Goal: Task Accomplishment & Management: Manage account settings

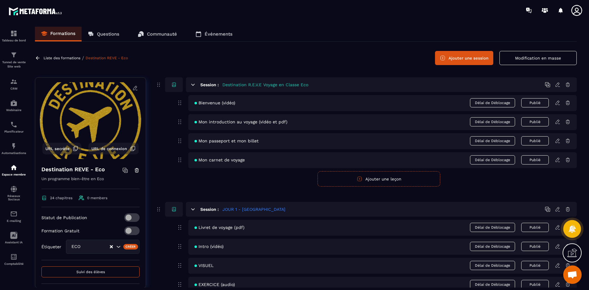
click at [543, 62] on button "Modification en masse" at bounding box center [537, 58] width 77 height 14
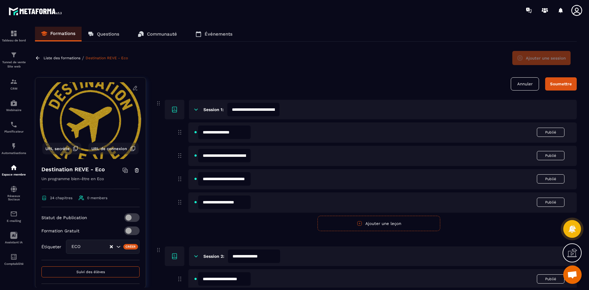
click at [530, 90] on button "Annuler" at bounding box center [525, 83] width 28 height 13
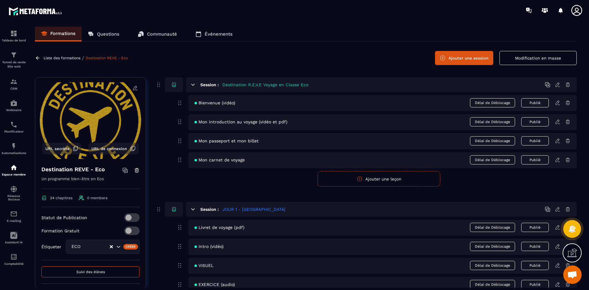
click at [478, 60] on button "Ajouter une session" at bounding box center [464, 58] width 58 height 14
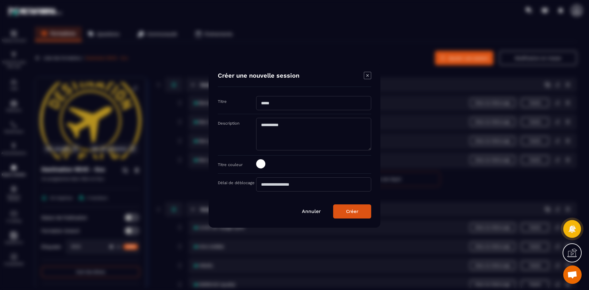
click at [277, 102] on input "Modal window" at bounding box center [313, 103] width 115 height 14
type input "**********"
click at [259, 166] on span "Modal window" at bounding box center [260, 163] width 9 height 9
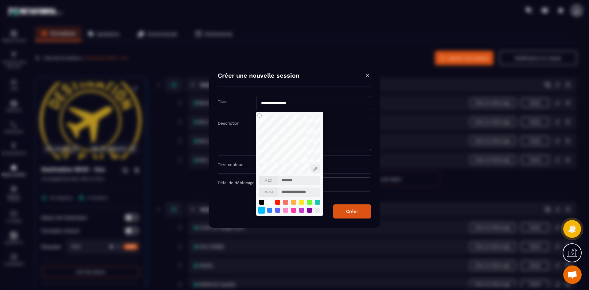
click at [260, 208] on div "Modal window" at bounding box center [261, 209] width 7 height 7
type input "*******"
type input "**********"
click at [351, 211] on div "Créer" at bounding box center [352, 212] width 12 height 6
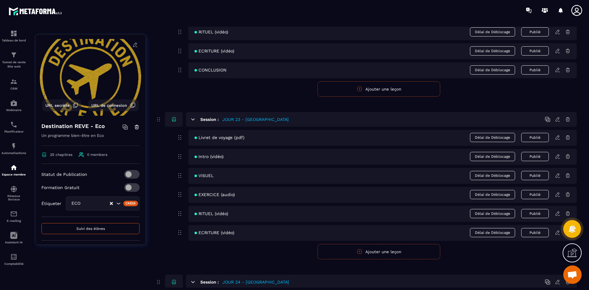
scroll to position [3821, 0]
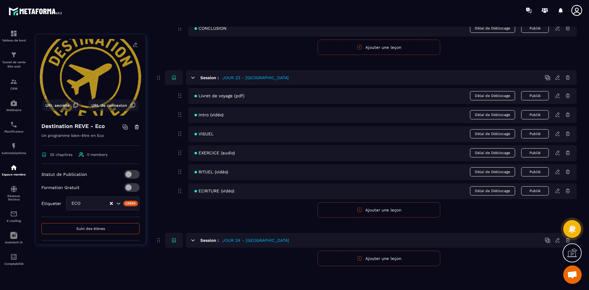
click at [370, 259] on button "Ajouter une leçon" at bounding box center [378, 258] width 123 height 15
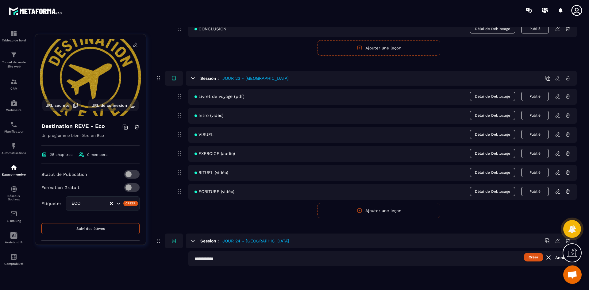
scroll to position [3821, 0]
click at [205, 258] on input "text" at bounding box center [382, 258] width 388 height 15
type input "**********"
click at [532, 259] on button "Créer" at bounding box center [533, 257] width 19 height 9
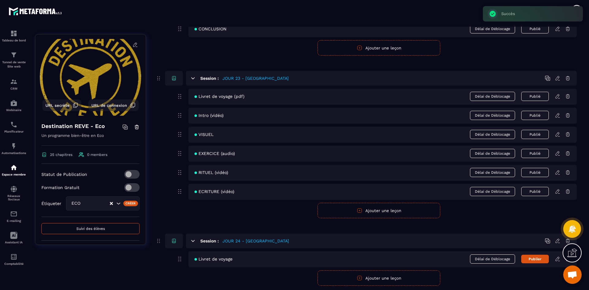
click at [370, 278] on button "Ajouter une leçon" at bounding box center [378, 277] width 123 height 15
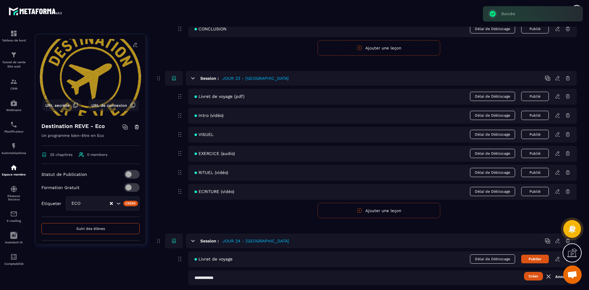
click at [220, 279] on input "text" at bounding box center [382, 277] width 388 height 15
type input "**********"
click at [530, 277] on button "Créer" at bounding box center [533, 276] width 19 height 9
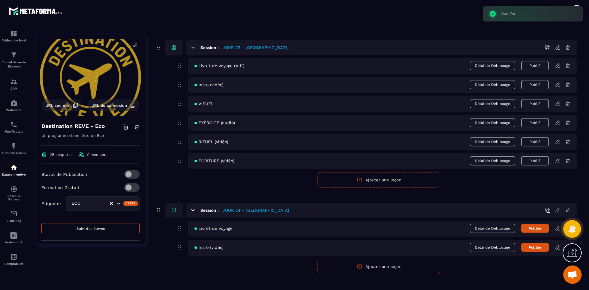
click at [339, 272] on button "Ajouter une leçon" at bounding box center [378, 266] width 123 height 15
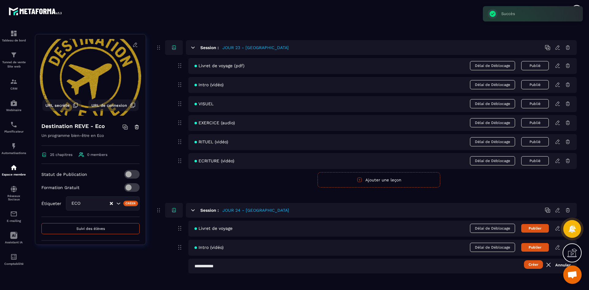
click at [234, 270] on input "text" at bounding box center [382, 266] width 388 height 15
type input "******"
click at [538, 265] on button "Créer" at bounding box center [533, 264] width 19 height 9
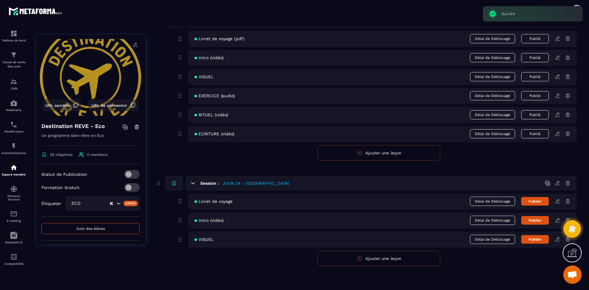
click at [358, 260] on icon "button" at bounding box center [360, 258] width 6 height 6
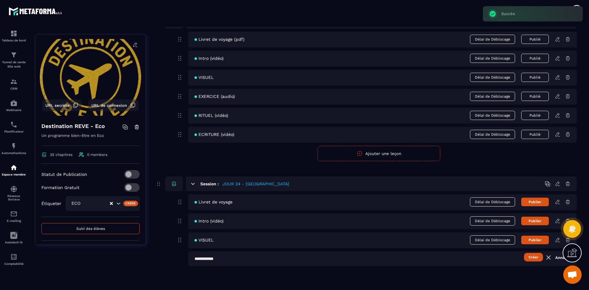
click at [228, 259] on input "text" at bounding box center [382, 258] width 388 height 15
type input "**********"
click at [533, 262] on input "**********" at bounding box center [382, 258] width 388 height 15
click at [533, 258] on button "Créer" at bounding box center [533, 257] width 19 height 9
click at [365, 279] on button "Ajouter une leçon" at bounding box center [378, 277] width 123 height 15
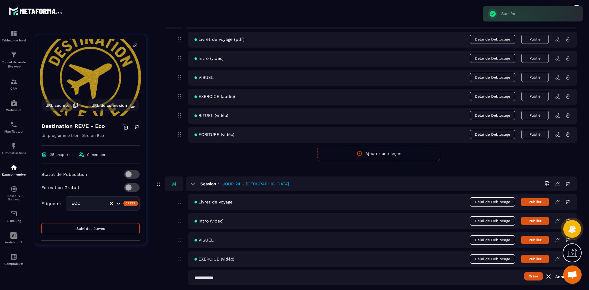
click at [270, 279] on input "text" at bounding box center [382, 277] width 388 height 15
click at [535, 276] on button "Créer" at bounding box center [533, 276] width 19 height 9
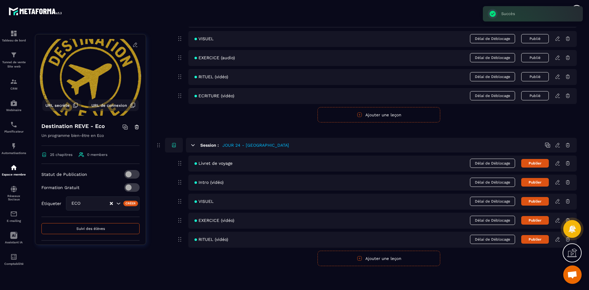
click at [366, 260] on button "Ajouter une leçon" at bounding box center [378, 258] width 123 height 15
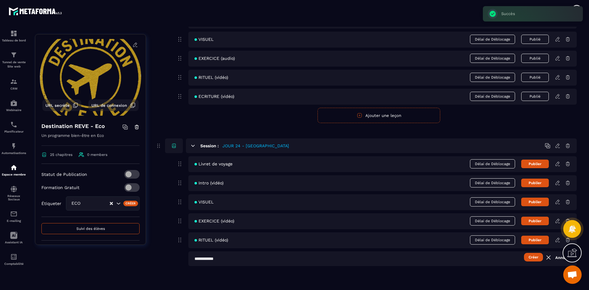
click at [222, 258] on input "text" at bounding box center [382, 258] width 388 height 15
type input "**********"
click at [532, 257] on button "Créer" at bounding box center [533, 257] width 19 height 9
click at [349, 277] on button "Ajouter une leçon" at bounding box center [378, 277] width 123 height 15
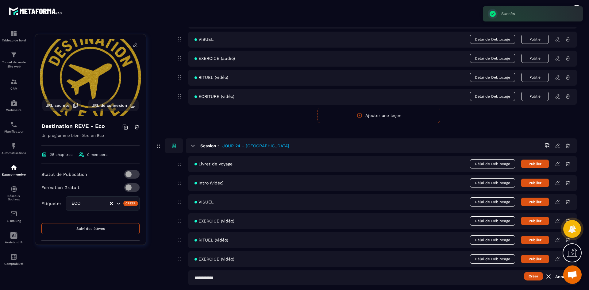
click at [236, 279] on input "text" at bounding box center [382, 277] width 388 height 15
type input "**********"
click at [569, 164] on icon at bounding box center [568, 164] width 6 height 6
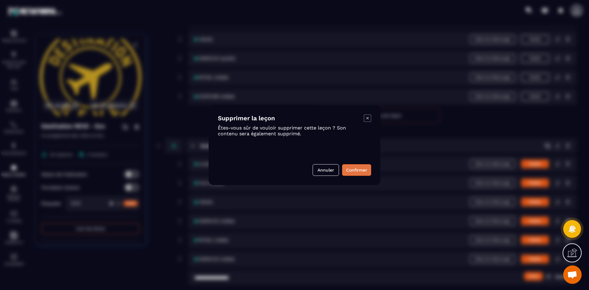
click at [358, 171] on button "Confirmer" at bounding box center [356, 170] width 29 height 12
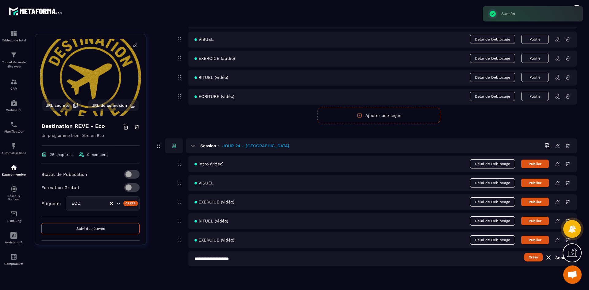
click at [531, 254] on button "Créer" at bounding box center [533, 257] width 19 height 9
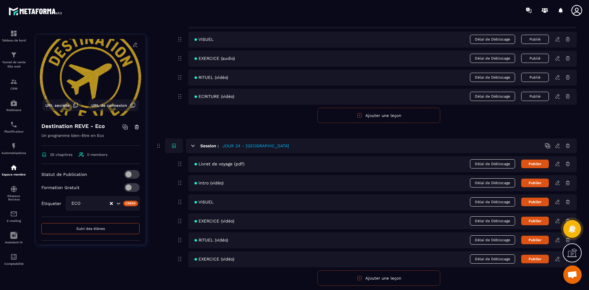
click at [537, 166] on button "Publier" at bounding box center [535, 163] width 28 height 9
click at [539, 182] on button "Publier" at bounding box center [535, 182] width 28 height 9
click at [539, 205] on button "Publier" at bounding box center [535, 201] width 28 height 9
click at [539, 220] on button "Publier" at bounding box center [535, 221] width 28 height 9
click at [539, 238] on button "Publier" at bounding box center [535, 240] width 28 height 9
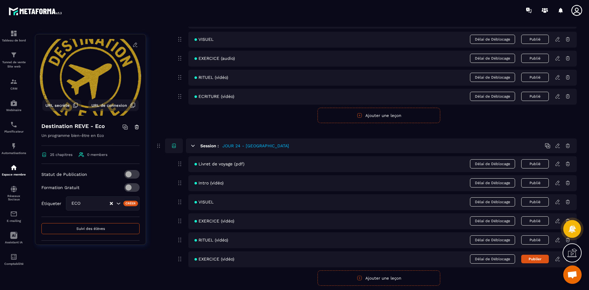
click at [539, 259] on button "Publier" at bounding box center [535, 259] width 28 height 9
click at [557, 164] on icon at bounding box center [558, 164] width 6 height 6
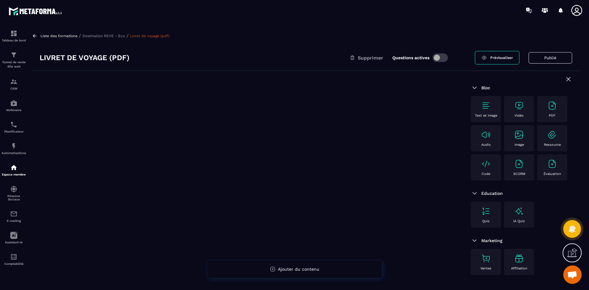
click at [556, 108] on img at bounding box center [552, 106] width 10 height 10
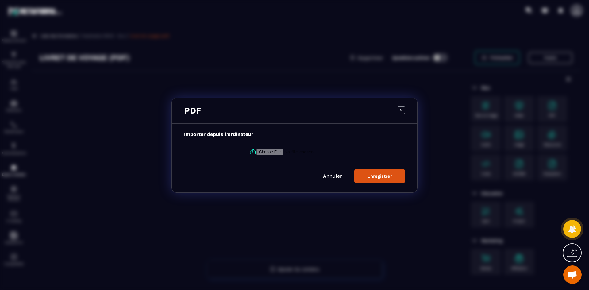
click at [258, 152] on input "Modal window" at bounding box center [297, 151] width 83 height 6
type input "**********"
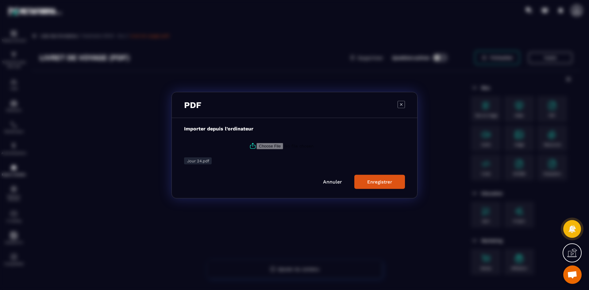
click at [384, 181] on div "Enregistrer" at bounding box center [379, 182] width 25 height 6
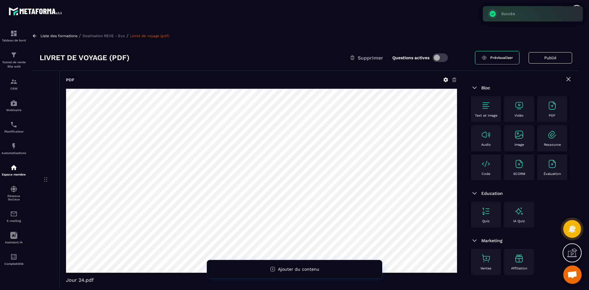
click at [111, 36] on p "Destination REVE - Eco" at bounding box center [103, 36] width 42 height 4
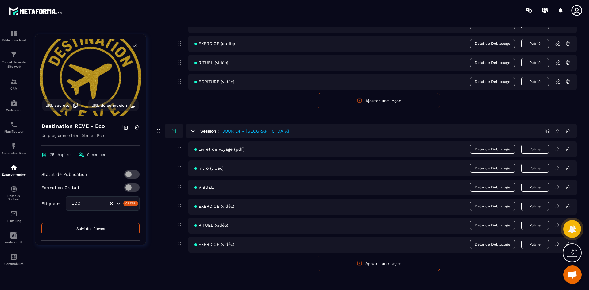
scroll to position [3936, 0]
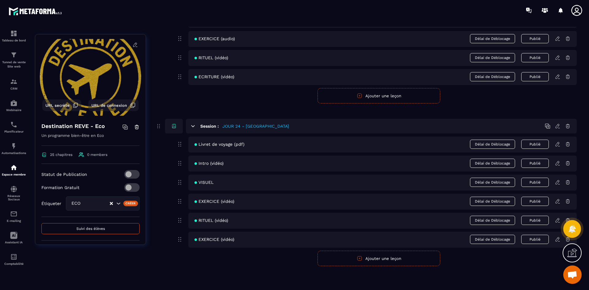
click at [558, 165] on icon at bounding box center [558, 163] width 6 height 6
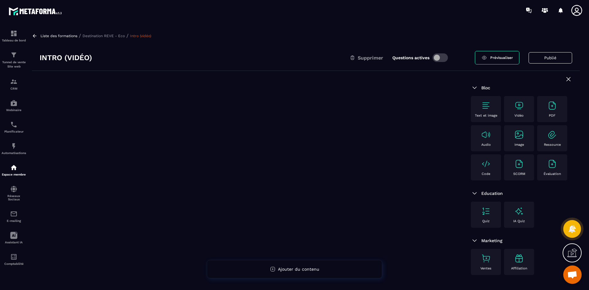
click at [518, 111] on div "Vidéo" at bounding box center [519, 109] width 24 height 17
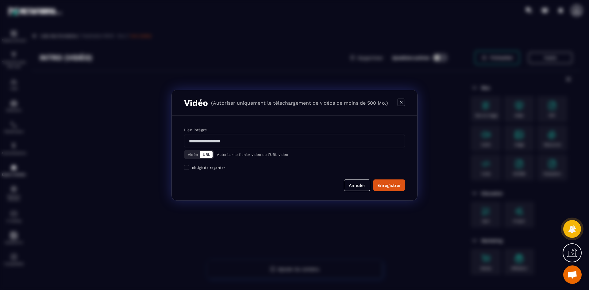
click at [193, 151] on div "Vidéo URL" at bounding box center [199, 154] width 30 height 9
click at [193, 153] on button "Vidéo" at bounding box center [192, 154] width 15 height 7
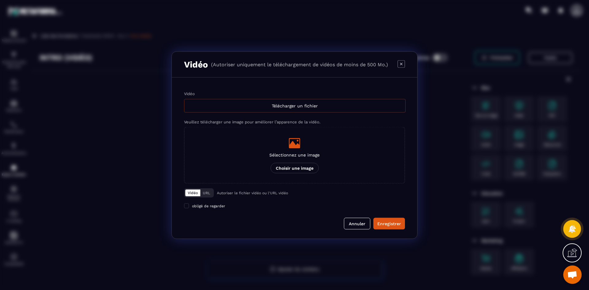
click at [267, 102] on div "Télécharger un fichier" at bounding box center [294, 105] width 221 height 13
click at [0, 0] on input "Vidéo Télécharger un fichier" at bounding box center [0, 0] width 0 height 0
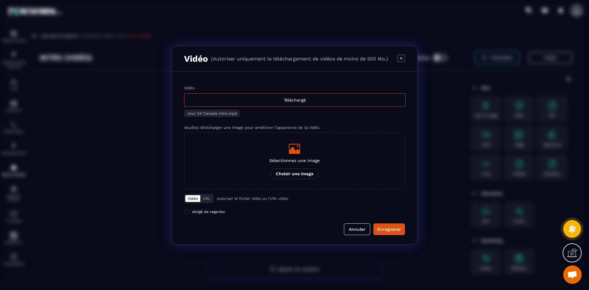
click at [291, 152] on icon "Modal window" at bounding box center [294, 149] width 11 height 10
click at [0, 0] on input "Sélectionnez une image Choisir une image" at bounding box center [0, 0] width 0 height 0
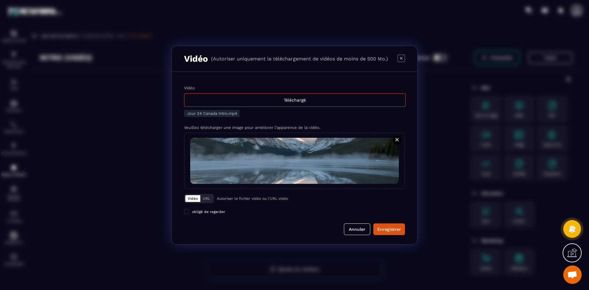
drag, startPoint x: 391, startPoint y: 228, endPoint x: 269, endPoint y: 185, distance: 128.7
click at [391, 228] on div "Enregistrer" at bounding box center [389, 229] width 24 height 6
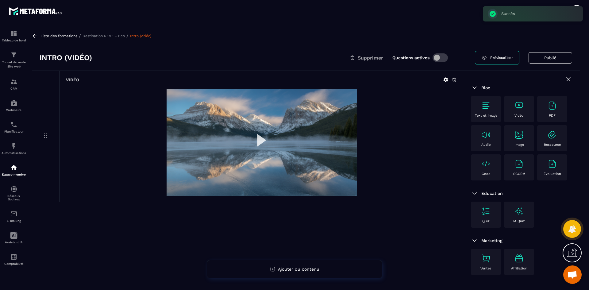
click at [120, 36] on p "Destination REVE - Eco" at bounding box center [103, 36] width 42 height 4
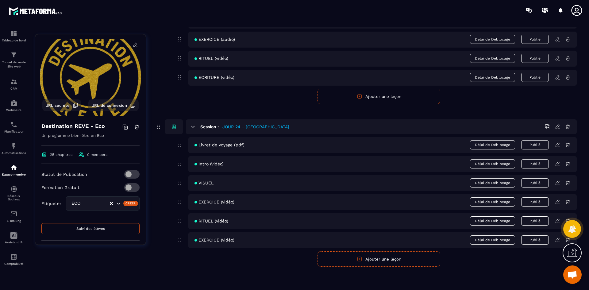
scroll to position [3936, 0]
click at [558, 182] on icon at bounding box center [558, 182] width 6 height 6
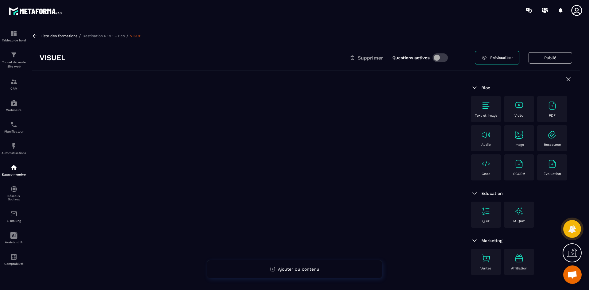
click at [516, 136] on img at bounding box center [519, 135] width 10 height 10
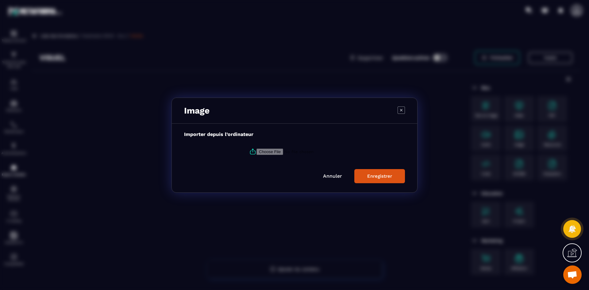
click at [249, 152] on icon "Modal window" at bounding box center [252, 151] width 7 height 7
click at [256, 152] on input "Modal window" at bounding box center [297, 151] width 83 height 6
type input "**********"
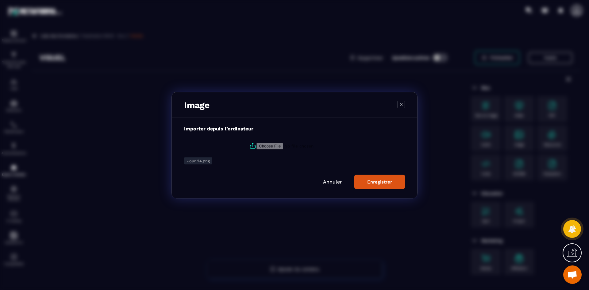
click at [370, 179] on div "Enregistrer" at bounding box center [379, 182] width 25 height 6
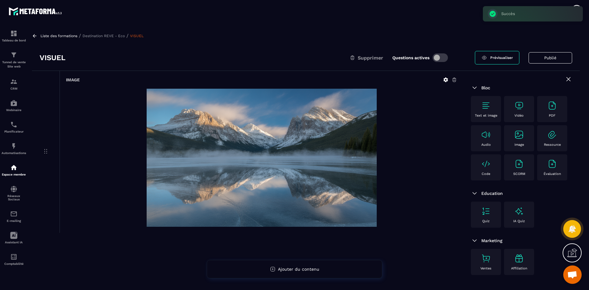
click at [113, 36] on p "Destination REVE - Eco" at bounding box center [103, 36] width 42 height 4
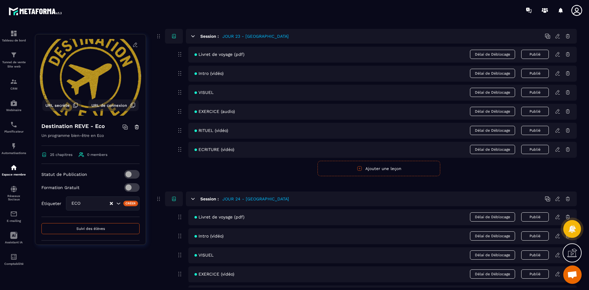
scroll to position [3936, 0]
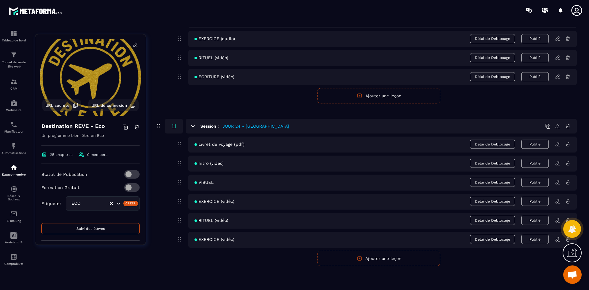
click at [556, 201] on icon at bounding box center [557, 201] width 4 height 4
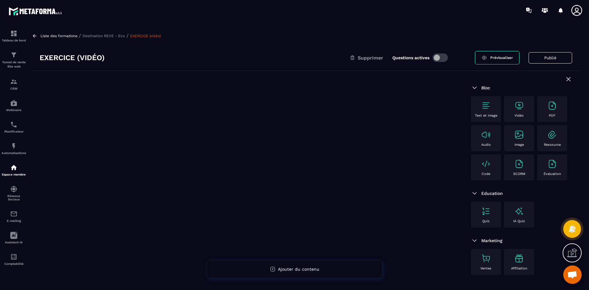
click at [523, 111] on div "Vidéo" at bounding box center [519, 109] width 24 height 17
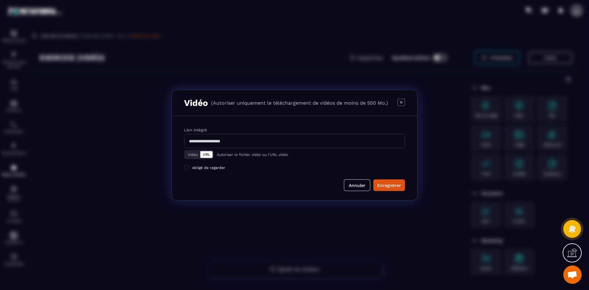
click at [195, 156] on button "Vidéo" at bounding box center [192, 154] width 15 height 7
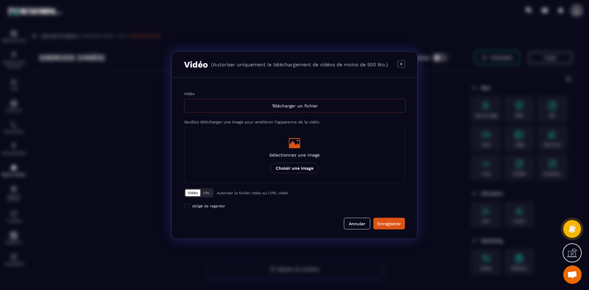
click at [302, 106] on div "Télécharger un fichier" at bounding box center [294, 105] width 221 height 13
click at [0, 0] on input "Vidéo Télécharger un fichier" at bounding box center [0, 0] width 0 height 0
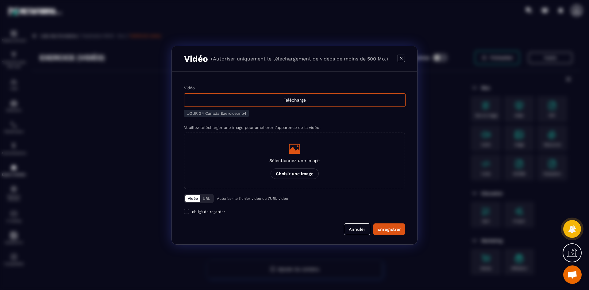
click at [297, 148] on icon "Modal window" at bounding box center [294, 149] width 12 height 12
click at [0, 0] on input "Sélectionnez une image Choisir une image" at bounding box center [0, 0] width 0 height 0
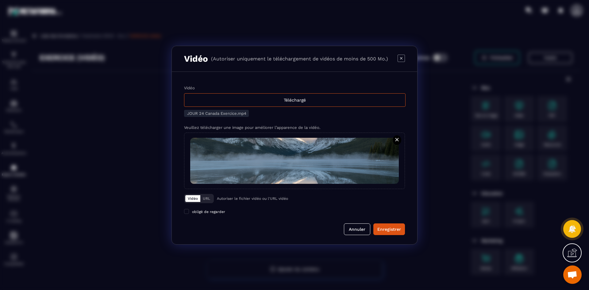
drag, startPoint x: 384, startPoint y: 228, endPoint x: 216, endPoint y: 184, distance: 173.5
click at [384, 228] on div "Enregistrer" at bounding box center [389, 229] width 24 height 6
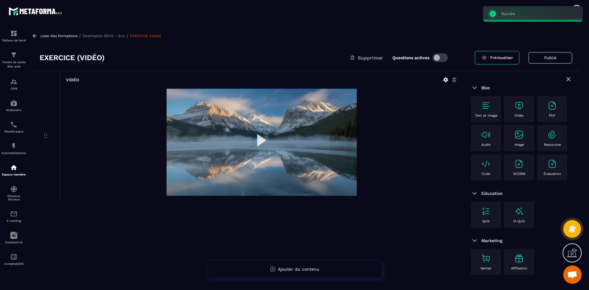
click at [102, 34] on p "Destination REVE - Eco" at bounding box center [103, 36] width 42 height 4
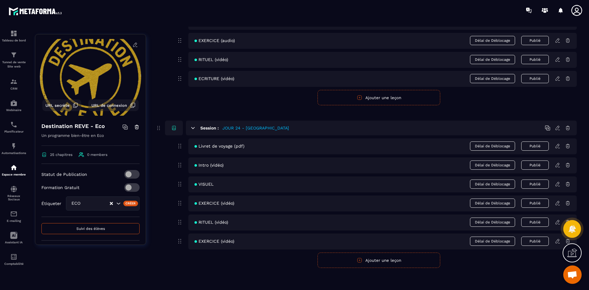
scroll to position [3936, 0]
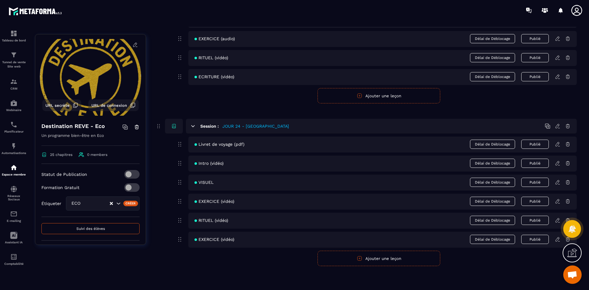
click at [556, 220] on icon at bounding box center [558, 220] width 6 height 6
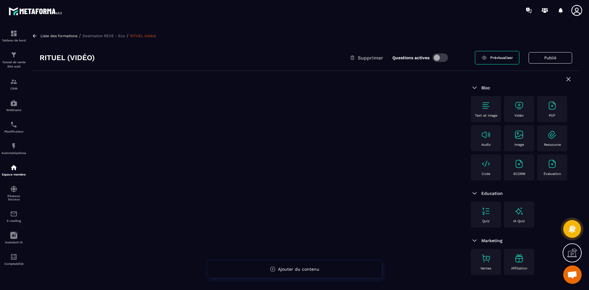
click at [510, 102] on div "Vidéo" at bounding box center [519, 109] width 24 height 17
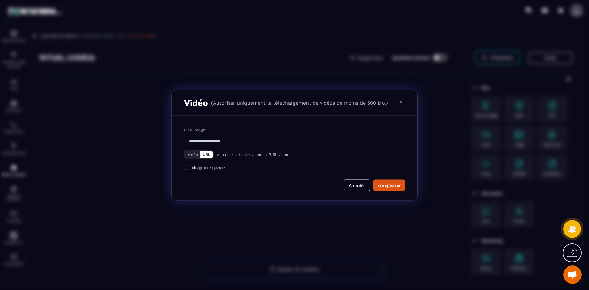
click at [192, 155] on button "Vidéo" at bounding box center [192, 154] width 15 height 7
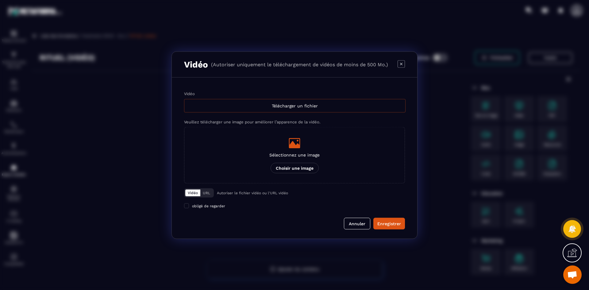
click at [293, 108] on div "Télécharger un fichier" at bounding box center [294, 105] width 221 height 13
click at [0, 0] on input "Vidéo Télécharger un fichier" at bounding box center [0, 0] width 0 height 0
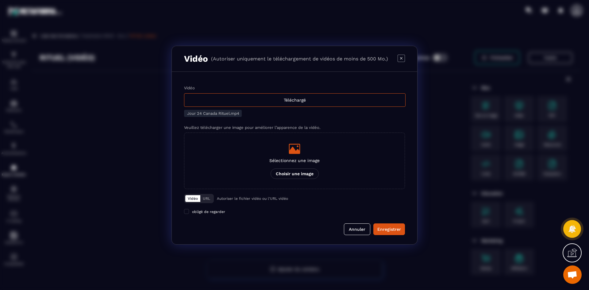
click at [299, 154] on icon "Modal window" at bounding box center [294, 149] width 12 height 12
click at [0, 0] on input "Sélectionnez une image Choisir une image" at bounding box center [0, 0] width 0 height 0
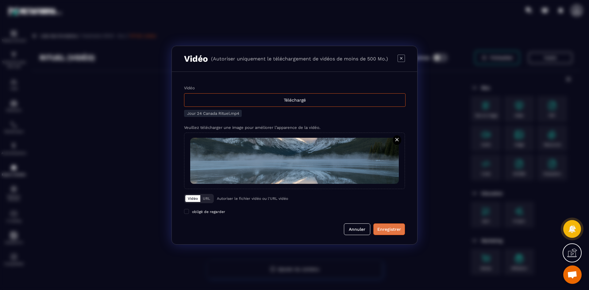
click at [386, 232] on div "Enregistrer" at bounding box center [389, 229] width 24 height 6
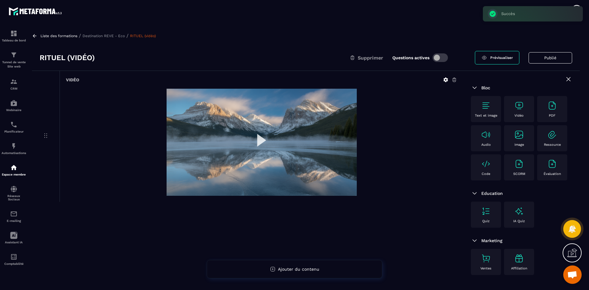
click at [111, 35] on p "Destination REVE - Eco" at bounding box center [103, 36] width 42 height 4
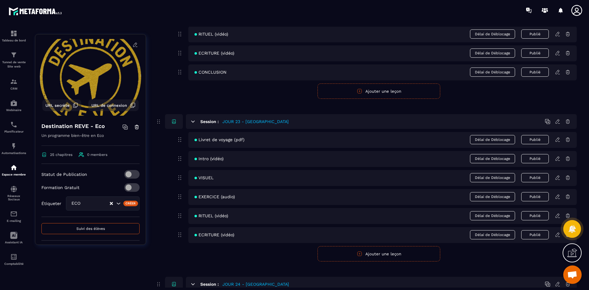
scroll to position [3936, 0]
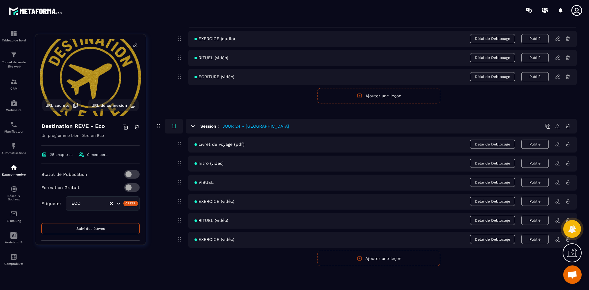
click at [558, 238] on icon at bounding box center [557, 238] width 1 height 1
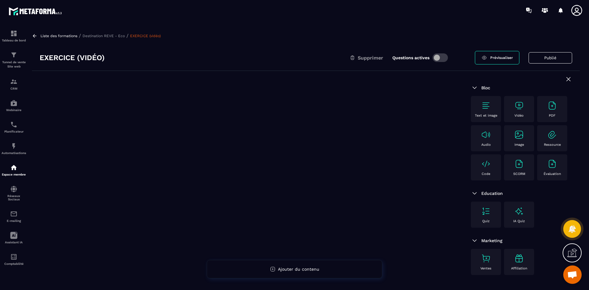
click at [518, 102] on img at bounding box center [519, 106] width 10 height 10
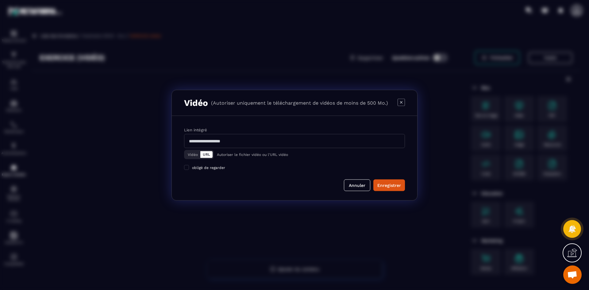
click at [196, 156] on button "Vidéo" at bounding box center [192, 154] width 15 height 7
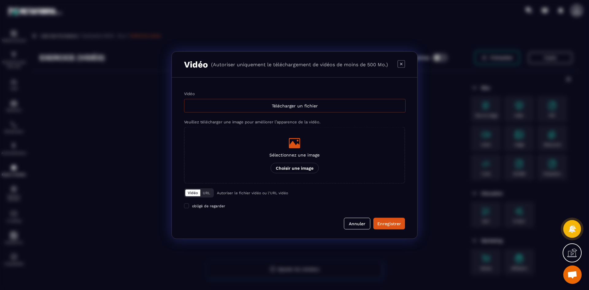
click at [249, 106] on div "Télécharger un fichier" at bounding box center [294, 105] width 221 height 13
click at [0, 0] on input "Vidéo Télécharger un fichier" at bounding box center [0, 0] width 0 height 0
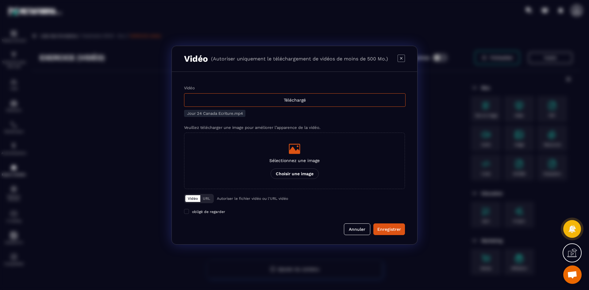
click at [299, 151] on icon "Modal window" at bounding box center [294, 149] width 11 height 10
click at [0, 0] on input "Sélectionnez une image Choisir une image" at bounding box center [0, 0] width 0 height 0
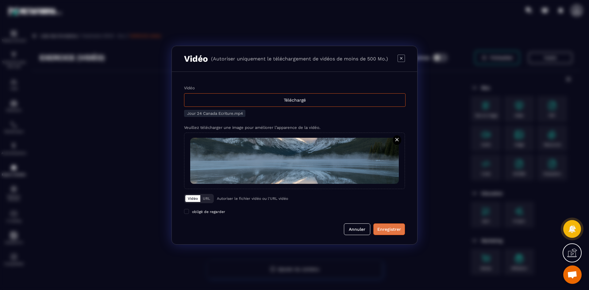
click at [395, 226] on div "Enregistrer" at bounding box center [389, 229] width 24 height 6
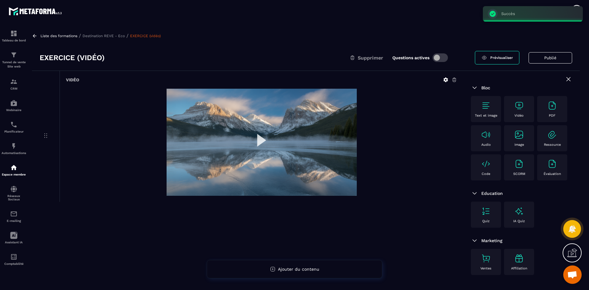
click at [100, 35] on p "Destination REVE - Eco" at bounding box center [103, 36] width 42 height 4
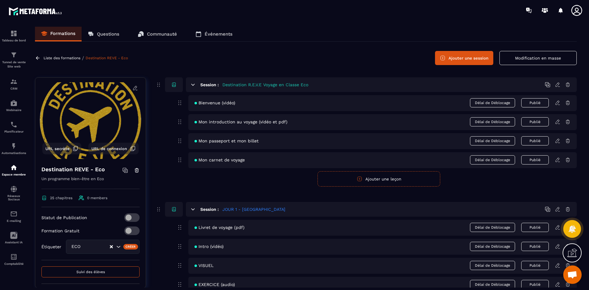
click at [451, 60] on button "Ajouter une session" at bounding box center [464, 58] width 58 height 14
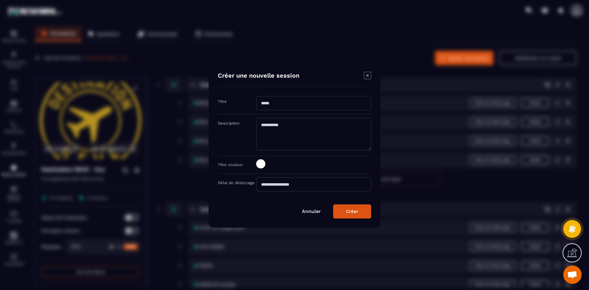
click at [279, 107] on input "Modal window" at bounding box center [313, 103] width 115 height 14
type input "**********"
click at [263, 164] on span "Modal window" at bounding box center [260, 163] width 9 height 9
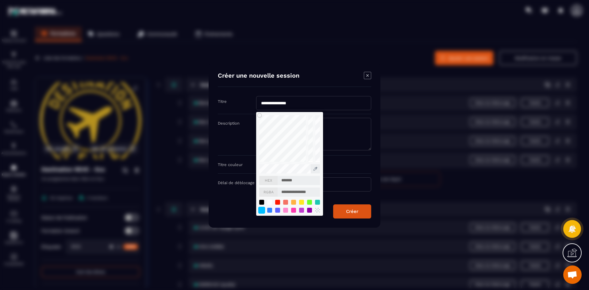
click at [261, 209] on div "Modal window" at bounding box center [261, 209] width 7 height 7
type input "*******"
type input "**********"
click at [350, 213] on div "Créer" at bounding box center [352, 212] width 12 height 6
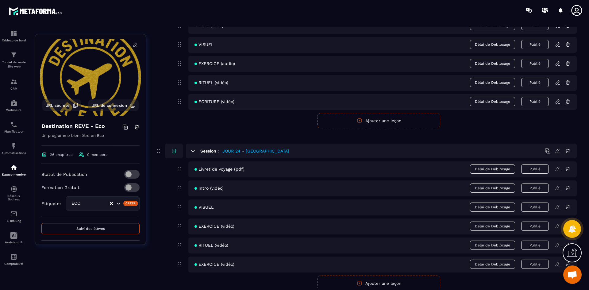
scroll to position [3984, 0]
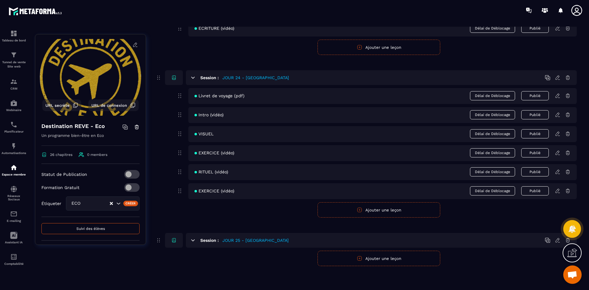
click at [362, 259] on button "Ajouter une leçon" at bounding box center [378, 258] width 123 height 15
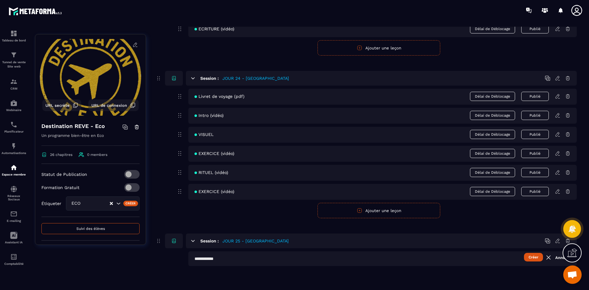
scroll to position [3983, 0]
click at [226, 256] on input "text" at bounding box center [382, 258] width 388 height 15
type input "**********"
click at [539, 255] on button "Créer" at bounding box center [533, 257] width 19 height 9
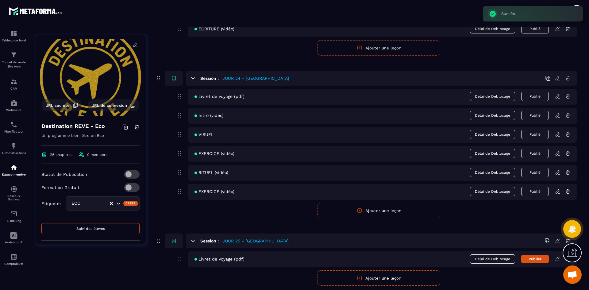
click at [343, 281] on button "Ajouter une leçon" at bounding box center [378, 277] width 123 height 15
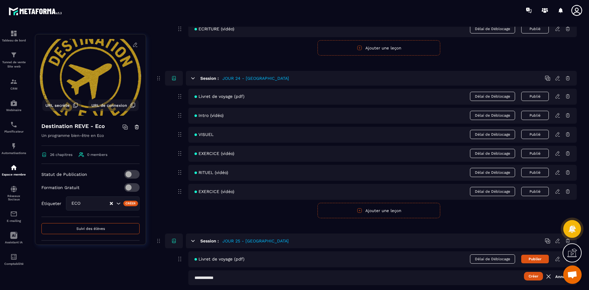
click at [216, 276] on input "text" at bounding box center [382, 277] width 388 height 15
click at [536, 276] on button "Créer" at bounding box center [533, 276] width 19 height 9
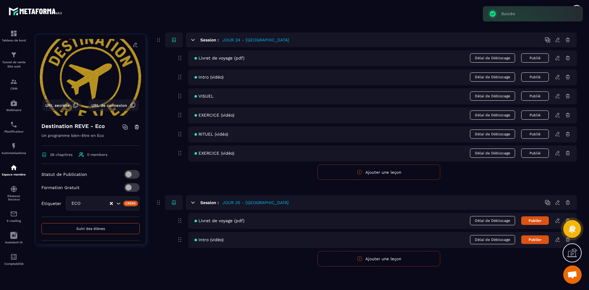
scroll to position [4022, 0]
click at [411, 253] on button "Ajouter une leçon" at bounding box center [378, 258] width 123 height 15
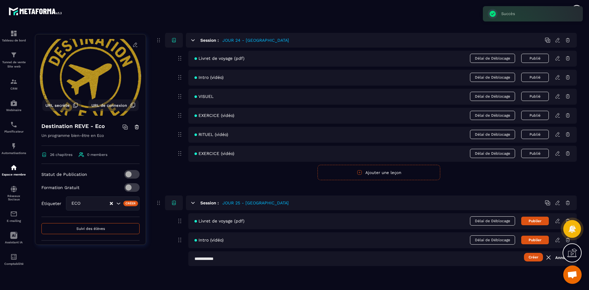
click at [241, 255] on input "text" at bounding box center [382, 258] width 388 height 15
type input "******"
click at [533, 258] on button "Créer" at bounding box center [533, 257] width 19 height 9
click at [350, 278] on button "Ajouter une leçon" at bounding box center [378, 277] width 123 height 15
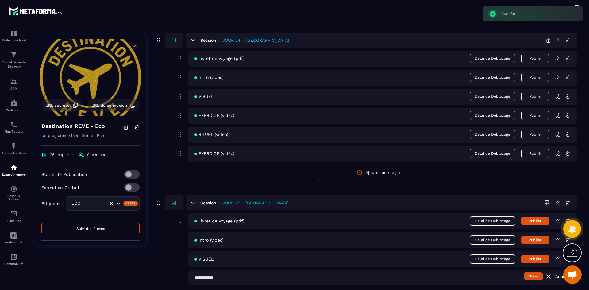
click at [223, 276] on input "text" at bounding box center [382, 277] width 388 height 15
type input "**********"
click at [531, 275] on button "Créer" at bounding box center [533, 276] width 19 height 9
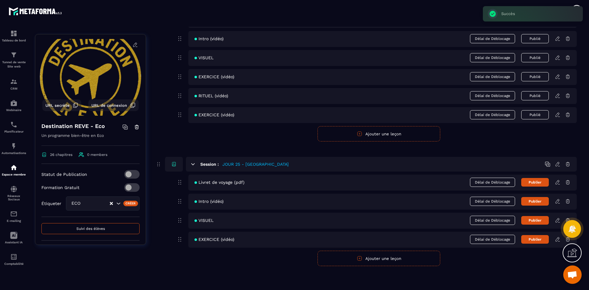
click at [332, 256] on button "Ajouter une leçon" at bounding box center [378, 258] width 123 height 15
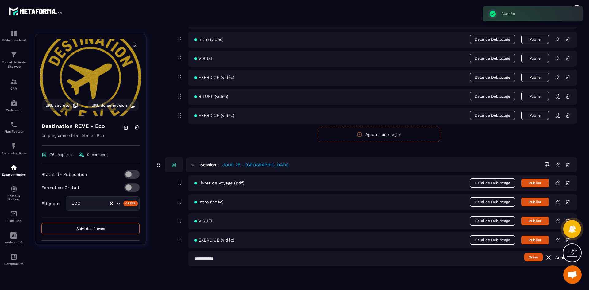
scroll to position [4059, 0]
click at [235, 254] on input "text" at bounding box center [382, 258] width 388 height 15
type input "**********"
click at [534, 258] on button "Créer" at bounding box center [533, 257] width 19 height 9
click at [345, 277] on button "Ajouter une leçon" at bounding box center [378, 277] width 123 height 15
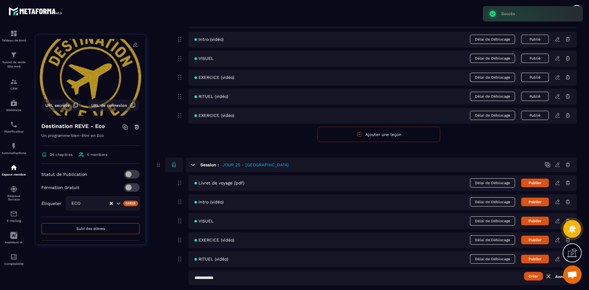
click at [230, 277] on input "text" at bounding box center [382, 277] width 388 height 15
click at [530, 276] on button "Créer" at bounding box center [533, 276] width 19 height 9
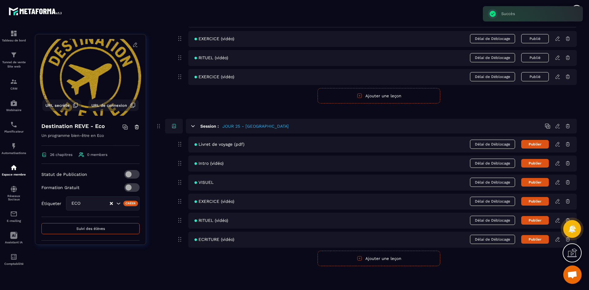
click at [410, 260] on button "Ajouter une leçon" at bounding box center [378, 258] width 123 height 15
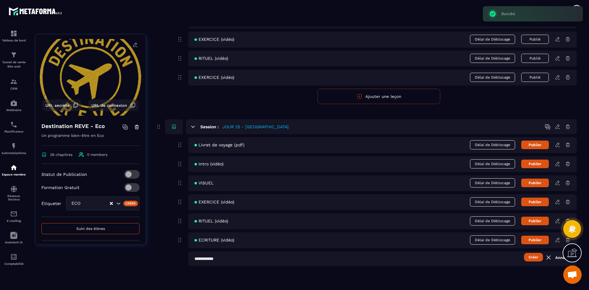
scroll to position [4097, 0]
click at [239, 259] on input "text" at bounding box center [382, 258] width 388 height 15
type input "**********"
click at [530, 257] on button "Créer" at bounding box center [533, 257] width 19 height 9
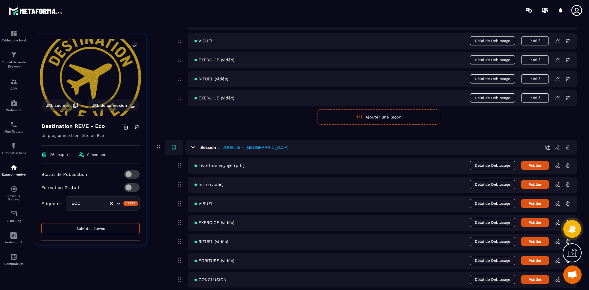
scroll to position [4117, 0]
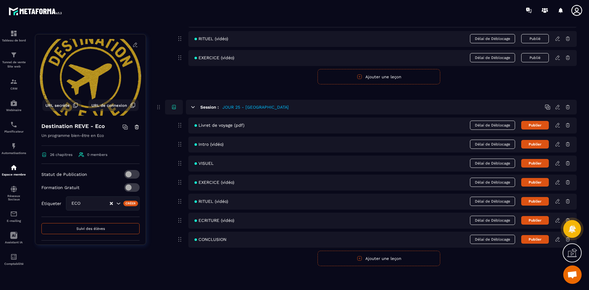
click at [533, 125] on button "Publier" at bounding box center [535, 125] width 28 height 9
click at [539, 146] on button "Publier" at bounding box center [535, 144] width 28 height 9
click at [542, 164] on button "Publier" at bounding box center [535, 163] width 28 height 9
click at [541, 184] on button "Publier" at bounding box center [535, 182] width 28 height 9
click at [540, 201] on button "Publier" at bounding box center [535, 201] width 28 height 9
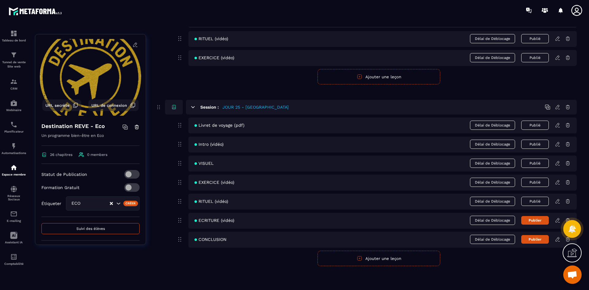
click at [540, 220] on button "Publier" at bounding box center [535, 220] width 28 height 9
click at [543, 239] on button "Publier" at bounding box center [535, 239] width 28 height 9
click at [558, 127] on icon at bounding box center [558, 125] width 6 height 6
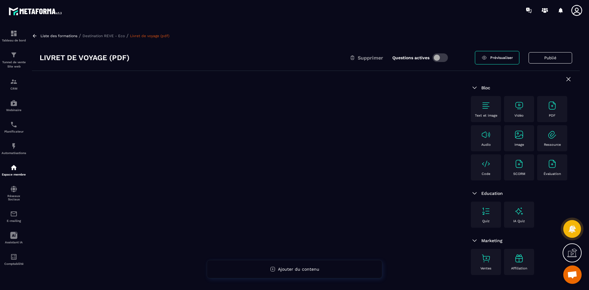
click at [554, 106] on img at bounding box center [552, 106] width 10 height 10
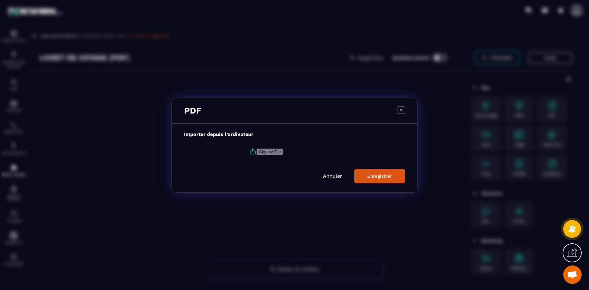
click at [252, 150] on icon "Modal window" at bounding box center [253, 150] width 2 height 3
click at [256, 150] on input "Modal window" at bounding box center [297, 151] width 83 height 6
type input "**********"
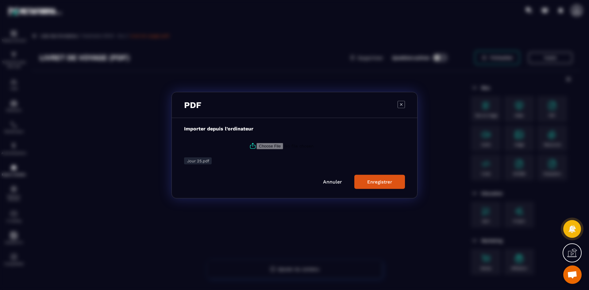
click at [371, 184] on div "Enregistrer" at bounding box center [379, 182] width 25 height 6
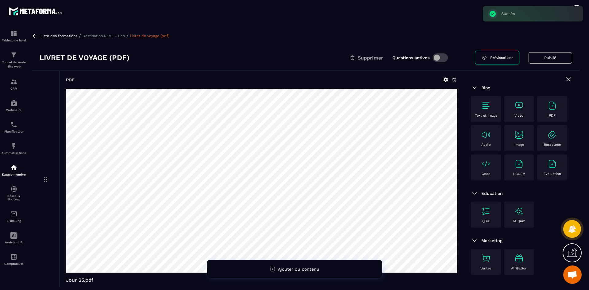
click at [109, 36] on p "Destination REVE - Eco" at bounding box center [103, 36] width 42 height 4
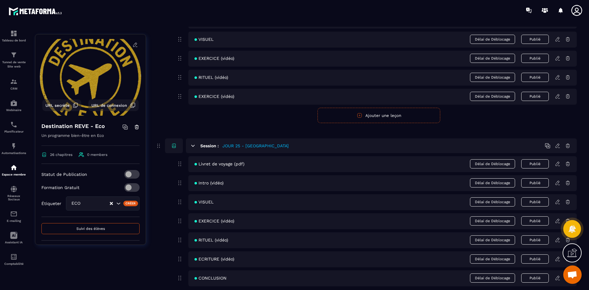
scroll to position [4109, 0]
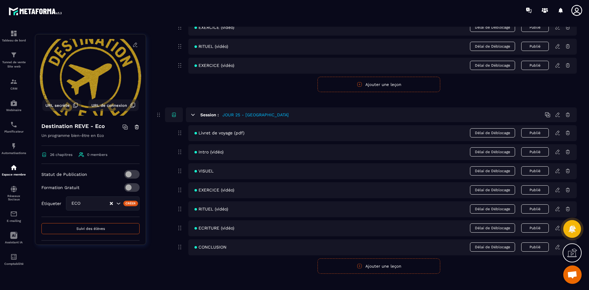
click at [559, 152] on icon at bounding box center [558, 152] width 6 height 6
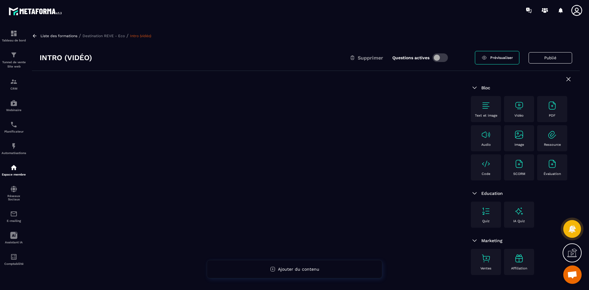
click at [517, 106] on img at bounding box center [519, 106] width 10 height 10
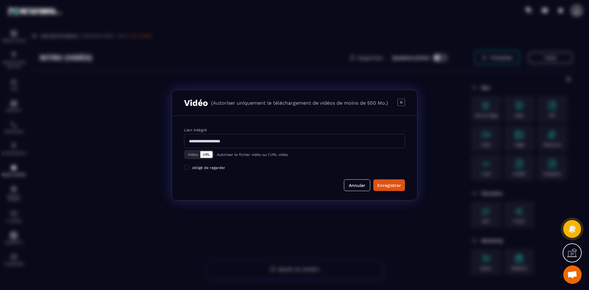
click at [194, 155] on button "Vidéo" at bounding box center [192, 154] width 15 height 7
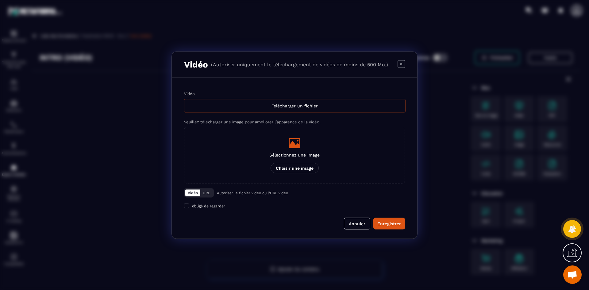
click at [239, 101] on div "Télécharger un fichier" at bounding box center [294, 105] width 221 height 13
click at [0, 0] on input "Vidéo Télécharger un fichier" at bounding box center [0, 0] width 0 height 0
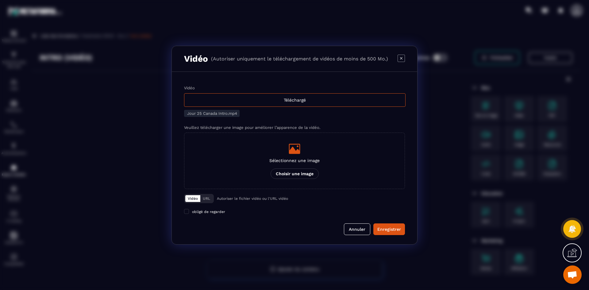
click at [294, 149] on icon "Modal window" at bounding box center [294, 149] width 11 height 10
click at [0, 0] on input "Sélectionnez une image Choisir une image" at bounding box center [0, 0] width 0 height 0
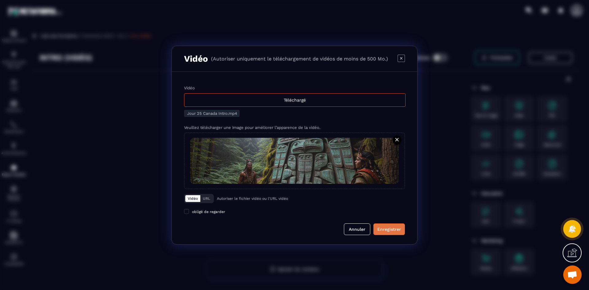
drag, startPoint x: 386, startPoint y: 230, endPoint x: 312, endPoint y: 194, distance: 82.3
click at [387, 230] on div "Enregistrer" at bounding box center [389, 229] width 24 height 6
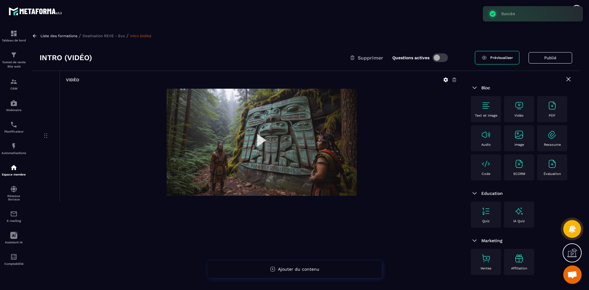
click at [110, 37] on p "Destination REVE - Eco" at bounding box center [103, 36] width 42 height 4
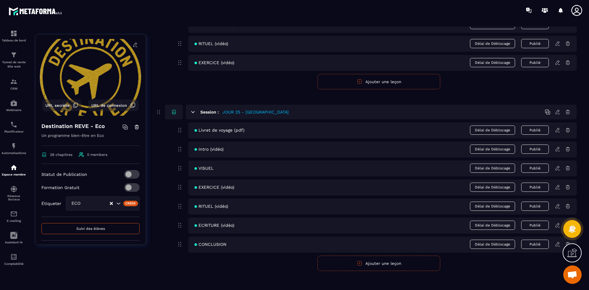
scroll to position [4117, 0]
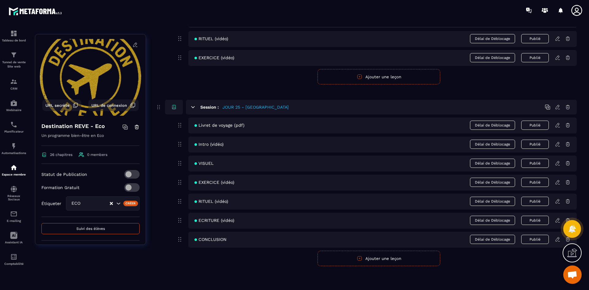
click at [558, 163] on icon at bounding box center [558, 163] width 6 height 6
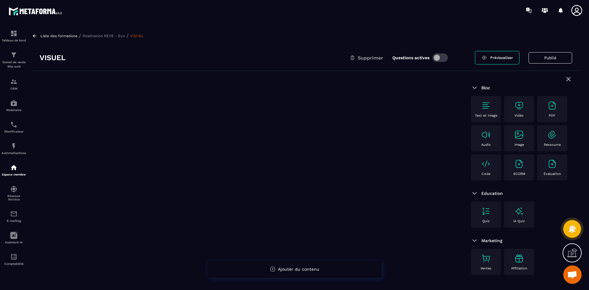
click at [515, 145] on p "Image" at bounding box center [519, 145] width 10 height 4
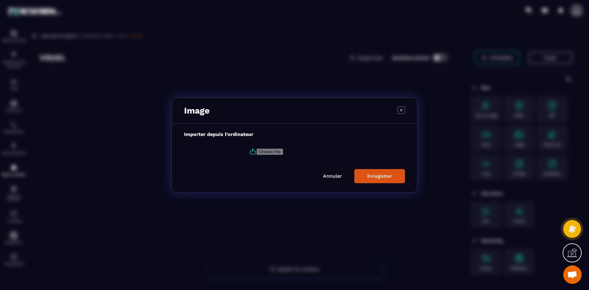
click at [249, 153] on icon "Modal window" at bounding box center [252, 151] width 7 height 7
click at [256, 153] on input "Modal window" at bounding box center [297, 151] width 83 height 6
type input "**********"
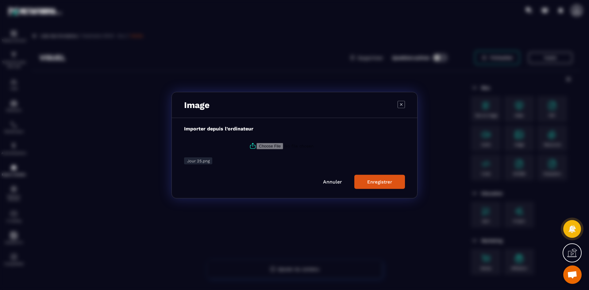
click at [378, 182] on div "Enregistrer" at bounding box center [379, 182] width 25 height 6
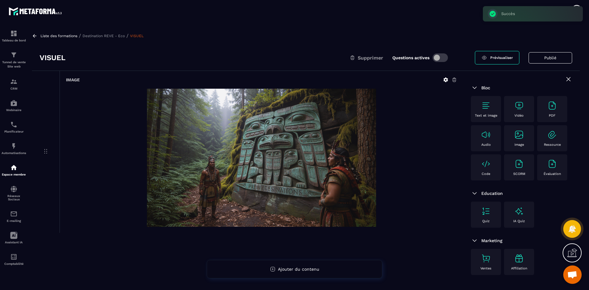
click at [114, 36] on p "Destination REVE - Eco" at bounding box center [103, 36] width 42 height 4
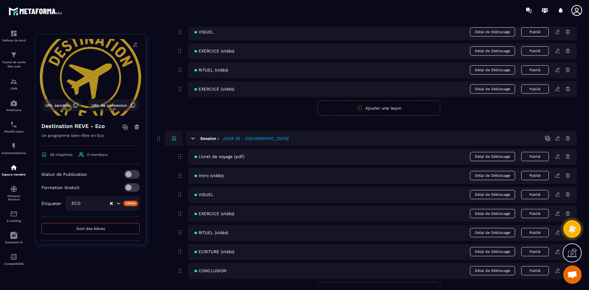
scroll to position [4117, 0]
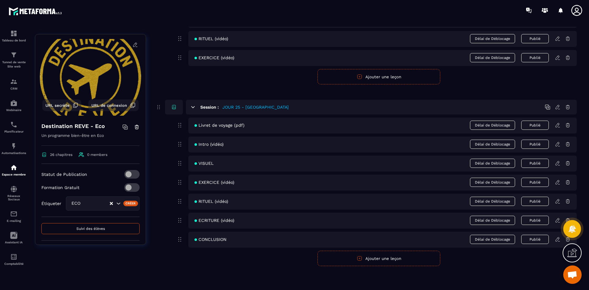
click at [558, 182] on icon at bounding box center [557, 182] width 4 height 4
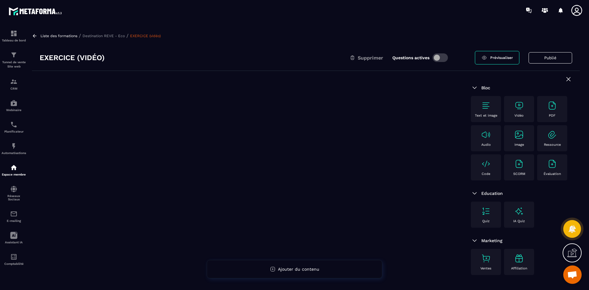
click at [491, 108] on div "Text et image" at bounding box center [486, 109] width 24 height 17
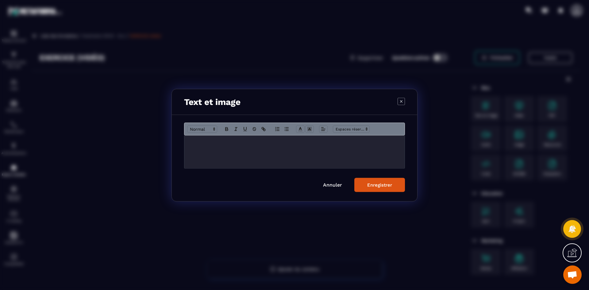
click at [218, 148] on div "Modal window" at bounding box center [294, 151] width 220 height 33
click at [376, 186] on div "Enregistrer" at bounding box center [379, 185] width 25 height 6
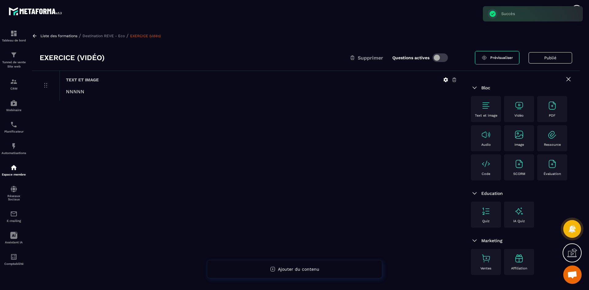
click at [519, 109] on img at bounding box center [519, 106] width 10 height 10
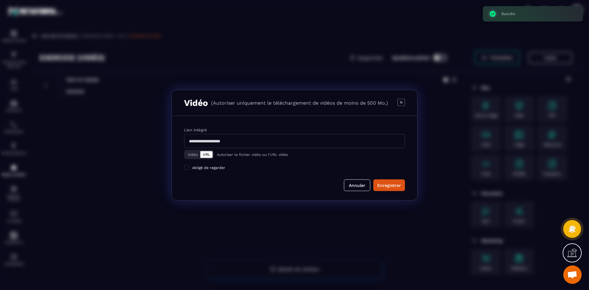
click at [191, 153] on button "Vidéo" at bounding box center [192, 154] width 15 height 7
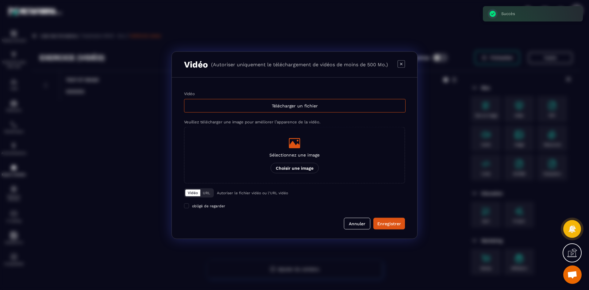
click at [301, 147] on div "Modal window" at bounding box center [294, 143] width 50 height 12
click at [0, 0] on input "Sélectionnez une image Choisir une image" at bounding box center [0, 0] width 0 height 0
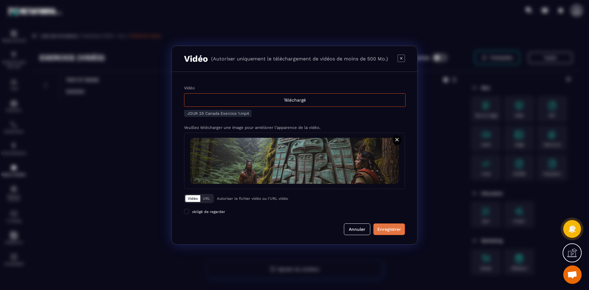
click at [384, 229] on div "Enregistrer" at bounding box center [389, 229] width 24 height 6
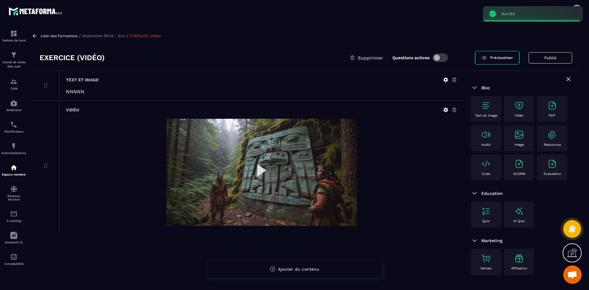
click at [520, 109] on img at bounding box center [519, 106] width 10 height 10
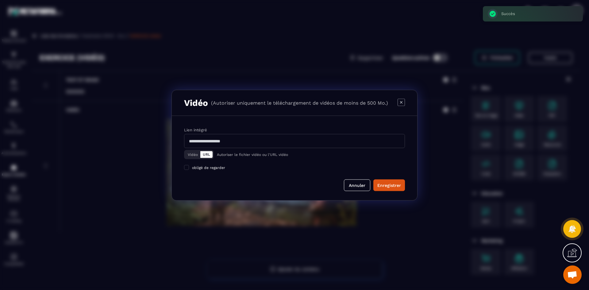
click at [196, 155] on button "Vidéo" at bounding box center [192, 154] width 15 height 7
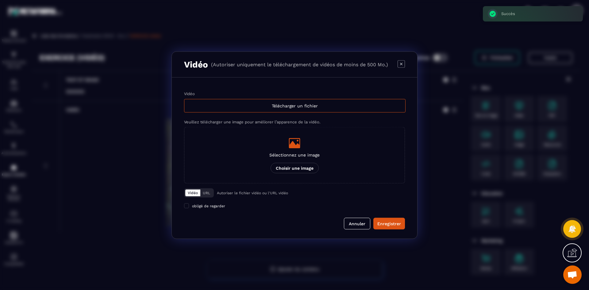
click at [295, 142] on icon "Modal window" at bounding box center [294, 143] width 12 height 12
click at [0, 0] on input "Sélectionnez une image Choisir une image" at bounding box center [0, 0] width 0 height 0
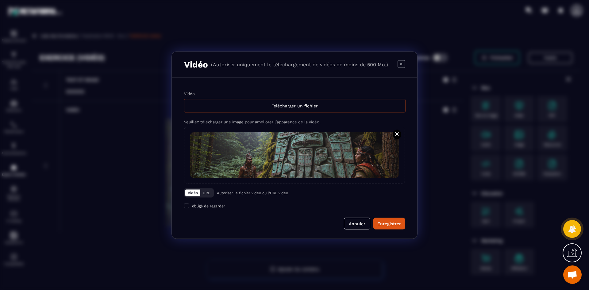
click at [303, 105] on div "Télécharger un fichier" at bounding box center [294, 105] width 221 height 13
click at [0, 0] on input "Vidéo Télécharger un fichier" at bounding box center [0, 0] width 0 height 0
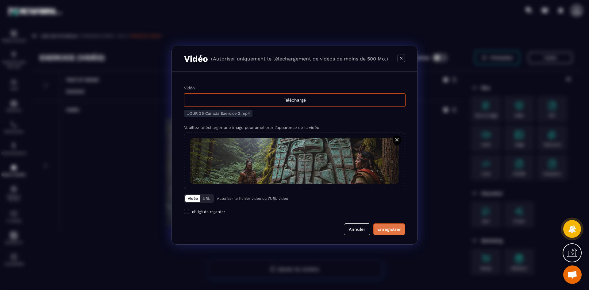
click at [397, 230] on div "Enregistrer" at bounding box center [389, 229] width 24 height 6
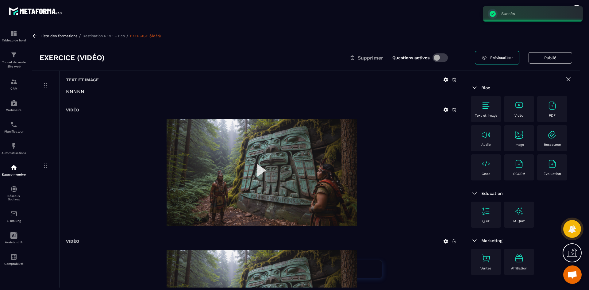
click at [104, 34] on p "Destination REVE - Eco" at bounding box center [103, 36] width 42 height 4
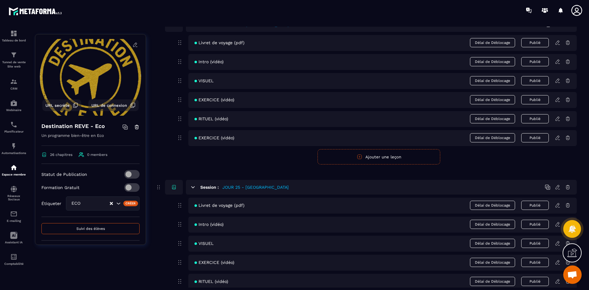
scroll to position [4117, 0]
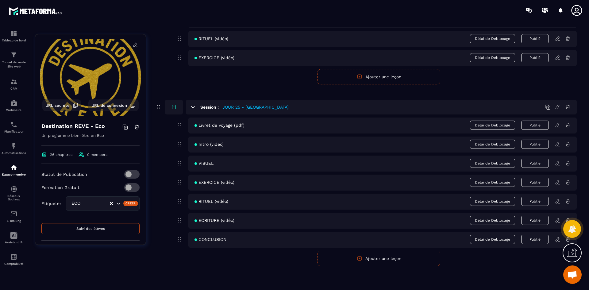
click at [558, 202] on icon at bounding box center [558, 201] width 6 height 6
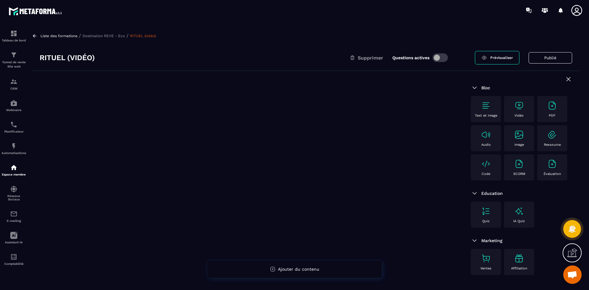
click at [521, 107] on img at bounding box center [519, 106] width 10 height 10
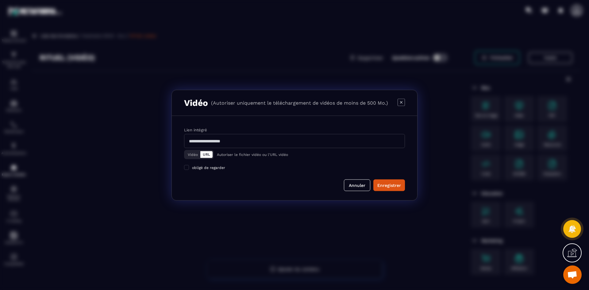
click at [193, 154] on button "Vidéo" at bounding box center [192, 154] width 15 height 7
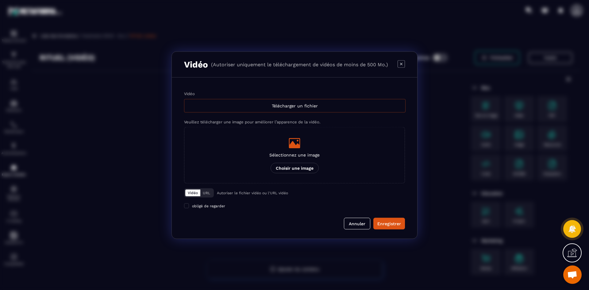
click at [268, 106] on div "Télécharger un fichier" at bounding box center [294, 105] width 221 height 13
click at [0, 0] on input "Vidéo Télécharger un fichier" at bounding box center [0, 0] width 0 height 0
click at [400, 64] on icon "Modal window" at bounding box center [400, 63] width 7 height 7
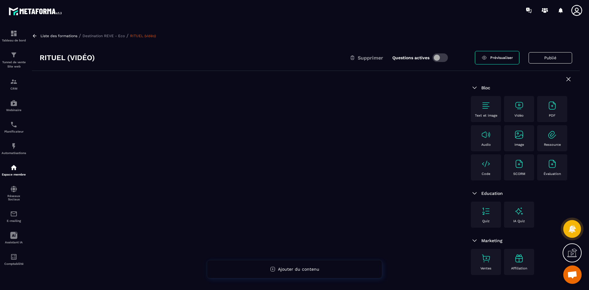
click at [494, 109] on div "Text et image" at bounding box center [486, 109] width 24 height 17
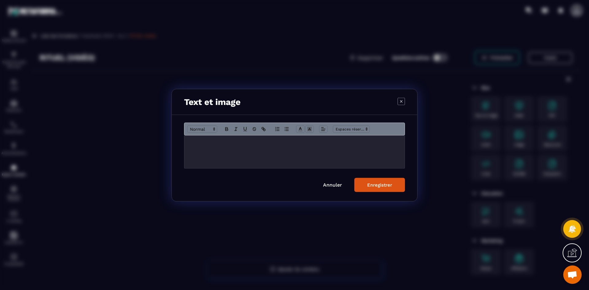
click at [227, 147] on div "Modal window" at bounding box center [294, 151] width 220 height 33
click at [361, 185] on button "Enregistrer" at bounding box center [379, 185] width 51 height 14
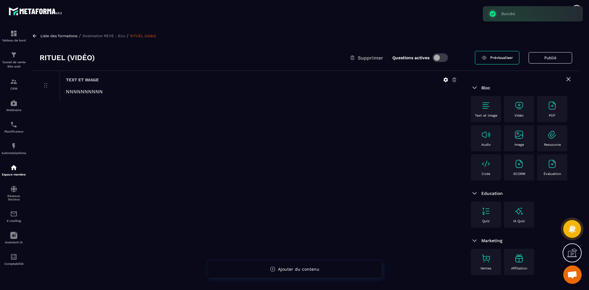
click at [483, 137] on img at bounding box center [486, 135] width 10 height 10
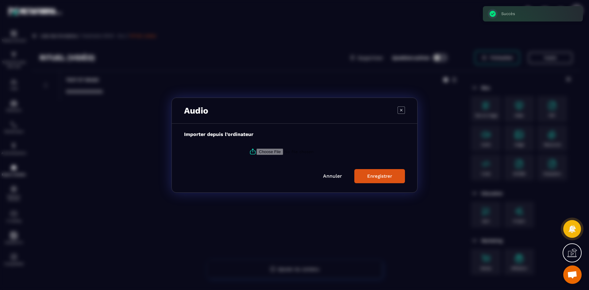
click at [242, 150] on label "Modal window" at bounding box center [294, 151] width 221 height 17
click at [256, 150] on input "Modal window" at bounding box center [297, 151] width 83 height 6
type input "**********"
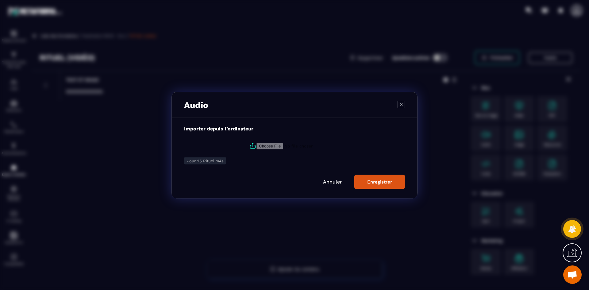
click at [370, 180] on div "Enregistrer" at bounding box center [379, 182] width 25 height 6
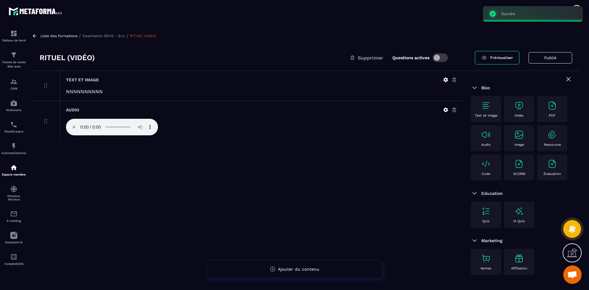
click at [100, 36] on p "Destination REVE - Eco" at bounding box center [103, 36] width 42 height 4
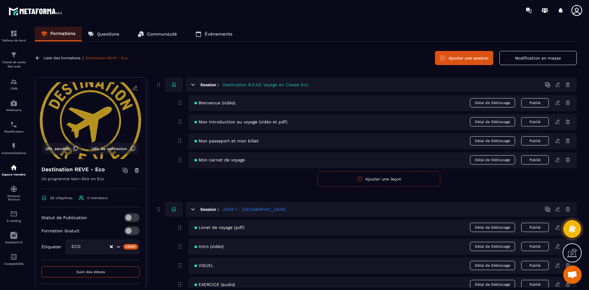
click at [529, 59] on button "Modification en masse" at bounding box center [537, 58] width 77 height 14
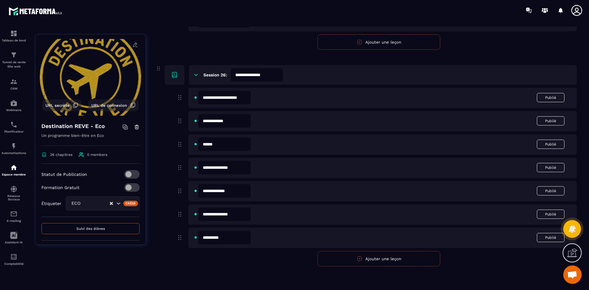
scroll to position [4958, 0]
click at [233, 191] on input "**********" at bounding box center [224, 190] width 52 height 13
click at [231, 191] on input "**********" at bounding box center [224, 190] width 52 height 13
type input "**********"
click at [244, 257] on div "**********" at bounding box center [379, 176] width 396 height 178
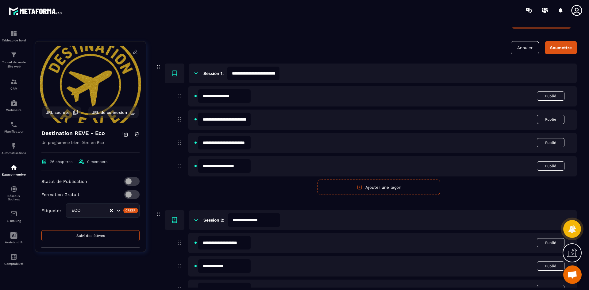
scroll to position [0, 0]
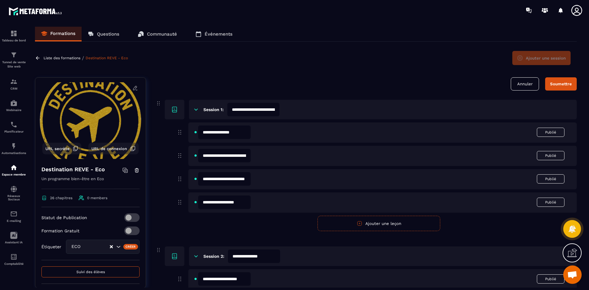
click at [565, 88] on button "Soumettre" at bounding box center [561, 83] width 32 height 13
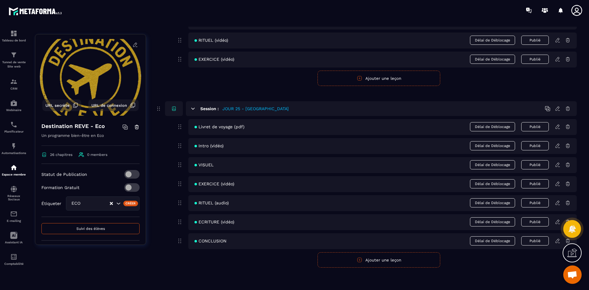
scroll to position [4117, 0]
click at [557, 201] on icon at bounding box center [558, 201] width 6 height 6
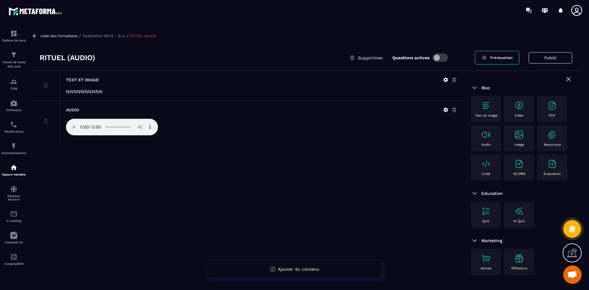
click at [116, 34] on p "Destination REVE - Eco" at bounding box center [103, 36] width 42 height 4
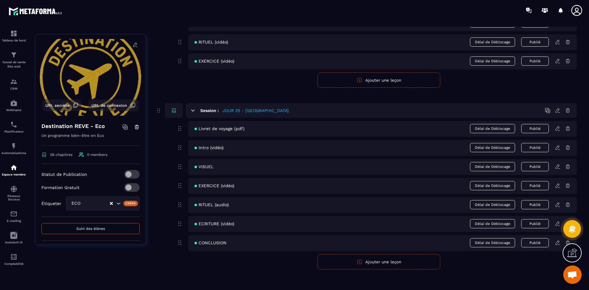
scroll to position [4117, 0]
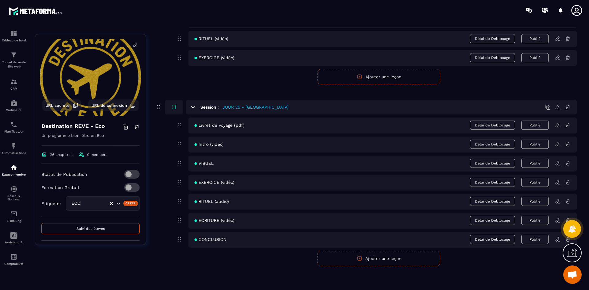
click at [556, 219] on icon at bounding box center [558, 220] width 6 height 6
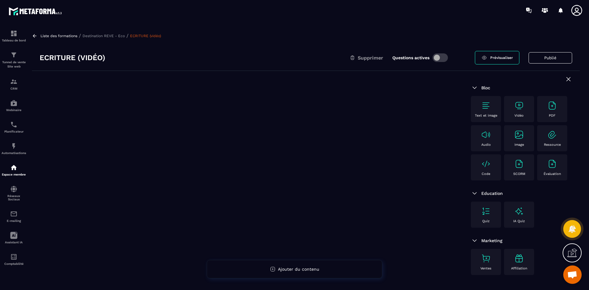
click at [522, 108] on img at bounding box center [519, 106] width 10 height 10
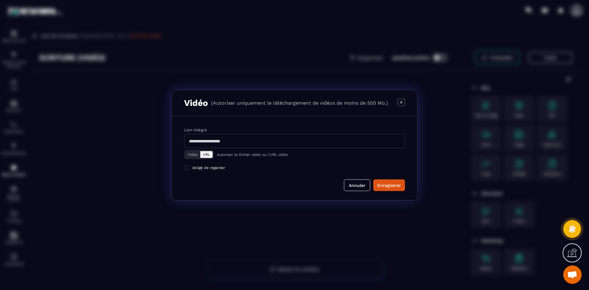
click at [194, 155] on button "Vidéo" at bounding box center [192, 154] width 15 height 7
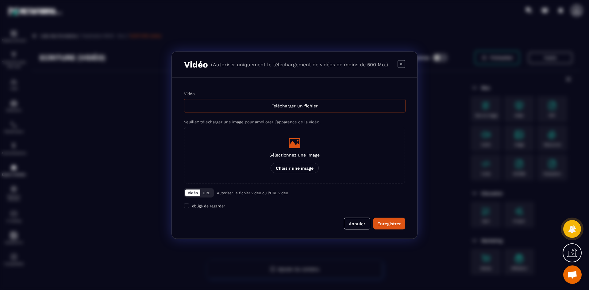
click at [245, 107] on div "Télécharger un fichier" at bounding box center [294, 105] width 221 height 13
click at [0, 0] on input "Vidéo Télécharger un fichier" at bounding box center [0, 0] width 0 height 0
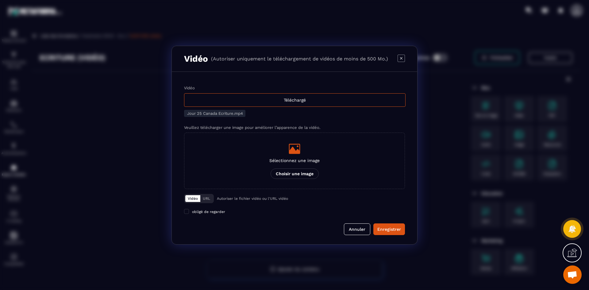
click at [300, 171] on p "Choisir une image" at bounding box center [294, 173] width 48 height 10
click at [0, 0] on input "Sélectionnez une image Choisir une image" at bounding box center [0, 0] width 0 height 0
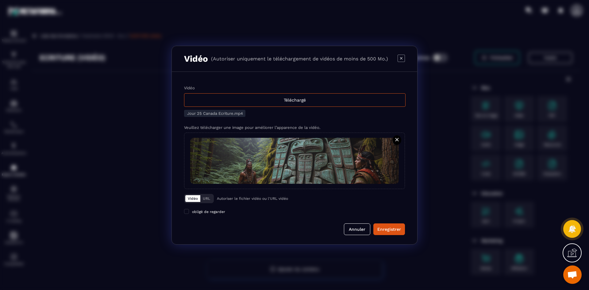
drag, startPoint x: 396, startPoint y: 231, endPoint x: 338, endPoint y: 76, distance: 165.4
click at [396, 231] on div "Enregistrer" at bounding box center [389, 229] width 24 height 6
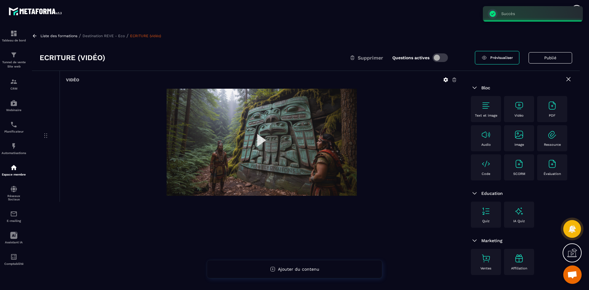
click at [117, 37] on p "Destination REVE - Eco" at bounding box center [103, 36] width 42 height 4
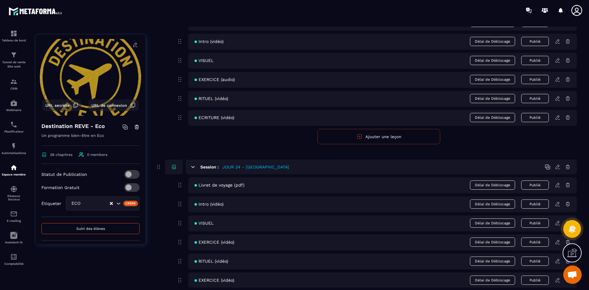
scroll to position [4117, 0]
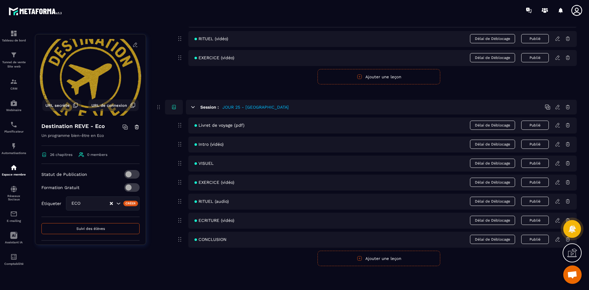
click at [557, 239] on icon at bounding box center [558, 239] width 6 height 6
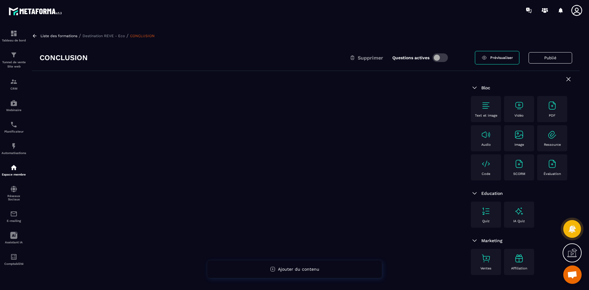
click at [519, 105] on img at bounding box center [519, 106] width 10 height 10
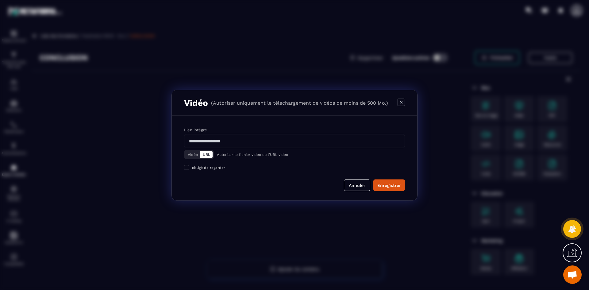
click at [194, 156] on button "Vidéo" at bounding box center [192, 154] width 15 height 7
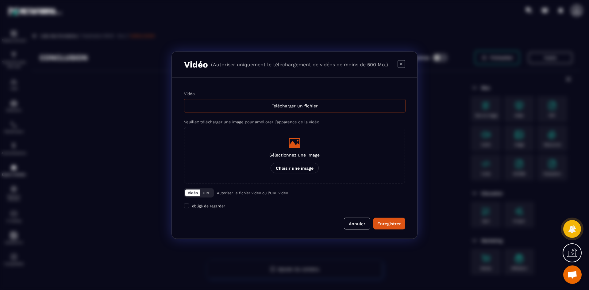
click at [257, 106] on div "Télécharger un fichier" at bounding box center [294, 105] width 221 height 13
click at [0, 0] on input "Vidéo Télécharger un fichier" at bounding box center [0, 0] width 0 height 0
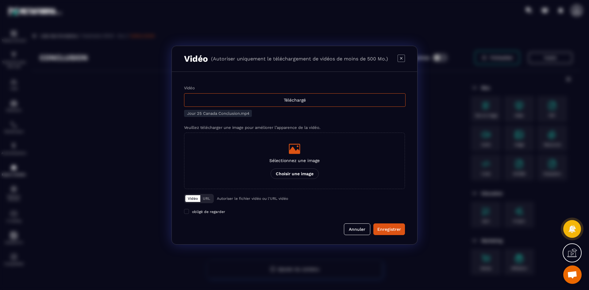
click at [293, 149] on icon "Modal window" at bounding box center [294, 149] width 11 height 10
click at [0, 0] on input "Sélectionnez une image Choisir une image" at bounding box center [0, 0] width 0 height 0
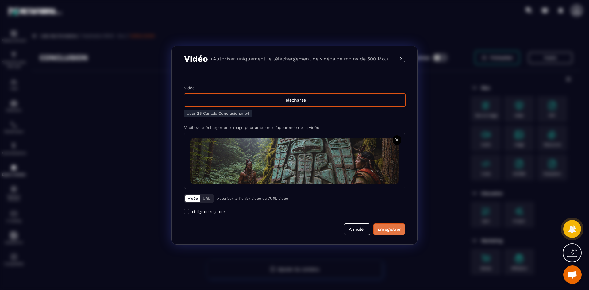
click at [395, 229] on div "Enregistrer" at bounding box center [389, 229] width 24 height 6
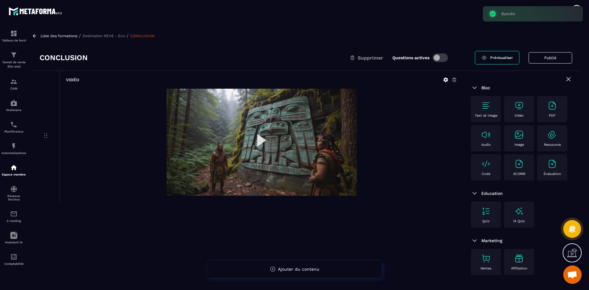
click at [92, 35] on p "Destination REVE - Eco" at bounding box center [103, 36] width 42 height 4
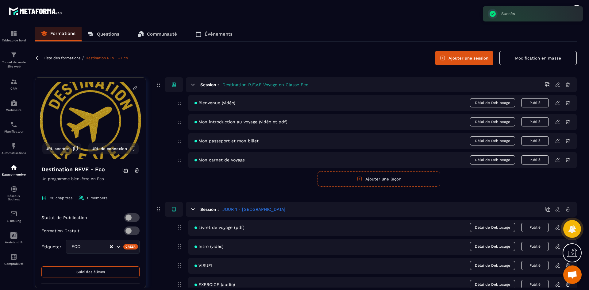
click at [479, 57] on button "Ajouter une session" at bounding box center [464, 58] width 58 height 14
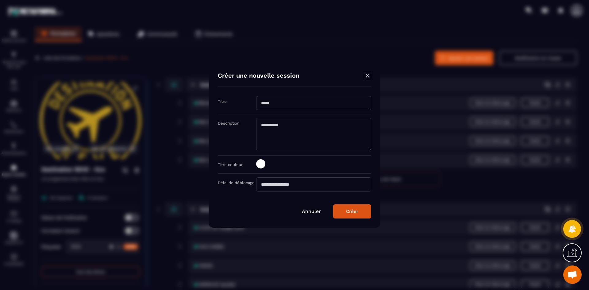
click at [283, 105] on input "Modal window" at bounding box center [313, 103] width 115 height 14
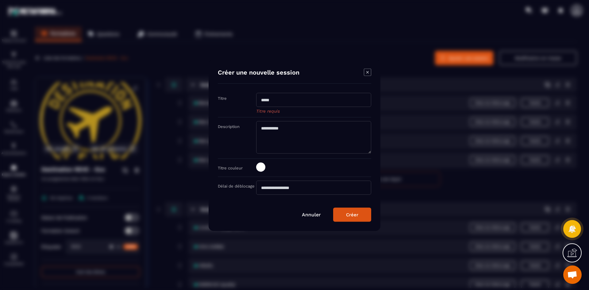
click at [325, 99] on input "Modal window" at bounding box center [313, 100] width 115 height 14
type input "**********"
click at [262, 170] on div "Titre couleur" at bounding box center [294, 168] width 153 height 18
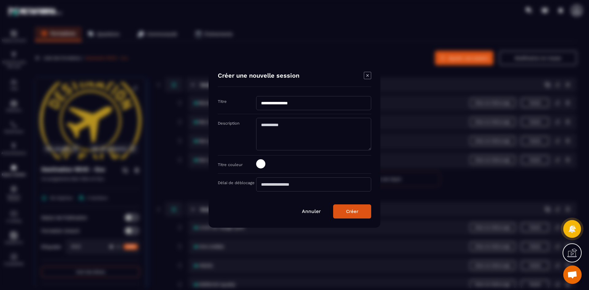
click at [261, 164] on span "Modal window" at bounding box center [260, 163] width 9 height 9
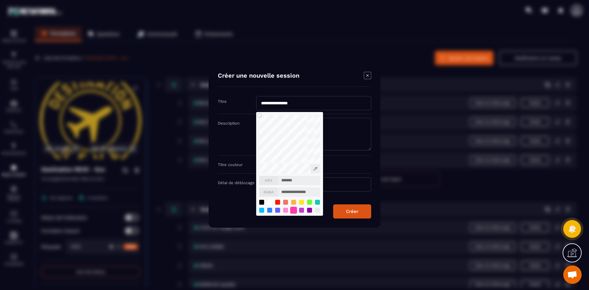
click at [293, 210] on div "Modal window" at bounding box center [293, 209] width 7 height 7
type input "*******"
type input "**********"
click at [360, 210] on button "Créer" at bounding box center [352, 211] width 38 height 14
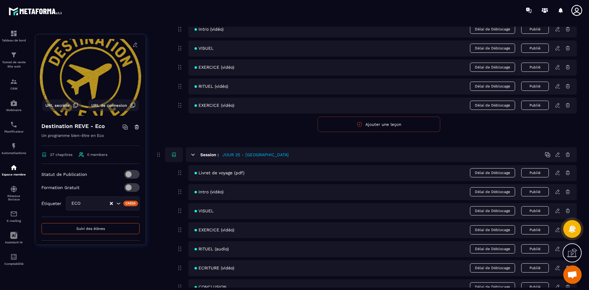
scroll to position [4166, 0]
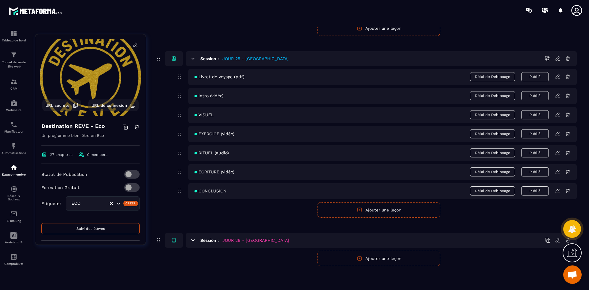
click at [361, 256] on icon "button" at bounding box center [360, 258] width 6 height 6
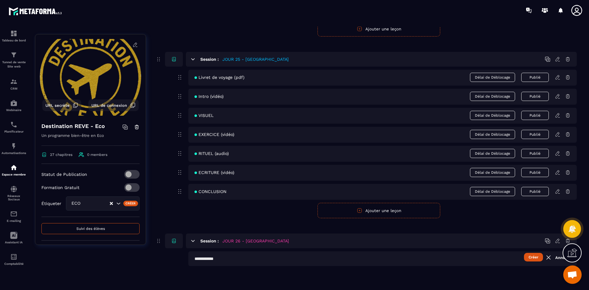
scroll to position [4165, 0]
click at [212, 261] on input "text" at bounding box center [382, 258] width 388 height 15
type input "**********"
click at [532, 257] on button "Créer" at bounding box center [533, 257] width 19 height 9
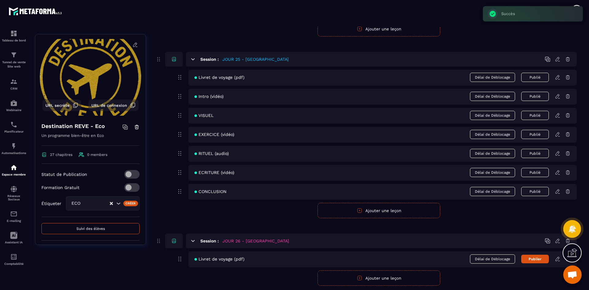
click at [397, 278] on button "Ajouter une leçon" at bounding box center [378, 277] width 123 height 15
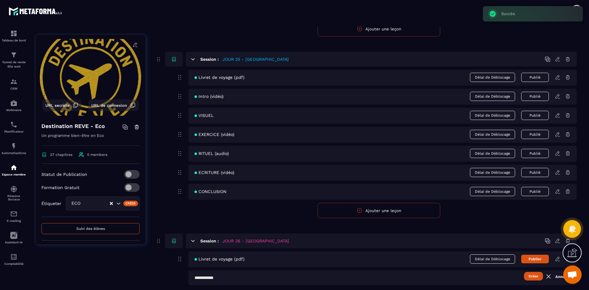
click at [221, 276] on input "text" at bounding box center [382, 277] width 388 height 15
type input "**********"
click at [535, 279] on button "Créer" at bounding box center [533, 276] width 19 height 9
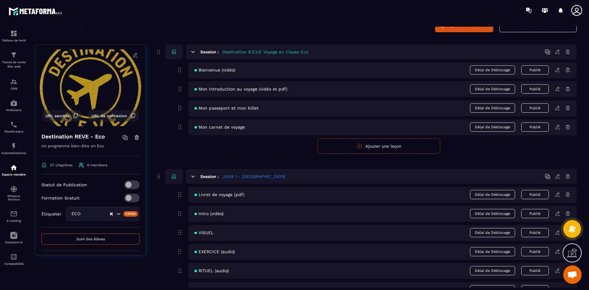
scroll to position [0, 0]
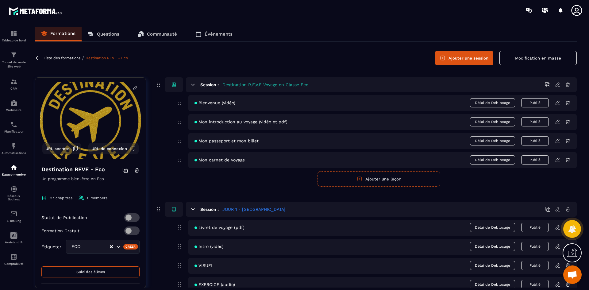
click at [552, 61] on button "Modification en masse" at bounding box center [537, 58] width 77 height 14
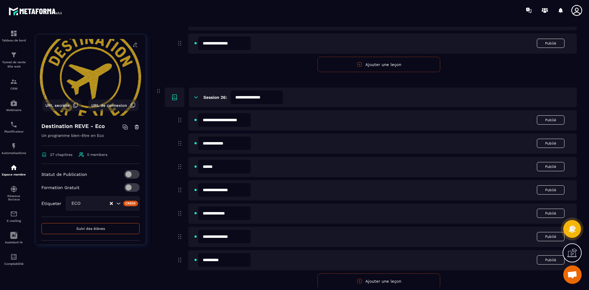
scroll to position [4966, 0]
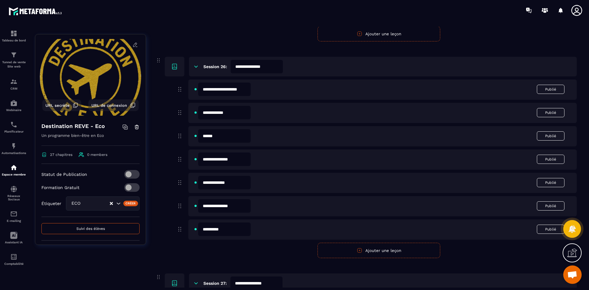
click at [223, 159] on input "**********" at bounding box center [224, 158] width 52 height 13
click at [239, 159] on input "**********" at bounding box center [224, 158] width 52 height 13
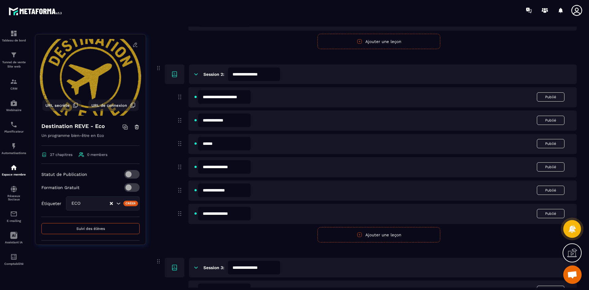
scroll to position [0, 0]
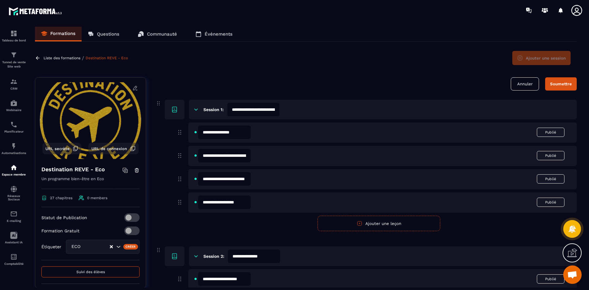
type input "**********"
click at [568, 81] on button "Soumettre" at bounding box center [561, 83] width 32 height 13
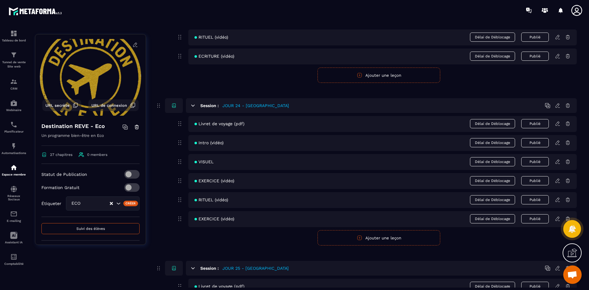
scroll to position [4204, 0]
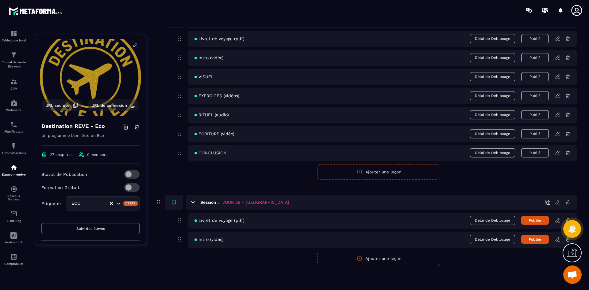
click at [361, 255] on button "Ajouter une leçon" at bounding box center [378, 258] width 123 height 15
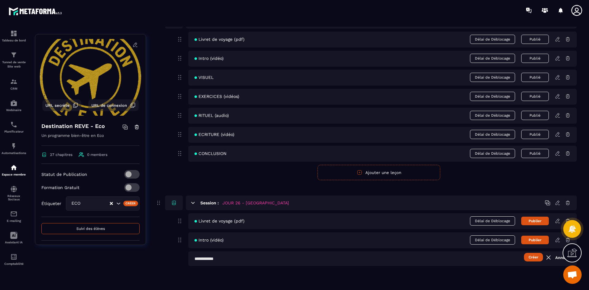
scroll to position [4203, 0]
click at [246, 255] on input "text" at bounding box center [382, 258] width 388 height 15
type input "******"
click at [541, 256] on button "Créer" at bounding box center [533, 257] width 19 height 9
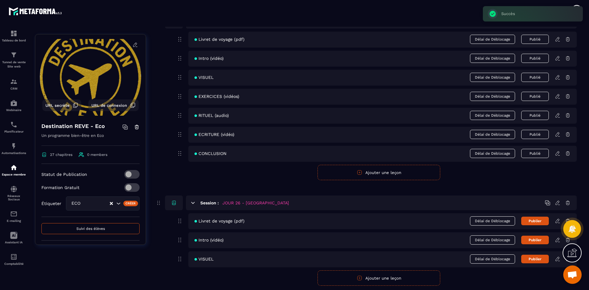
click at [378, 282] on button "Ajouter une leçon" at bounding box center [378, 277] width 123 height 15
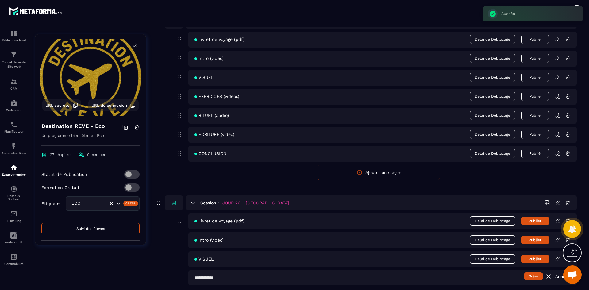
click at [246, 280] on input "text" at bounding box center [382, 277] width 388 height 15
type input "**********"
click at [530, 275] on button "Créer" at bounding box center [533, 276] width 19 height 9
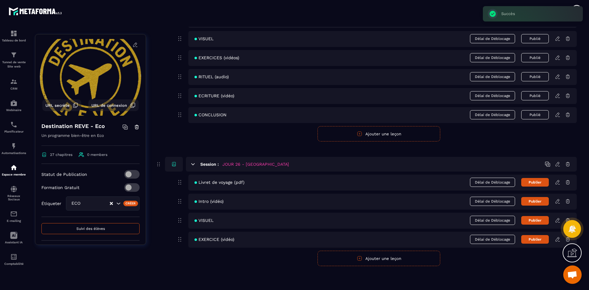
click at [344, 259] on button "Ajouter une leçon" at bounding box center [378, 258] width 123 height 15
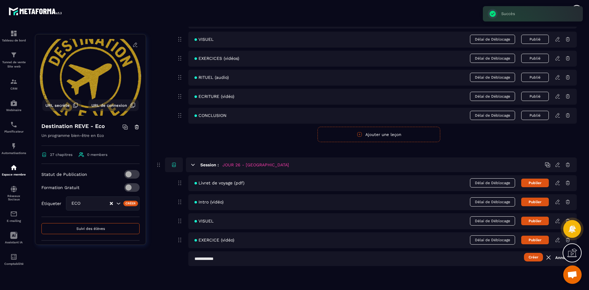
click at [257, 260] on input "text" at bounding box center [382, 258] width 388 height 15
type input "**********"
click at [529, 258] on button "Créer" at bounding box center [533, 257] width 19 height 9
click at [363, 278] on button "Ajouter une leçon" at bounding box center [378, 277] width 123 height 15
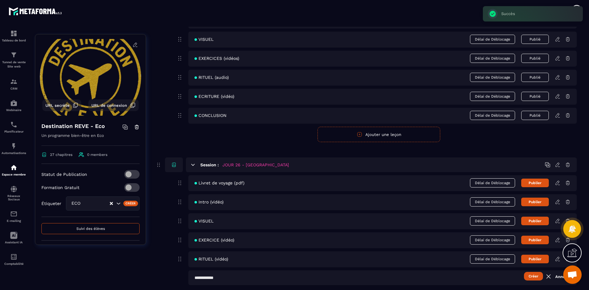
click at [263, 278] on input "text" at bounding box center [382, 277] width 388 height 15
type input "**********"
click at [537, 274] on button "Créer" at bounding box center [533, 276] width 19 height 9
click at [539, 185] on button "Publier" at bounding box center [535, 182] width 28 height 9
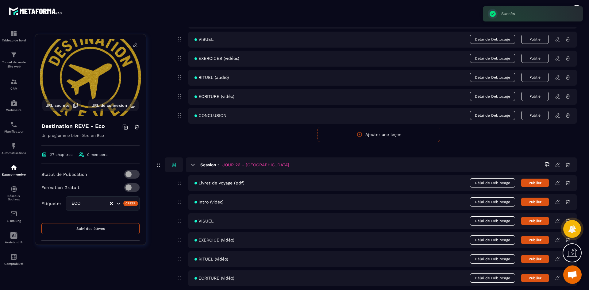
click at [539, 203] on button "Publier" at bounding box center [535, 201] width 28 height 9
click at [538, 186] on button "Publier" at bounding box center [535, 182] width 28 height 9
click at [540, 220] on button "Publier" at bounding box center [535, 221] width 28 height 9
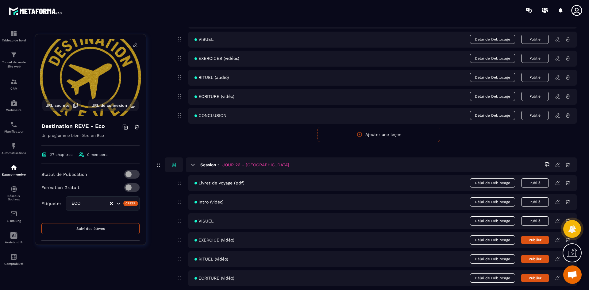
click at [538, 242] on button "Publier" at bounding box center [535, 240] width 28 height 9
click at [537, 258] on button "Publier" at bounding box center [535, 259] width 28 height 9
click at [536, 280] on button "Publier" at bounding box center [535, 278] width 28 height 9
click at [556, 183] on icon at bounding box center [558, 183] width 6 height 6
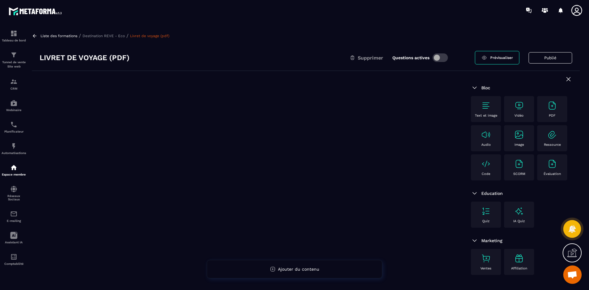
click at [551, 105] on img at bounding box center [552, 106] width 10 height 10
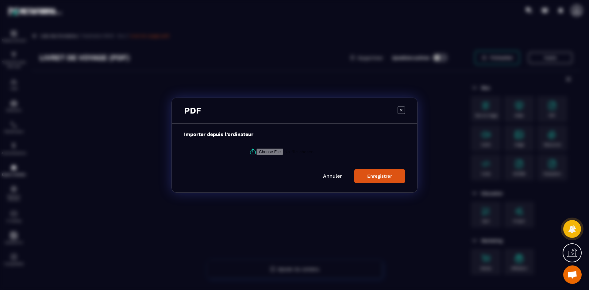
click at [263, 154] on input "Modal window" at bounding box center [297, 151] width 83 height 6
type input "**********"
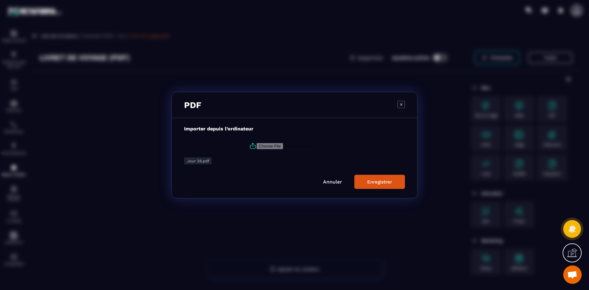
click at [377, 183] on div "Enregistrer" at bounding box center [379, 182] width 25 height 6
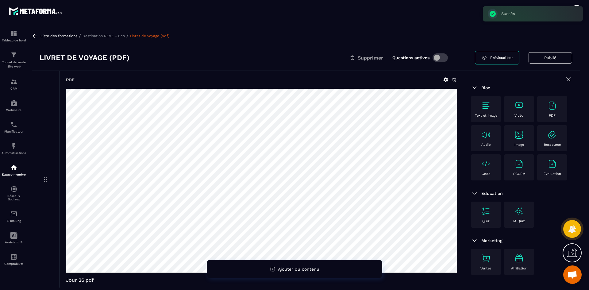
click at [112, 36] on p "Destination REVE - Eco" at bounding box center [103, 36] width 42 height 4
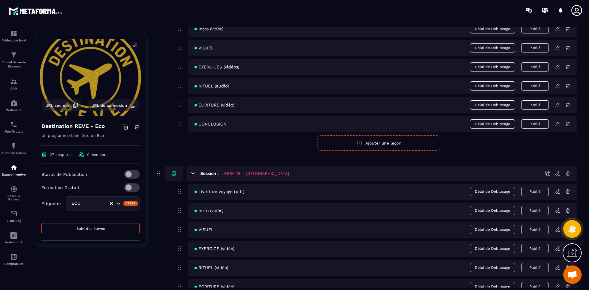
scroll to position [4280, 0]
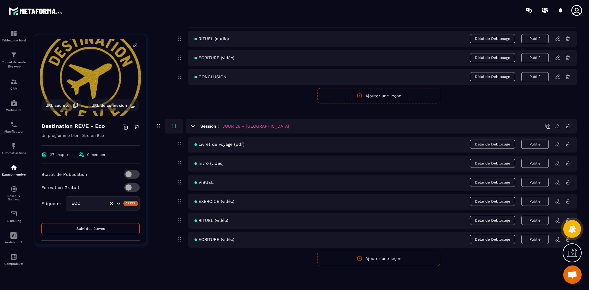
click at [559, 165] on icon at bounding box center [558, 163] width 6 height 6
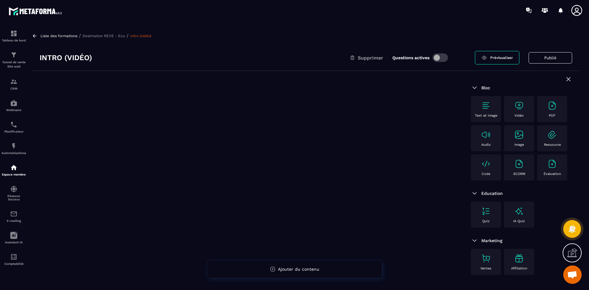
click at [526, 104] on div "Vidéo" at bounding box center [519, 109] width 24 height 17
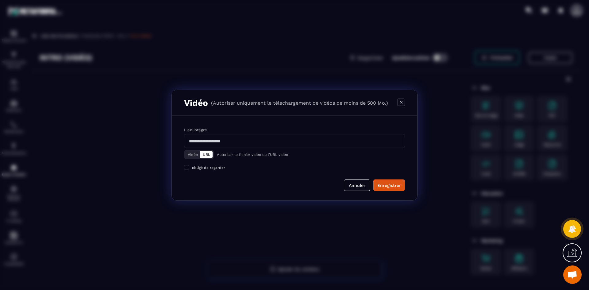
click at [197, 153] on button "Vidéo" at bounding box center [192, 154] width 15 height 7
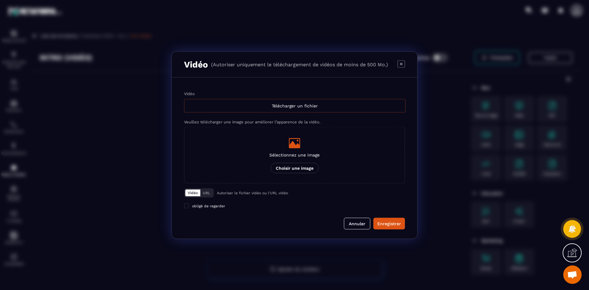
click at [235, 103] on div "Télécharger un fichier" at bounding box center [294, 105] width 221 height 13
click at [0, 0] on input "Vidéo Télécharger un fichier" at bounding box center [0, 0] width 0 height 0
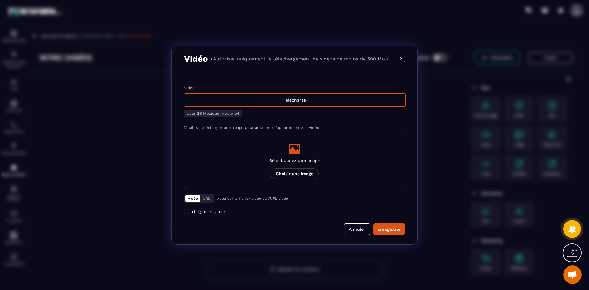
click at [313, 158] on p "Sélectionnez une image" at bounding box center [294, 160] width 50 height 5
click at [0, 0] on input "Sélectionnez une image Choisir une image" at bounding box center [0, 0] width 0 height 0
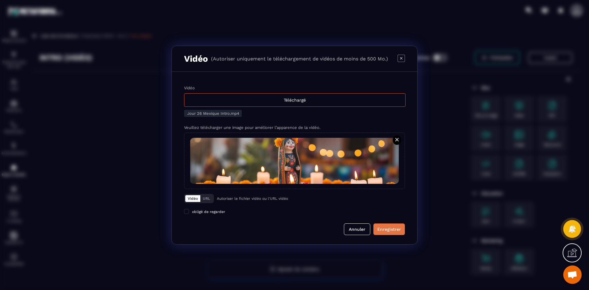
click at [389, 228] on div "Enregistrer" at bounding box center [389, 229] width 24 height 6
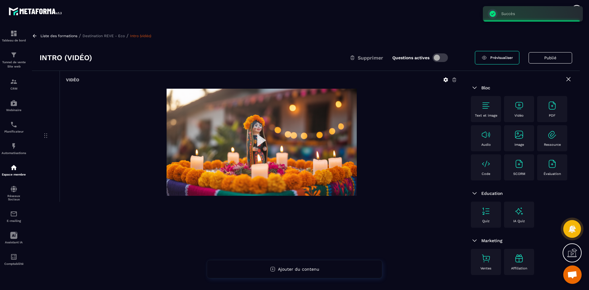
click at [115, 36] on p "Destination REVE - Eco" at bounding box center [103, 36] width 42 height 4
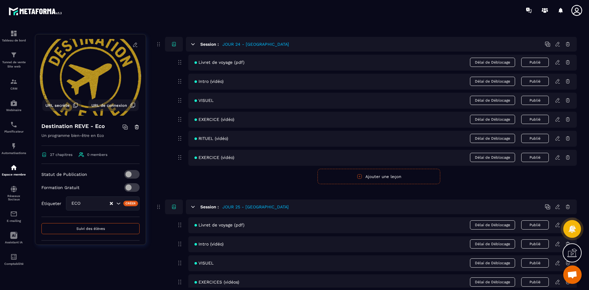
scroll to position [4280, 0]
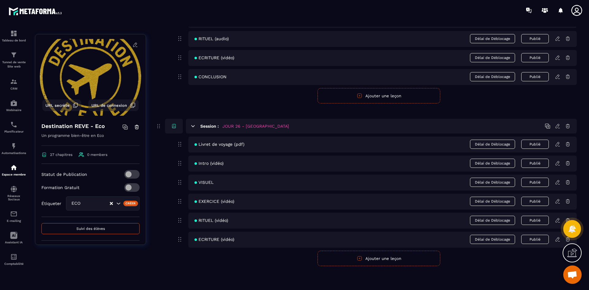
click at [557, 182] on icon at bounding box center [557, 182] width 4 height 4
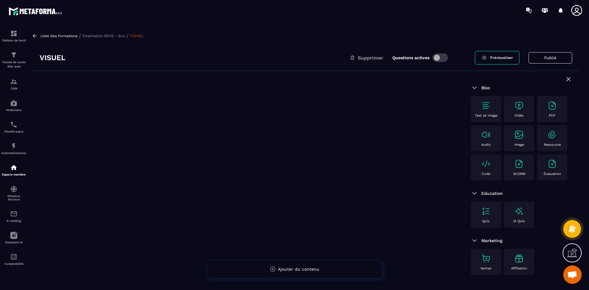
click at [519, 133] on img at bounding box center [519, 135] width 10 height 10
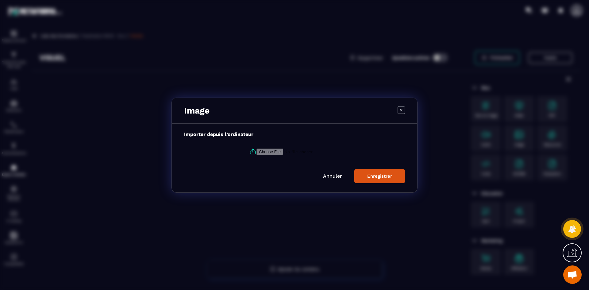
click at [252, 149] on icon "Modal window" at bounding box center [252, 151] width 7 height 7
click at [256, 149] on input "Modal window" at bounding box center [297, 151] width 83 height 6
type input "**********"
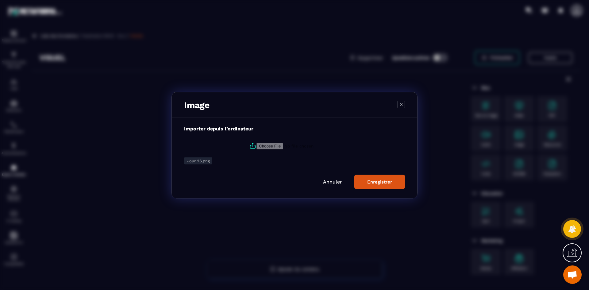
click at [377, 182] on div "Enregistrer" at bounding box center [379, 182] width 25 height 6
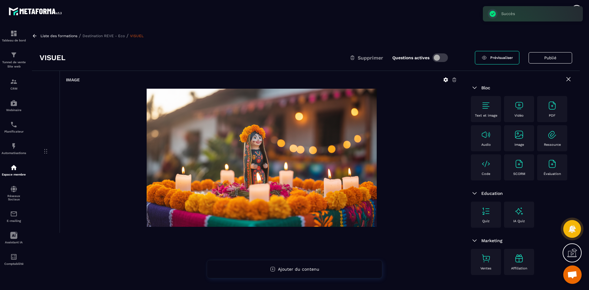
click at [111, 38] on div "Liste des formations / Destination REVE - Eco / VISUEL" at bounding box center [306, 36] width 548 height 6
click at [111, 36] on p "Destination REVE - Eco" at bounding box center [103, 36] width 42 height 4
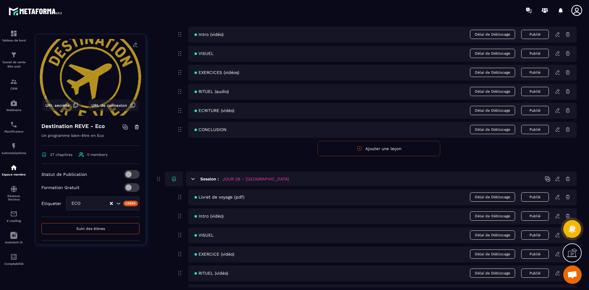
scroll to position [4280, 0]
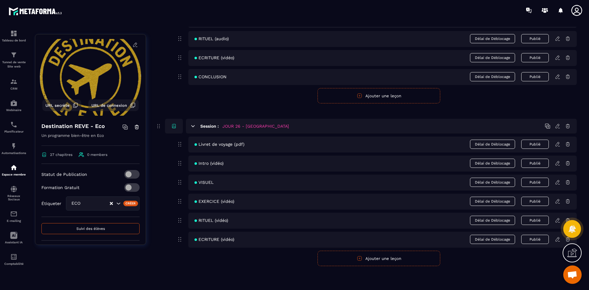
click at [557, 201] on icon at bounding box center [557, 201] width 4 height 4
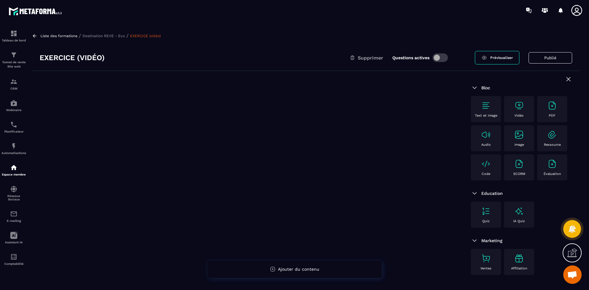
click at [522, 105] on img at bounding box center [519, 106] width 10 height 10
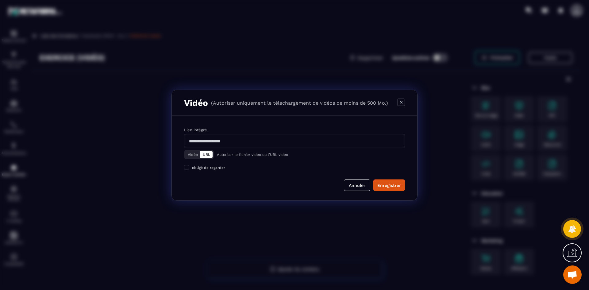
click at [195, 155] on button "Vidéo" at bounding box center [192, 154] width 15 height 7
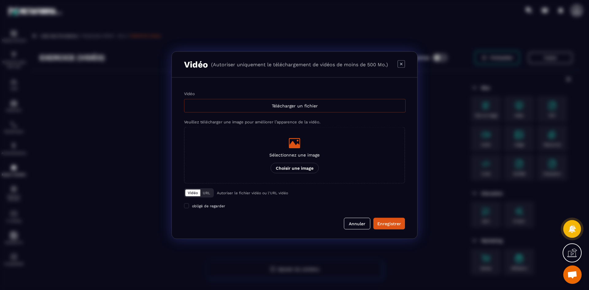
click at [210, 104] on div "Télécharger un fichier" at bounding box center [294, 105] width 221 height 13
click at [0, 0] on input "Vidéo Télécharger un fichier" at bounding box center [0, 0] width 0 height 0
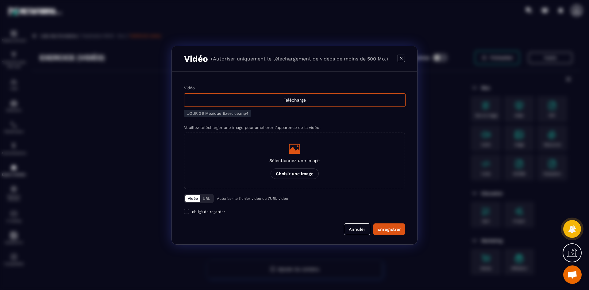
click at [305, 151] on div "Modal window" at bounding box center [294, 149] width 50 height 12
click at [0, 0] on input "Sélectionnez une image Choisir une image" at bounding box center [0, 0] width 0 height 0
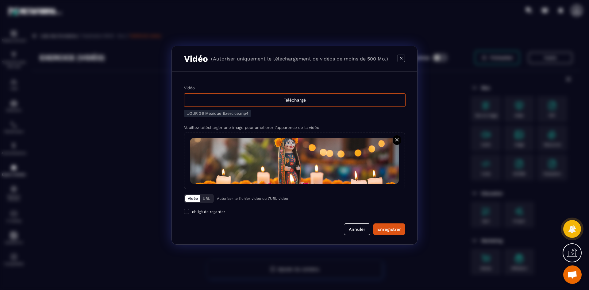
drag, startPoint x: 381, startPoint y: 226, endPoint x: 215, endPoint y: 52, distance: 240.1
click at [381, 226] on div "Enregistrer" at bounding box center [389, 229] width 24 height 6
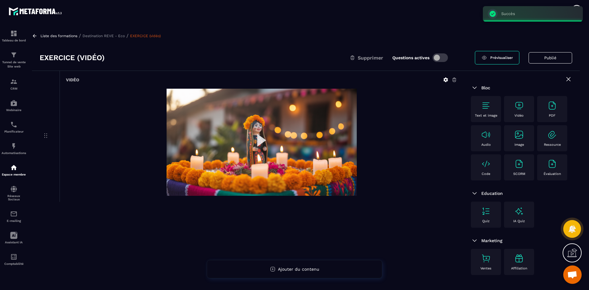
click at [119, 36] on p "Destination REVE - Eco" at bounding box center [103, 36] width 42 height 4
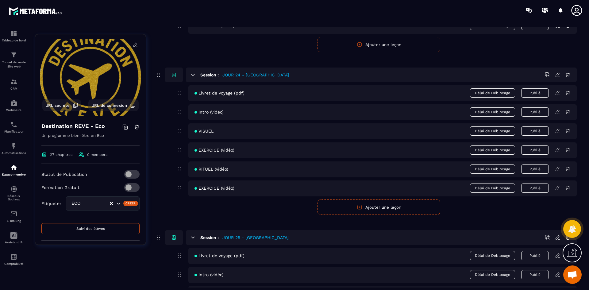
scroll to position [4280, 0]
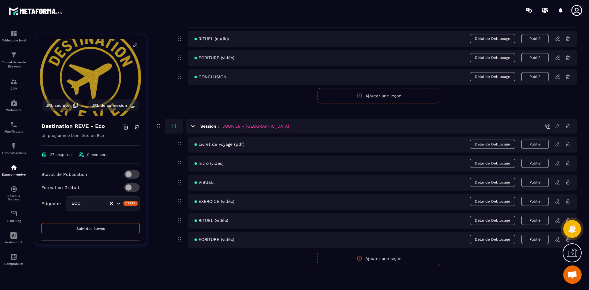
click at [557, 220] on icon at bounding box center [557, 220] width 4 height 4
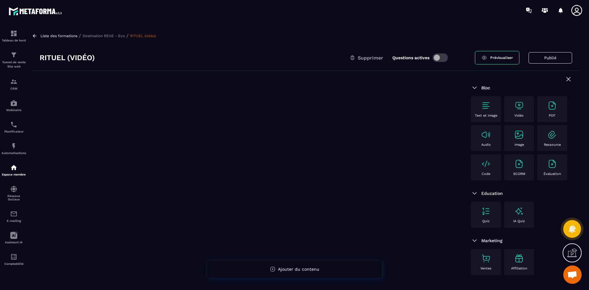
click at [516, 109] on img at bounding box center [519, 106] width 10 height 10
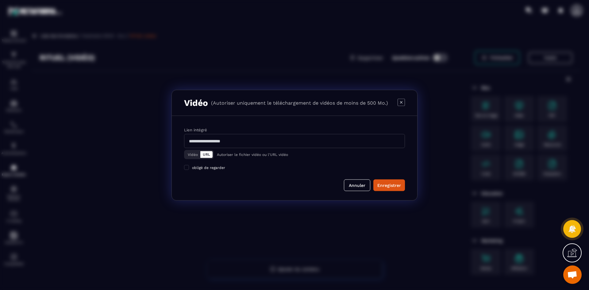
click at [190, 153] on button "Vidéo" at bounding box center [192, 154] width 15 height 7
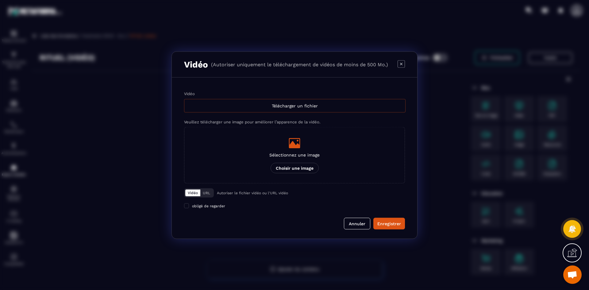
click at [224, 108] on div "Télécharger un fichier" at bounding box center [294, 105] width 221 height 13
click at [0, 0] on input "Vidéo Télécharger un fichier" at bounding box center [0, 0] width 0 height 0
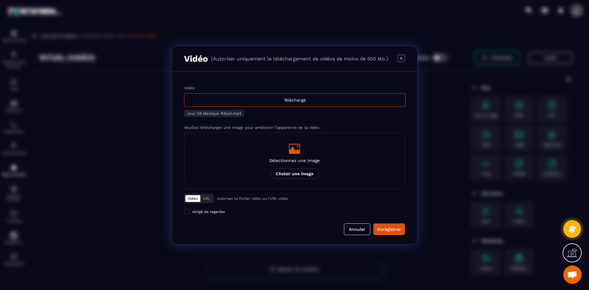
click at [299, 151] on icon "Modal window" at bounding box center [294, 149] width 11 height 10
click at [0, 0] on input "Sélectionnez une image Choisir une image" at bounding box center [0, 0] width 0 height 0
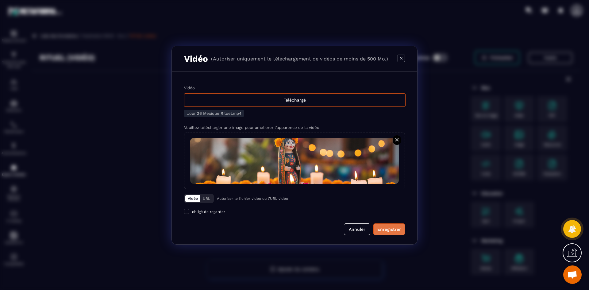
drag, startPoint x: 400, startPoint y: 228, endPoint x: 396, endPoint y: 224, distance: 5.9
click at [400, 228] on div "Enregistrer" at bounding box center [389, 229] width 24 height 6
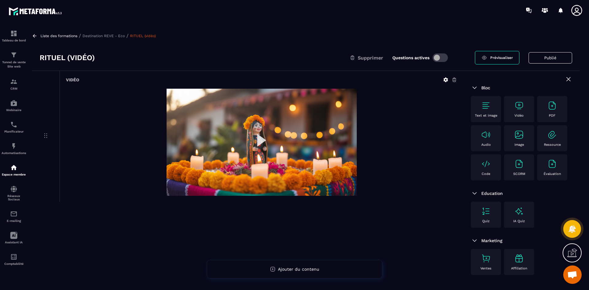
click at [112, 37] on p "Destination REVE - Eco" at bounding box center [103, 36] width 42 height 4
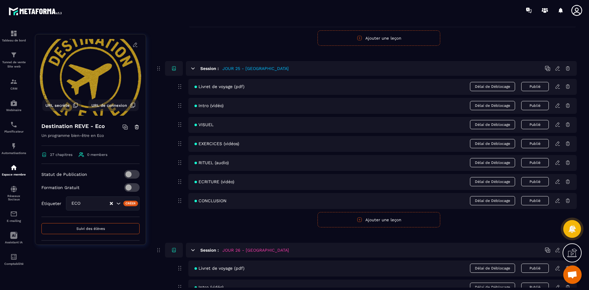
scroll to position [4280, 0]
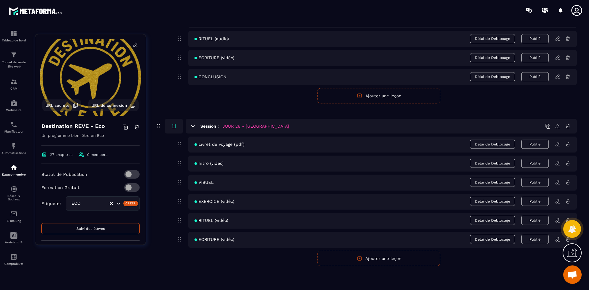
click at [557, 237] on icon at bounding box center [558, 239] width 6 height 6
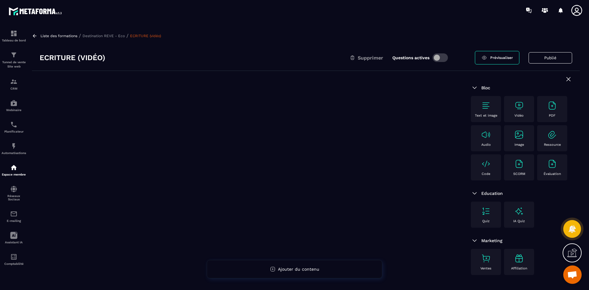
click at [521, 104] on img at bounding box center [519, 106] width 10 height 10
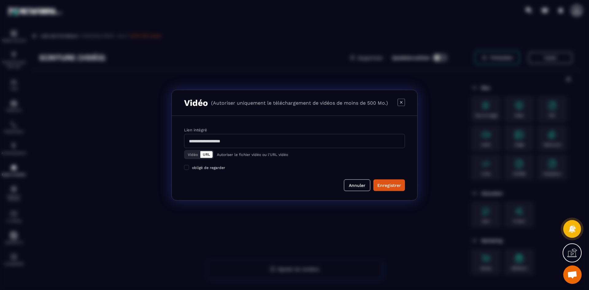
click at [192, 156] on button "Vidéo" at bounding box center [192, 154] width 15 height 7
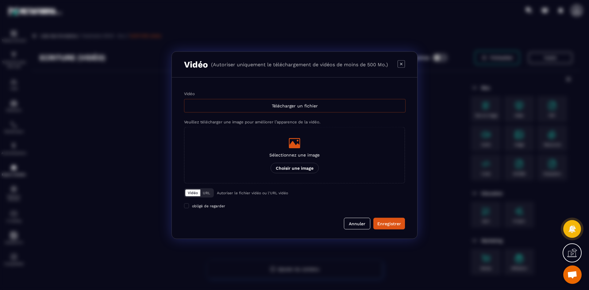
click at [260, 105] on div "Télécharger un fichier" at bounding box center [294, 105] width 221 height 13
click at [0, 0] on input "Vidéo Télécharger un fichier" at bounding box center [0, 0] width 0 height 0
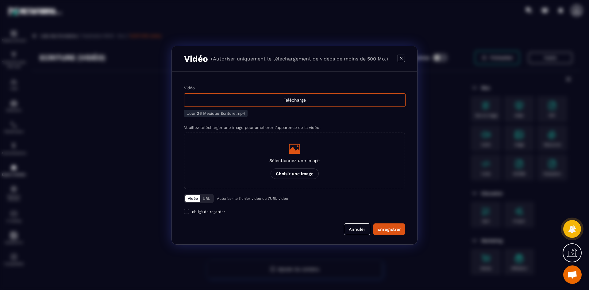
click at [292, 151] on icon "Modal window" at bounding box center [294, 149] width 11 height 10
click at [0, 0] on input "Sélectionnez une image Choisir une image" at bounding box center [0, 0] width 0 height 0
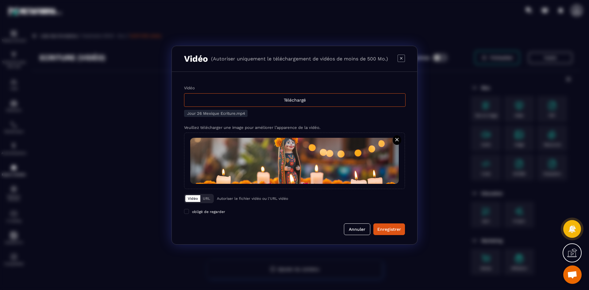
drag, startPoint x: 379, startPoint y: 231, endPoint x: 164, endPoint y: 207, distance: 215.7
click at [379, 231] on div "Enregistrer" at bounding box center [389, 229] width 24 height 6
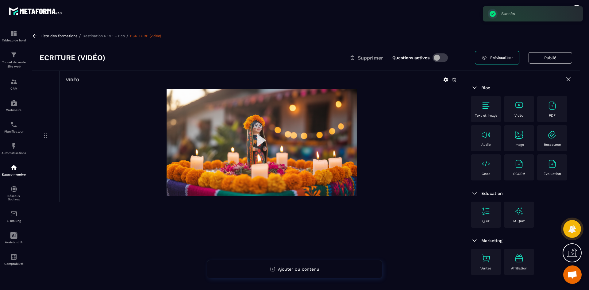
click at [117, 34] on p "Destination REVE - Eco" at bounding box center [103, 36] width 42 height 4
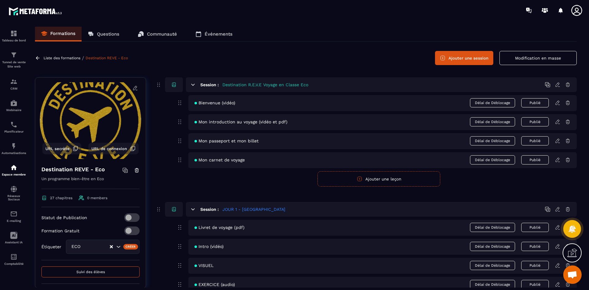
click at [471, 59] on button "Ajouter une session" at bounding box center [464, 58] width 58 height 14
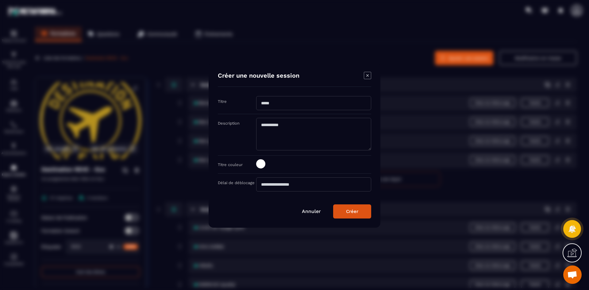
click at [279, 99] on input "Modal window" at bounding box center [313, 103] width 115 height 14
type input "**********"
click at [263, 160] on span "Modal window" at bounding box center [260, 163] width 9 height 9
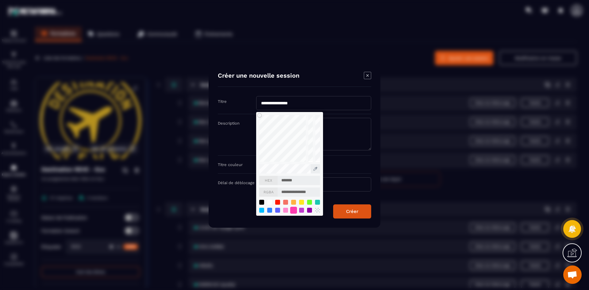
click at [292, 210] on div "Modal window" at bounding box center [293, 209] width 7 height 7
type input "*******"
type input "**********"
click at [348, 213] on div "Créer" at bounding box center [352, 212] width 12 height 6
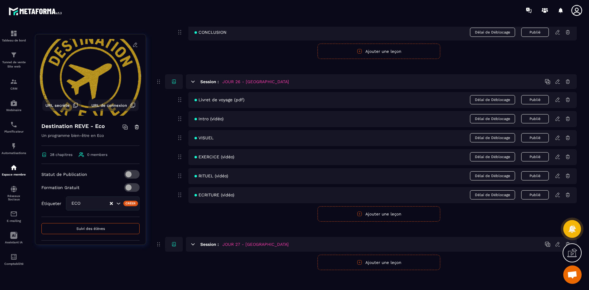
scroll to position [4328, 0]
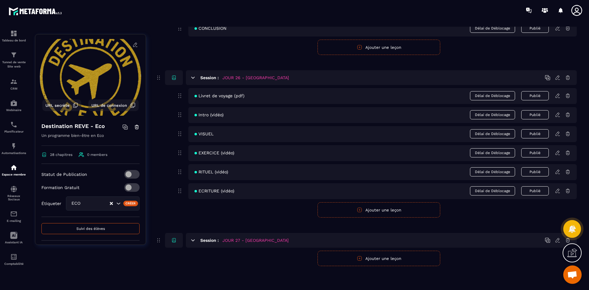
click at [352, 259] on button "Ajouter une leçon" at bounding box center [378, 258] width 123 height 15
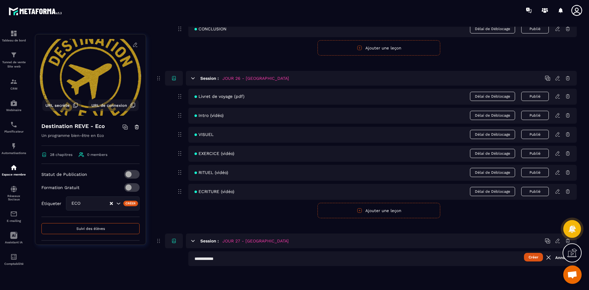
click at [222, 259] on input "text" at bounding box center [382, 258] width 388 height 15
type input "**********"
click at [531, 257] on button "Créer" at bounding box center [533, 257] width 19 height 9
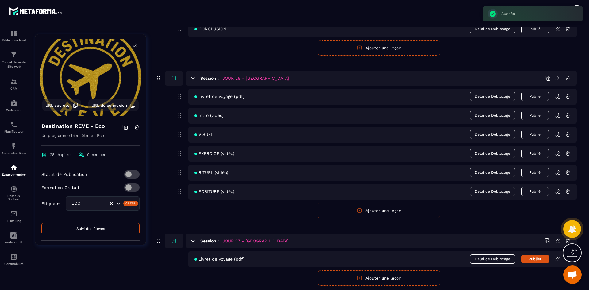
click at [530, 259] on button "Publier" at bounding box center [535, 259] width 28 height 9
click at [399, 280] on button "Ajouter une leçon" at bounding box center [378, 277] width 123 height 15
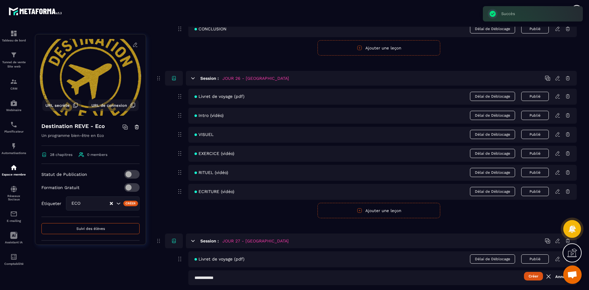
click at [255, 279] on input "text" at bounding box center [382, 277] width 388 height 15
type input "**********"
click at [533, 277] on button "Créer" at bounding box center [533, 276] width 19 height 9
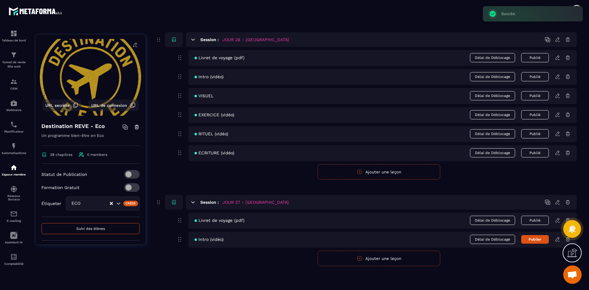
click at [334, 261] on button "Ajouter une leçon" at bounding box center [378, 258] width 123 height 15
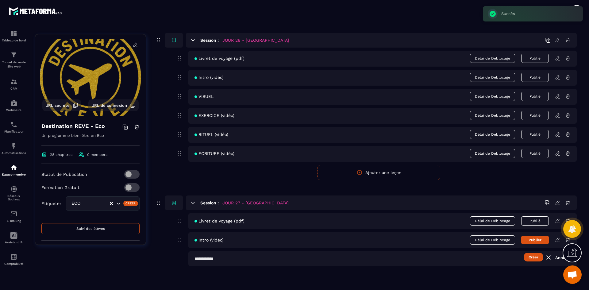
click at [263, 259] on input "text" at bounding box center [382, 258] width 388 height 15
click at [538, 258] on button "Créer" at bounding box center [533, 257] width 19 height 9
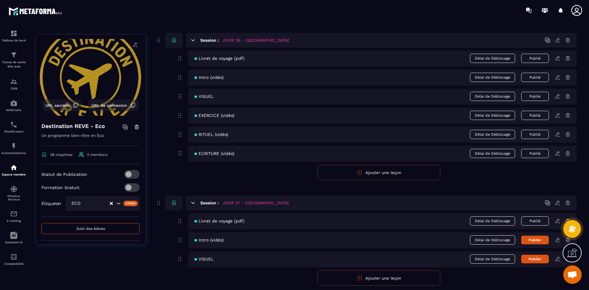
click at [400, 281] on button "Ajouter une leçon" at bounding box center [378, 277] width 123 height 15
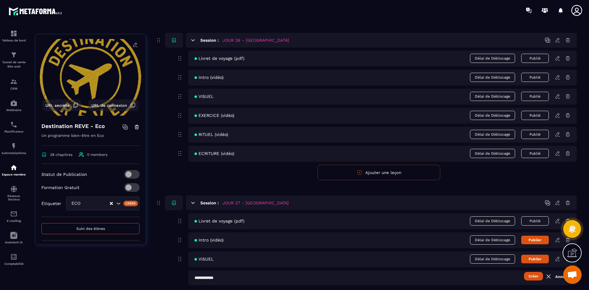
click at [246, 283] on input "text" at bounding box center [382, 277] width 388 height 15
type input "**********"
click at [537, 274] on button "Créer" at bounding box center [533, 276] width 19 height 9
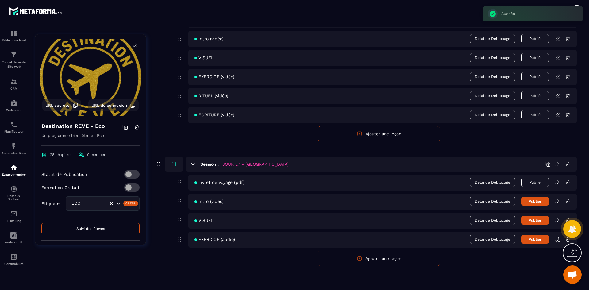
click at [370, 261] on button "Ajouter une leçon" at bounding box center [378, 258] width 123 height 15
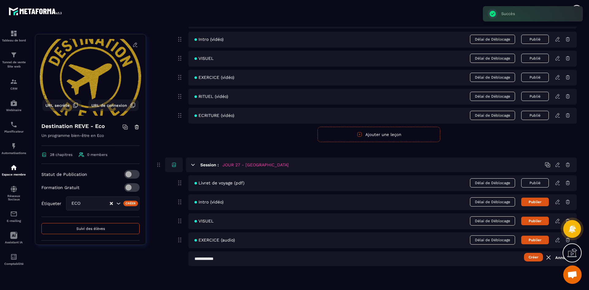
scroll to position [4403, 0]
click at [230, 258] on input "text" at bounding box center [382, 258] width 388 height 15
click at [529, 256] on button "Créer" at bounding box center [533, 257] width 19 height 9
click at [364, 281] on button "Ajouter une leçon" at bounding box center [378, 277] width 123 height 15
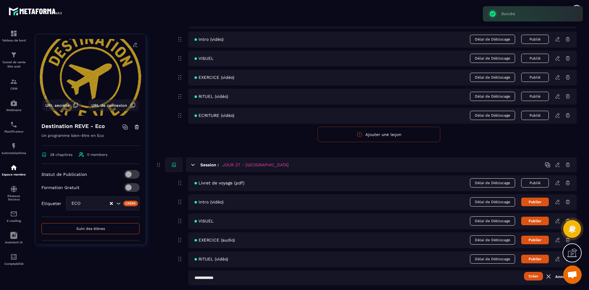
click at [240, 278] on input "text" at bounding box center [382, 277] width 388 height 15
type input "**********"
click at [529, 276] on button "Créer" at bounding box center [533, 276] width 19 height 9
click at [528, 200] on button "Publier" at bounding box center [535, 201] width 28 height 9
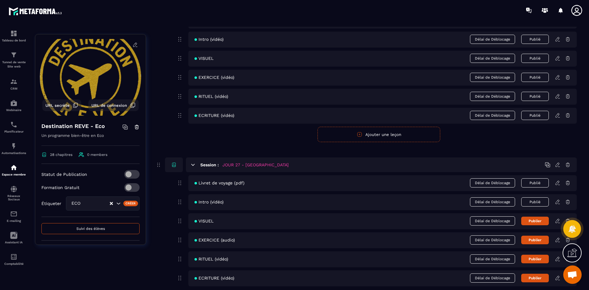
click at [533, 220] on button "Publier" at bounding box center [535, 221] width 28 height 9
click at [536, 237] on button "Publier" at bounding box center [535, 240] width 28 height 9
click at [540, 259] on button "Publier" at bounding box center [535, 259] width 28 height 9
click at [542, 277] on button "Publier" at bounding box center [535, 278] width 28 height 9
click at [555, 183] on icon at bounding box center [558, 183] width 6 height 6
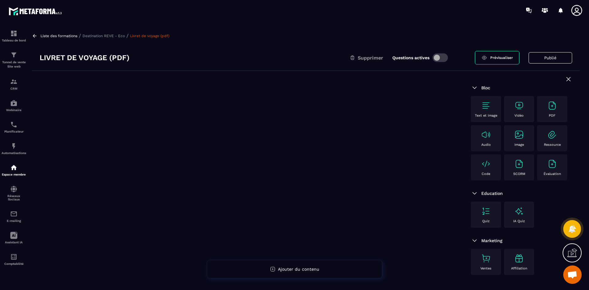
click at [548, 104] on img at bounding box center [552, 106] width 10 height 10
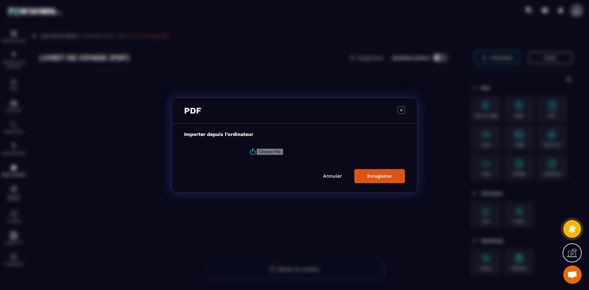
click at [250, 151] on icon "Modal window" at bounding box center [252, 151] width 7 height 7
click at [256, 151] on input "Modal window" at bounding box center [297, 151] width 83 height 6
type input "**********"
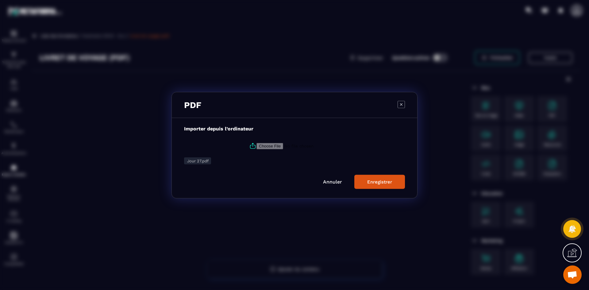
click at [381, 182] on div "Enregistrer" at bounding box center [379, 182] width 25 height 6
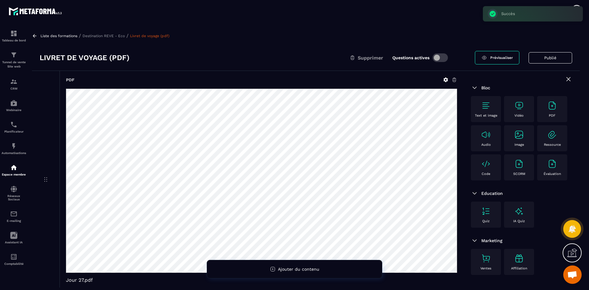
click at [119, 34] on p "Destination REVE - Eco" at bounding box center [103, 36] width 42 height 4
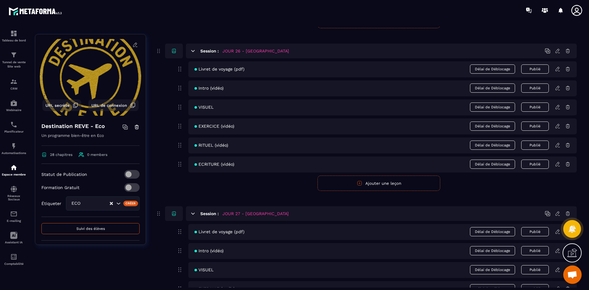
scroll to position [4442, 0]
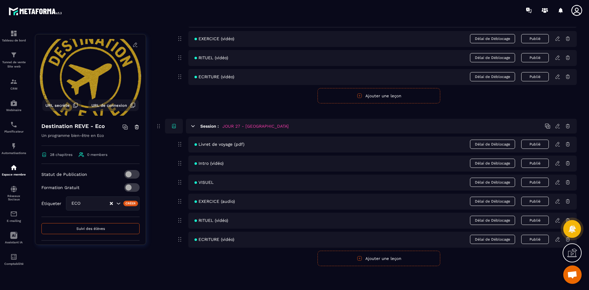
click at [558, 166] on div "Intro (vidéo) Délai de Déblocage Publié" at bounding box center [382, 163] width 388 height 16
click at [559, 162] on icon at bounding box center [558, 163] width 6 height 6
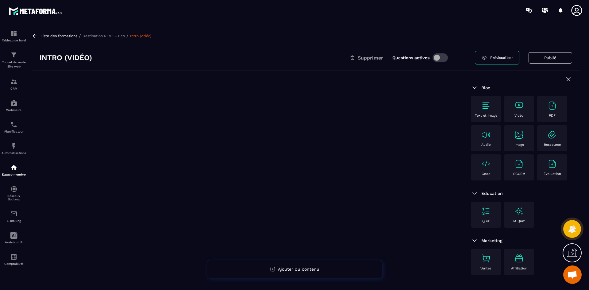
click at [516, 110] on img at bounding box center [519, 106] width 10 height 10
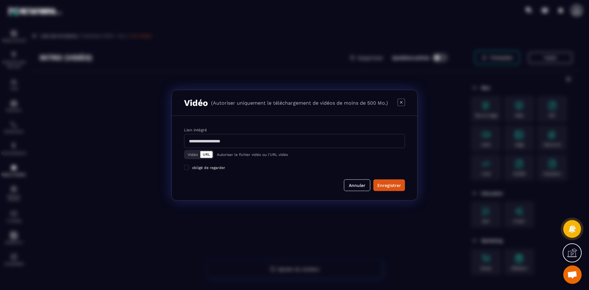
click at [192, 151] on button "Vidéo" at bounding box center [192, 154] width 15 height 7
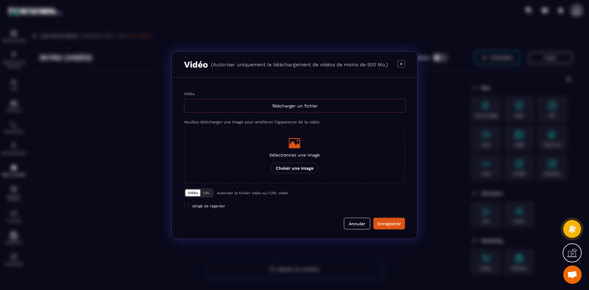
click at [247, 101] on div "Télécharger un fichier" at bounding box center [294, 105] width 221 height 13
click at [0, 0] on input "Vidéo Télécharger un fichier" at bounding box center [0, 0] width 0 height 0
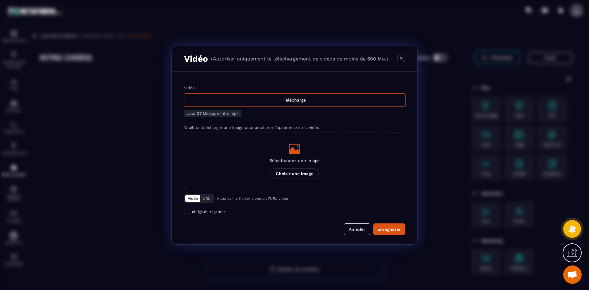
click at [308, 163] on p "Sélectionnez une image" at bounding box center [294, 160] width 50 height 5
click at [0, 0] on input "Sélectionnez une image Choisir une image" at bounding box center [0, 0] width 0 height 0
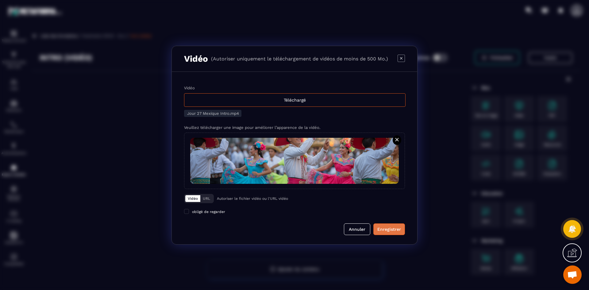
click at [391, 230] on div "Enregistrer" at bounding box center [389, 229] width 24 height 6
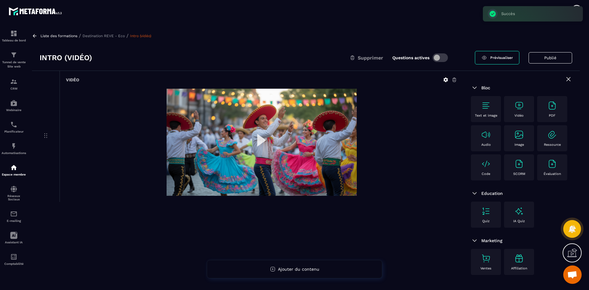
click at [103, 36] on p "Destination REVE - Eco" at bounding box center [103, 36] width 42 height 4
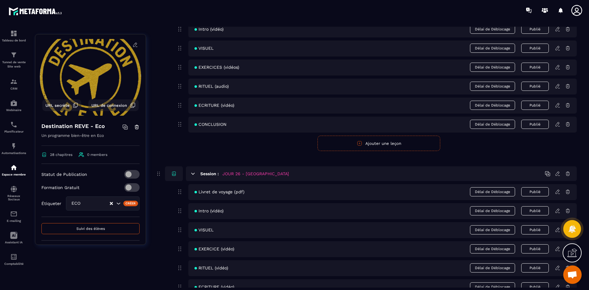
scroll to position [4442, 0]
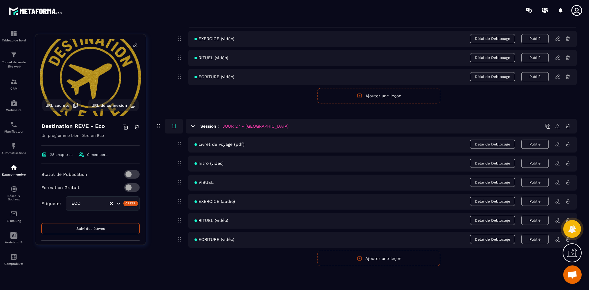
click at [555, 200] on icon at bounding box center [558, 201] width 6 height 6
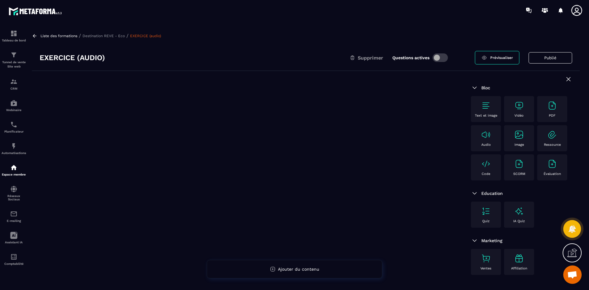
click at [489, 105] on img at bounding box center [486, 106] width 10 height 10
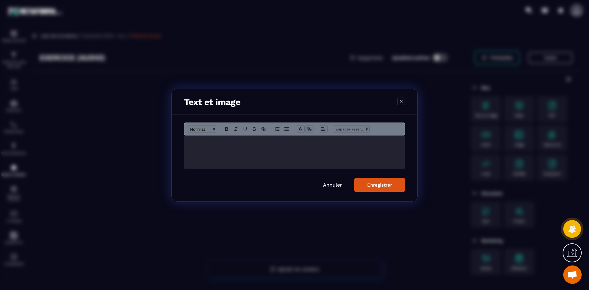
click at [221, 155] on div "Modal window" at bounding box center [294, 151] width 220 height 33
click at [369, 183] on div "Enregistrer" at bounding box center [379, 185] width 25 height 6
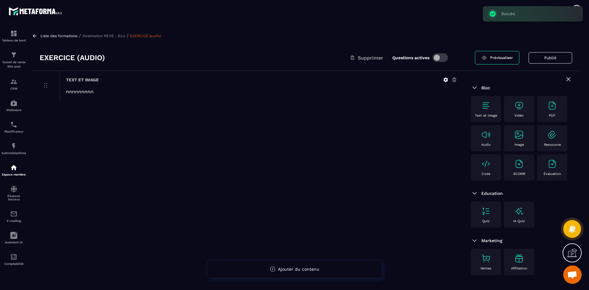
click at [490, 138] on img at bounding box center [486, 135] width 10 height 10
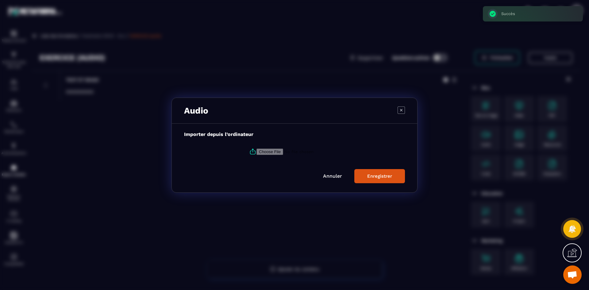
click at [252, 151] on icon "Modal window" at bounding box center [252, 151] width 7 height 7
click at [256, 151] on input "Modal window" at bounding box center [297, 151] width 83 height 6
type input "**********"
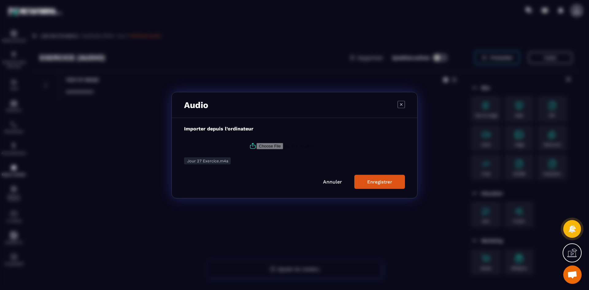
click at [375, 183] on div "Enregistrer" at bounding box center [379, 182] width 25 height 6
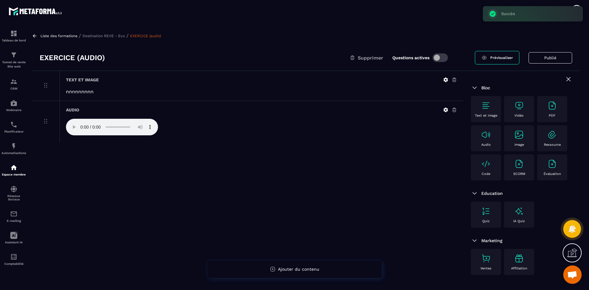
click at [99, 36] on p "Destination REVE - Eco" at bounding box center [103, 36] width 42 height 4
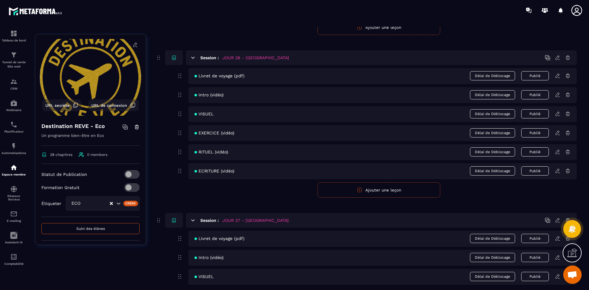
scroll to position [4442, 0]
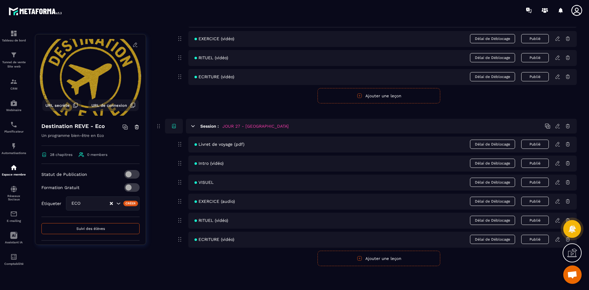
click at [557, 219] on icon at bounding box center [558, 220] width 6 height 6
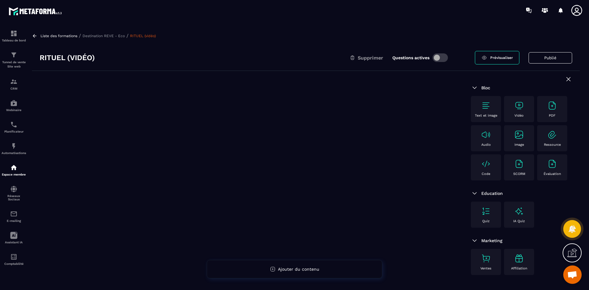
click at [520, 109] on img at bounding box center [519, 106] width 10 height 10
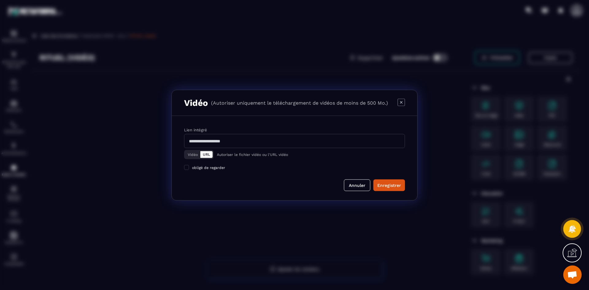
click at [192, 155] on button "Vidéo" at bounding box center [192, 154] width 15 height 7
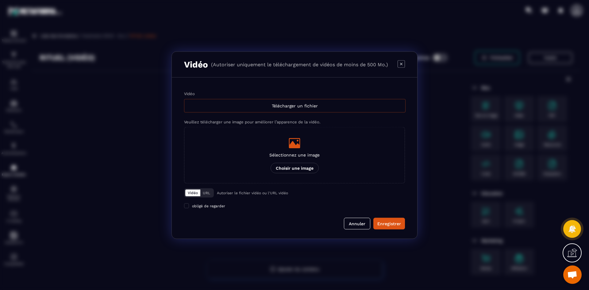
click at [229, 109] on div "Télécharger un fichier" at bounding box center [294, 105] width 221 height 13
click at [0, 0] on input "Vidéo Télécharger un fichier" at bounding box center [0, 0] width 0 height 0
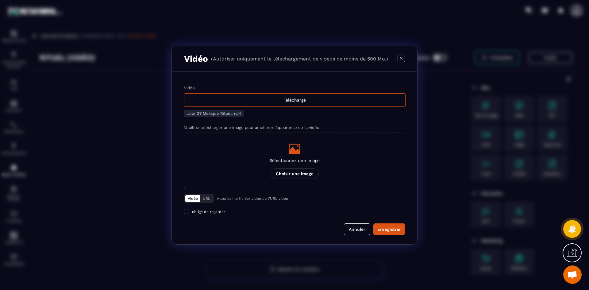
click at [285, 160] on p "Sélectionnez une image" at bounding box center [294, 160] width 50 height 5
click at [0, 0] on input "Sélectionnez une image Choisir une image" at bounding box center [0, 0] width 0 height 0
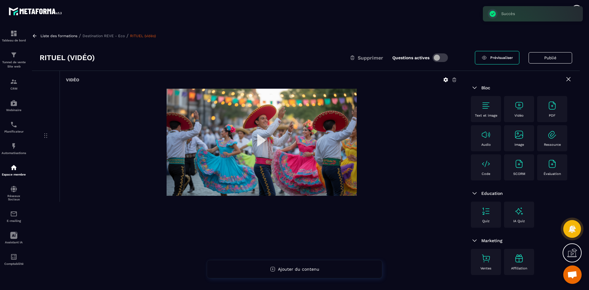
click at [117, 36] on p "Destination REVE - Eco" at bounding box center [103, 36] width 42 height 4
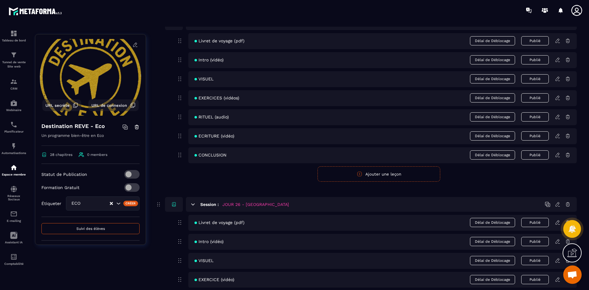
scroll to position [4442, 0]
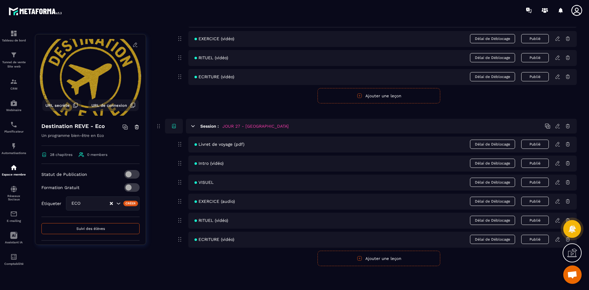
click at [559, 238] on icon at bounding box center [557, 239] width 4 height 4
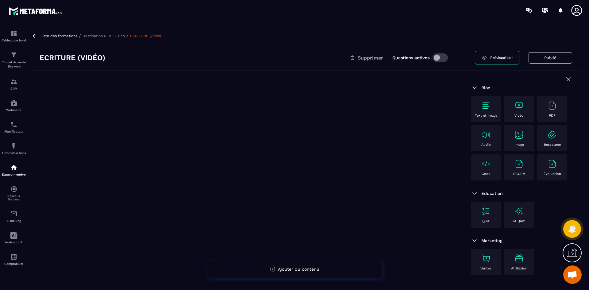
click at [519, 106] on img at bounding box center [519, 106] width 10 height 10
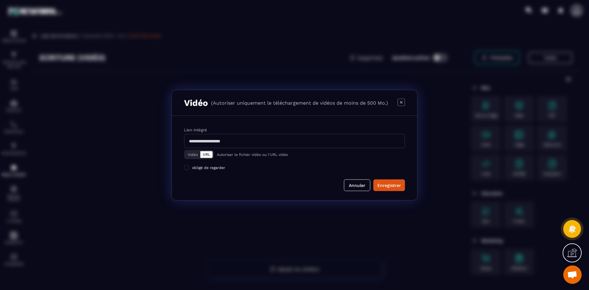
click at [191, 154] on button "Vidéo" at bounding box center [192, 154] width 15 height 7
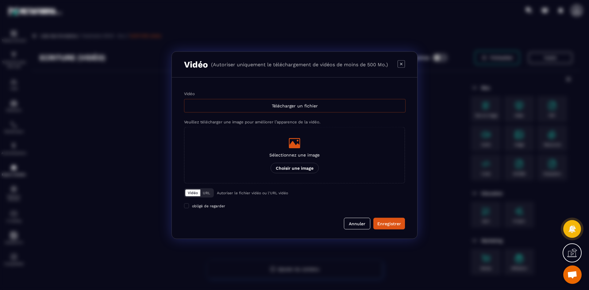
click at [266, 105] on div "Télécharger un fichier" at bounding box center [294, 105] width 221 height 13
click at [0, 0] on input "Vidéo Télécharger un fichier" at bounding box center [0, 0] width 0 height 0
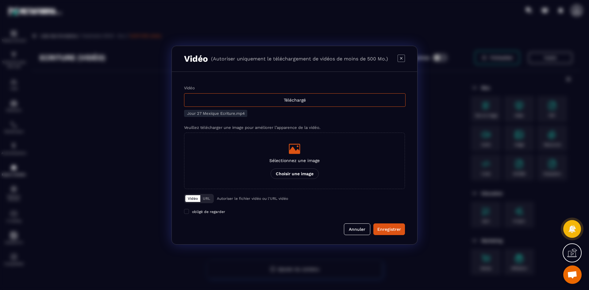
click at [301, 151] on div "Modal window" at bounding box center [294, 149] width 50 height 12
click at [0, 0] on input "Sélectionnez une image Choisir une image" at bounding box center [0, 0] width 0 height 0
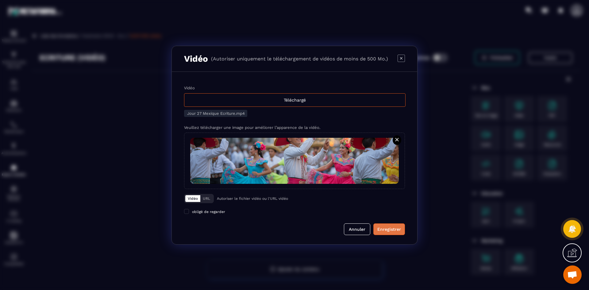
click at [396, 230] on div "Enregistrer" at bounding box center [389, 229] width 24 height 6
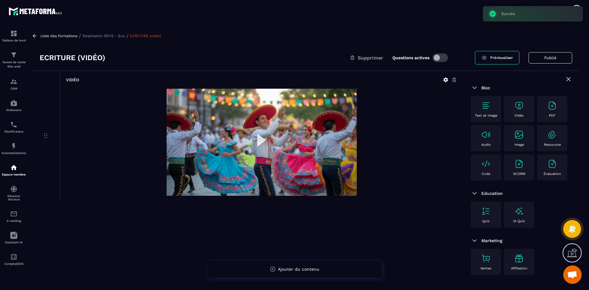
click at [116, 34] on p "Destination REVE - Eco" at bounding box center [103, 36] width 42 height 4
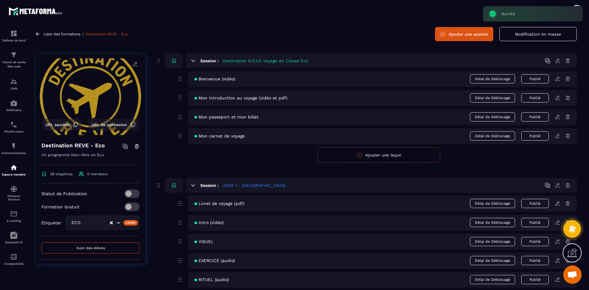
scroll to position [31, 0]
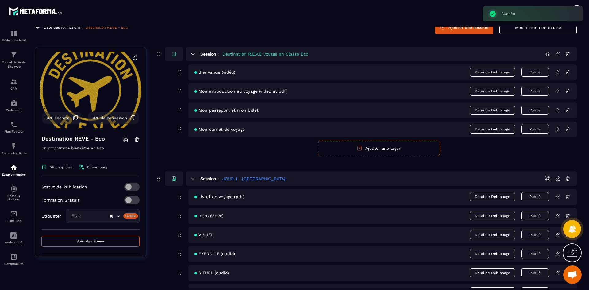
click at [474, 33] on button "Ajouter une session" at bounding box center [464, 27] width 58 height 14
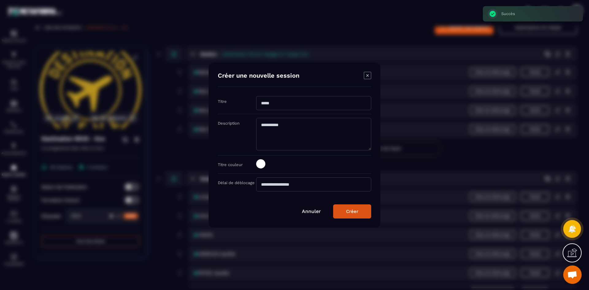
click at [276, 101] on input "Modal window" at bounding box center [313, 103] width 115 height 14
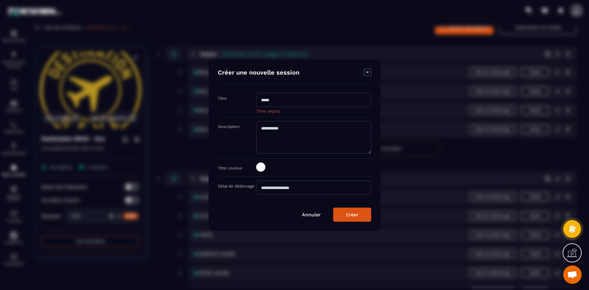
click at [278, 98] on input "Modal window" at bounding box center [313, 100] width 115 height 14
type input "**********"
click at [262, 167] on span "Modal window" at bounding box center [260, 166] width 9 height 9
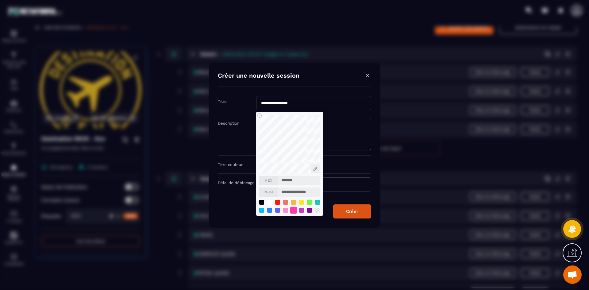
click at [293, 210] on div "Modal window" at bounding box center [293, 209] width 7 height 7
type input "*******"
type input "**********"
click at [362, 213] on button "Créer" at bounding box center [352, 211] width 38 height 14
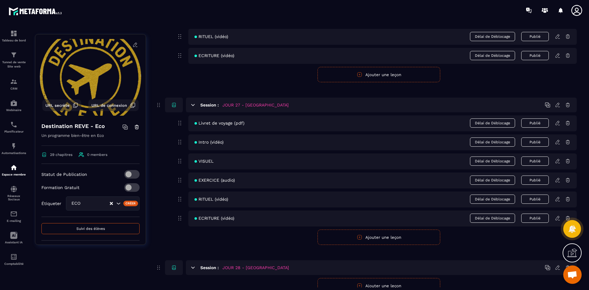
scroll to position [4491, 0]
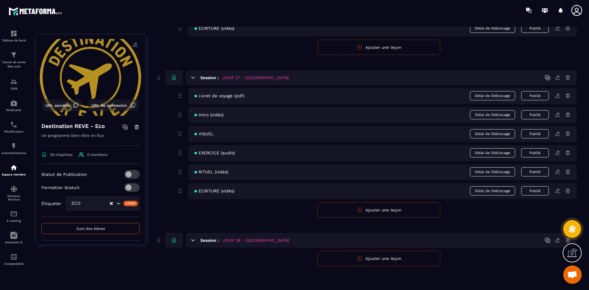
click at [370, 257] on button "Ajouter une leçon" at bounding box center [378, 258] width 123 height 15
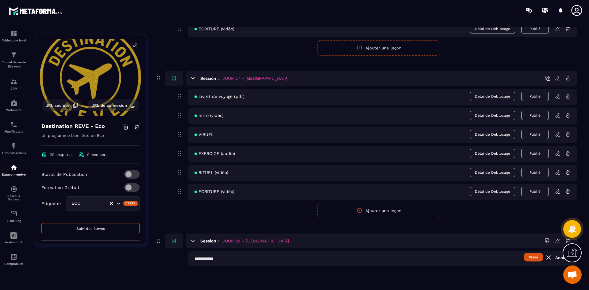
scroll to position [4490, 0]
click at [230, 259] on input "text" at bounding box center [382, 258] width 388 height 15
type input "**********"
click at [531, 255] on button "Créer" at bounding box center [533, 257] width 19 height 9
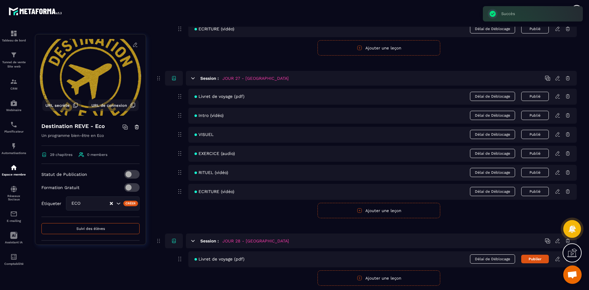
click at [356, 284] on button "Ajouter une leçon" at bounding box center [378, 277] width 123 height 15
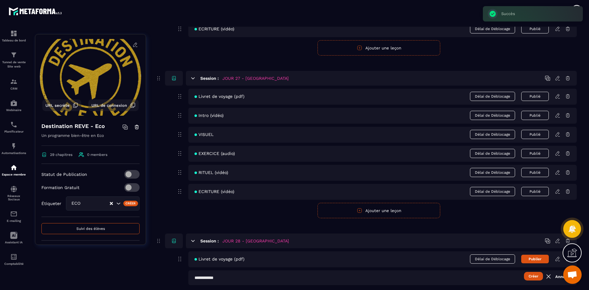
click at [246, 280] on input "text" at bounding box center [382, 277] width 388 height 15
type input "**********"
click at [529, 272] on button "Créer" at bounding box center [533, 276] width 19 height 9
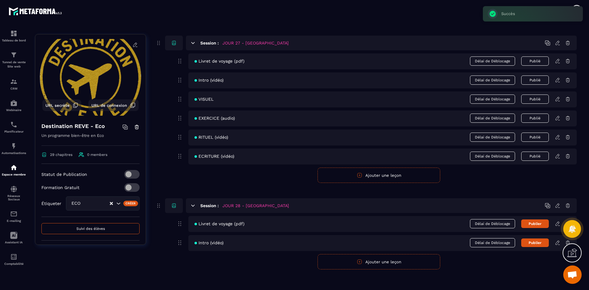
scroll to position [4529, 0]
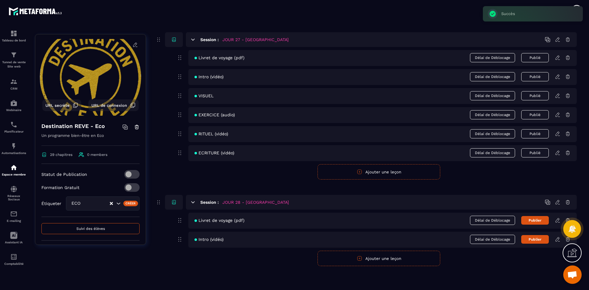
click at [406, 259] on button "Ajouter une leçon" at bounding box center [378, 258] width 123 height 15
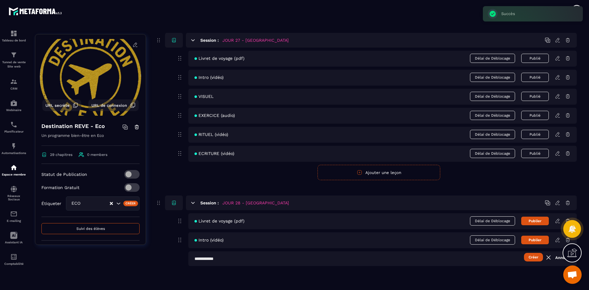
scroll to position [4528, 0]
click at [238, 259] on input "text" at bounding box center [382, 258] width 388 height 15
type input "******"
click at [531, 255] on button "Créer" at bounding box center [533, 257] width 19 height 9
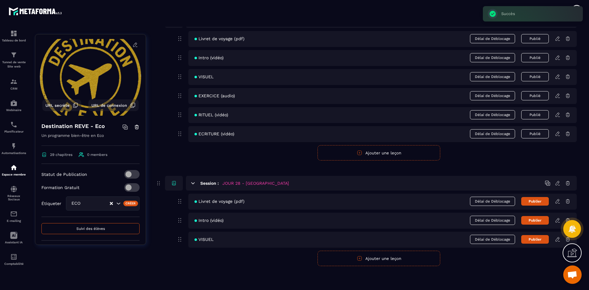
click at [333, 256] on button "Ajouter une leçon" at bounding box center [378, 258] width 123 height 15
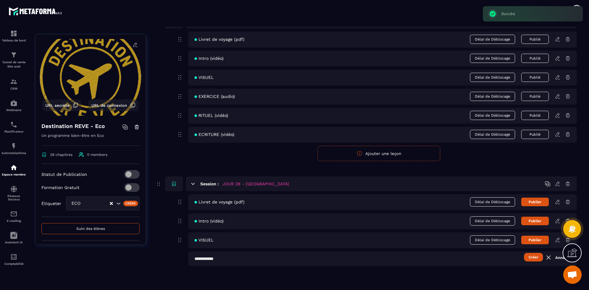
click at [232, 258] on input "text" at bounding box center [382, 258] width 388 height 15
type input "**********"
click at [535, 258] on button "Créer" at bounding box center [533, 257] width 19 height 9
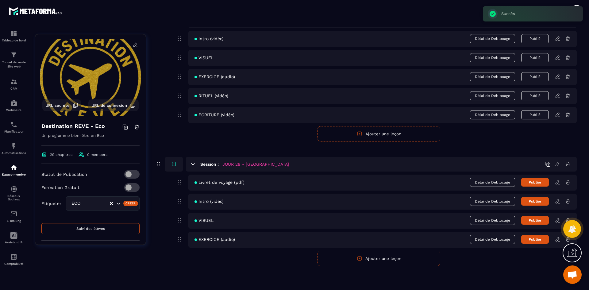
click at [347, 259] on button "Ajouter une leçon" at bounding box center [378, 258] width 123 height 15
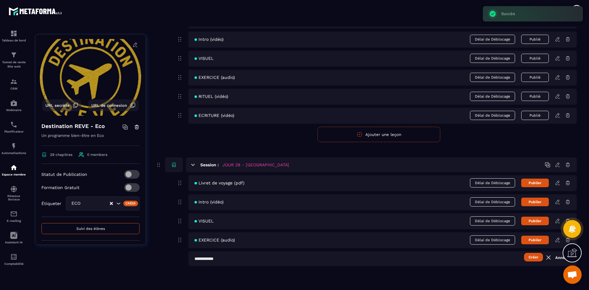
click at [241, 260] on input "text" at bounding box center [382, 258] width 388 height 15
type input "**********"
click at [529, 256] on button "Créer" at bounding box center [533, 257] width 19 height 9
click at [369, 275] on button "Ajouter une leçon" at bounding box center [378, 277] width 123 height 15
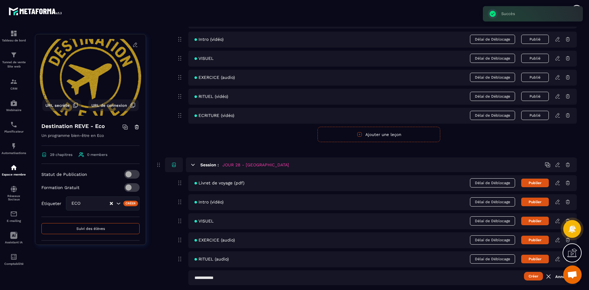
click at [221, 279] on input "text" at bounding box center [382, 277] width 388 height 15
type input "**********"
click at [529, 275] on button "Créer" at bounding box center [533, 276] width 19 height 9
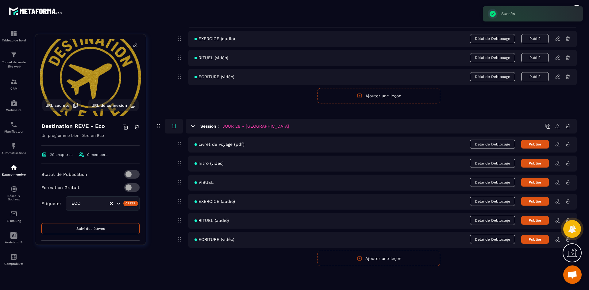
click at [324, 257] on button "Ajouter une leçon" at bounding box center [378, 258] width 123 height 15
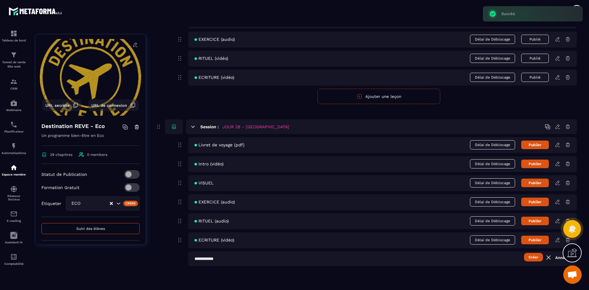
scroll to position [4604, 0]
click at [247, 257] on input "text" at bounding box center [382, 258] width 388 height 15
type input "**********"
click at [534, 259] on button "Créer" at bounding box center [533, 257] width 19 height 9
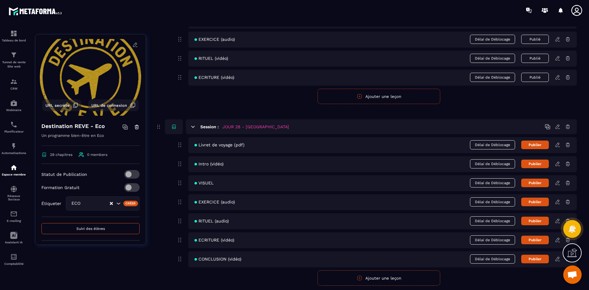
click at [542, 144] on button "Publier" at bounding box center [535, 144] width 28 height 9
click at [543, 163] on button "Publier" at bounding box center [535, 163] width 28 height 9
click at [539, 183] on button "Publier" at bounding box center [535, 182] width 28 height 9
click at [539, 201] on button "Publier" at bounding box center [535, 201] width 28 height 9
click at [535, 220] on button "Publier" at bounding box center [535, 221] width 28 height 9
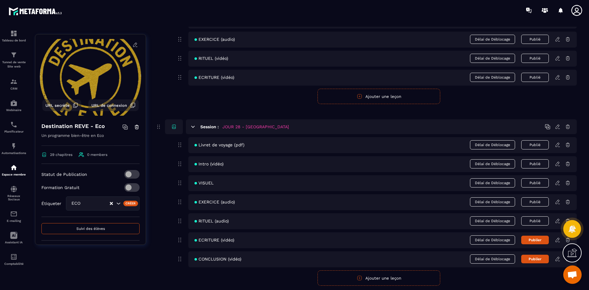
click at [536, 238] on button "Publier" at bounding box center [535, 240] width 28 height 9
click at [535, 257] on button "Publier" at bounding box center [535, 259] width 28 height 9
click at [558, 147] on icon at bounding box center [558, 145] width 6 height 6
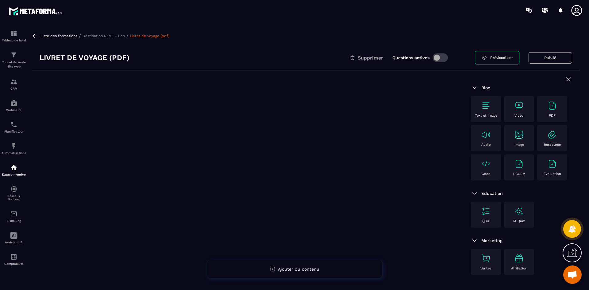
click at [557, 109] on div "PDF" at bounding box center [552, 109] width 24 height 17
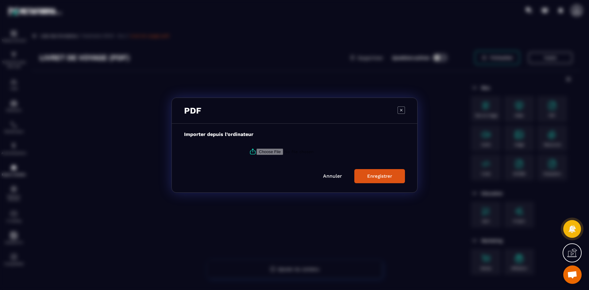
click at [251, 153] on icon "Modal window" at bounding box center [252, 151] width 7 height 7
click at [256, 153] on input "Modal window" at bounding box center [297, 151] width 83 height 6
type input "**********"
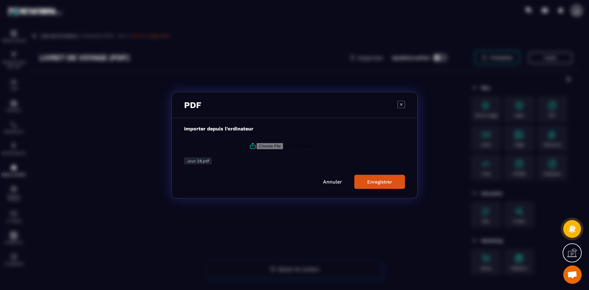
click at [380, 181] on div "Enregistrer" at bounding box center [379, 182] width 25 height 6
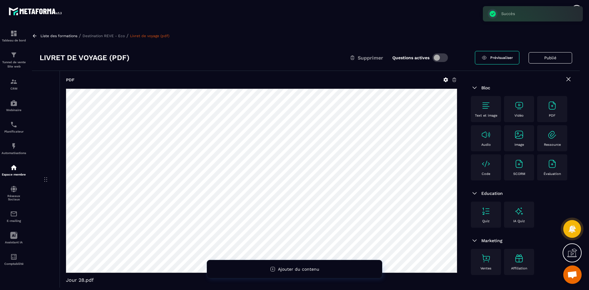
click at [102, 37] on p "Destination REVE - Eco" at bounding box center [103, 36] width 42 height 4
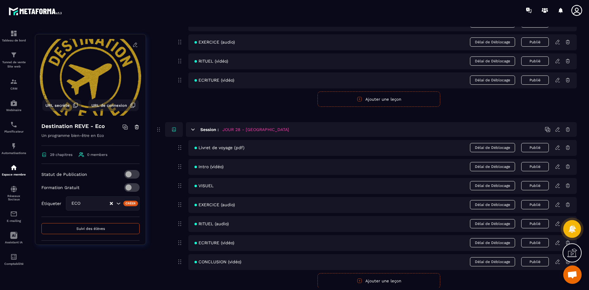
scroll to position [4624, 0]
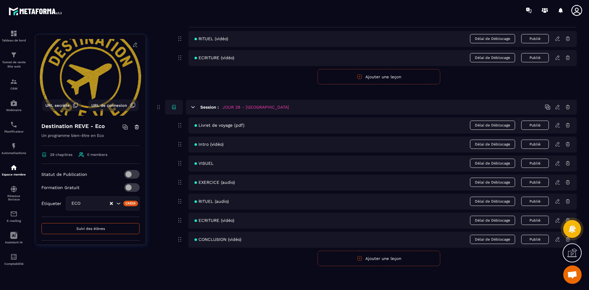
click at [558, 143] on icon at bounding box center [558, 144] width 6 height 6
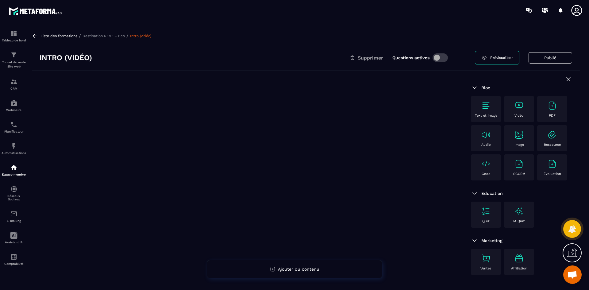
click at [517, 112] on div "Vidéo" at bounding box center [519, 109] width 24 height 17
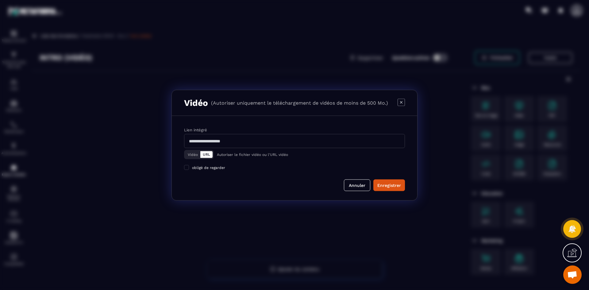
click at [196, 156] on button "Vidéo" at bounding box center [192, 154] width 15 height 7
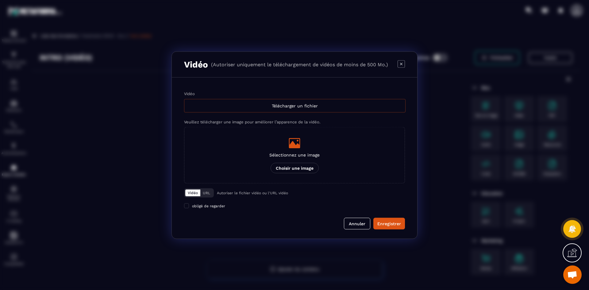
click at [276, 108] on div "Télécharger un fichier" at bounding box center [294, 105] width 221 height 13
click at [0, 0] on input "Vidéo Télécharger un fichier" at bounding box center [0, 0] width 0 height 0
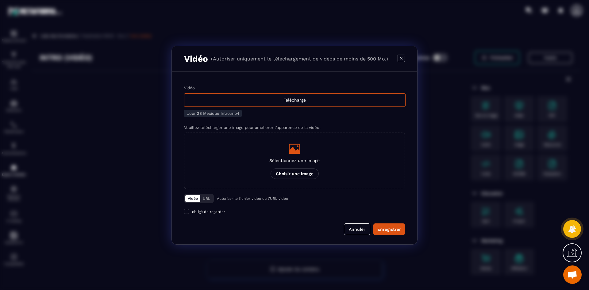
click at [297, 154] on icon "Modal window" at bounding box center [294, 149] width 11 height 10
click at [0, 0] on input "Sélectionnez une image Choisir une image" at bounding box center [0, 0] width 0 height 0
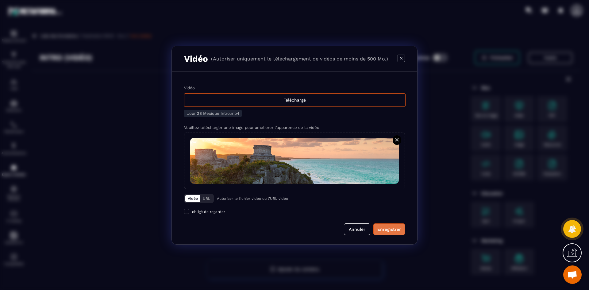
click at [398, 234] on button "Enregistrer" at bounding box center [389, 229] width 32 height 12
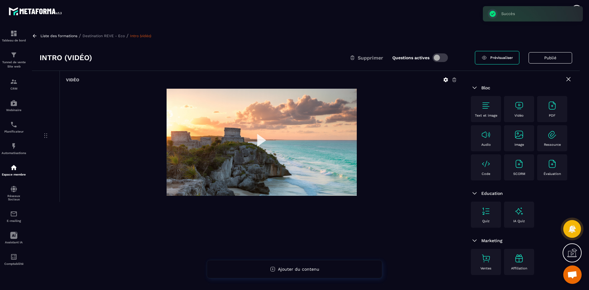
click at [105, 35] on p "Destination REVE - Eco" at bounding box center [103, 36] width 42 height 4
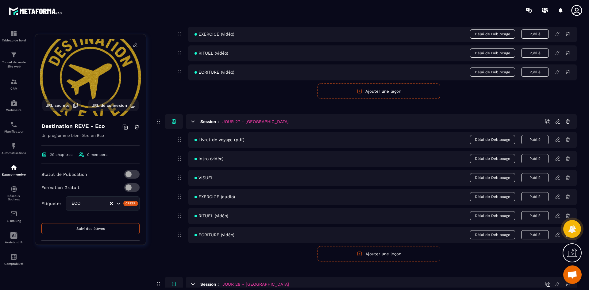
scroll to position [4624, 0]
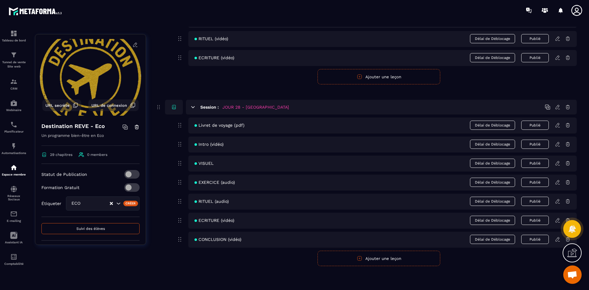
click at [560, 163] on icon at bounding box center [558, 163] width 6 height 6
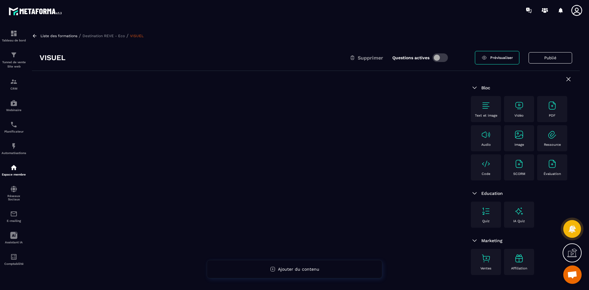
click at [519, 133] on img at bounding box center [519, 135] width 10 height 10
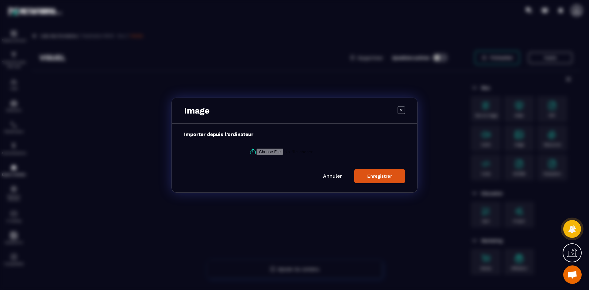
click at [250, 151] on icon "Modal window" at bounding box center [252, 152] width 5 height 3
click at [256, 151] on input "Modal window" at bounding box center [297, 151] width 83 height 6
type input "**********"
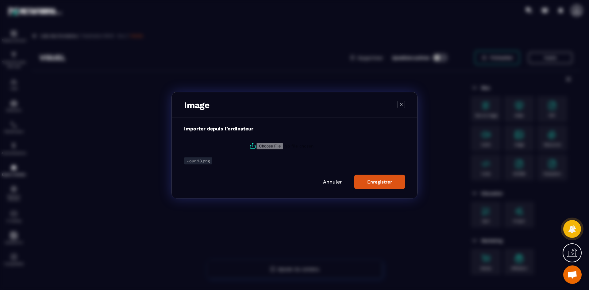
click at [365, 182] on button "Enregistrer" at bounding box center [379, 181] width 51 height 14
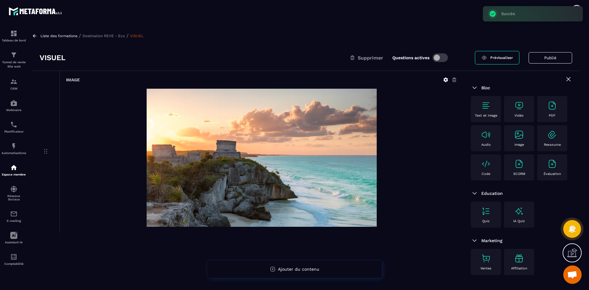
click at [97, 36] on p "Destination REVE - Eco" at bounding box center [103, 36] width 42 height 4
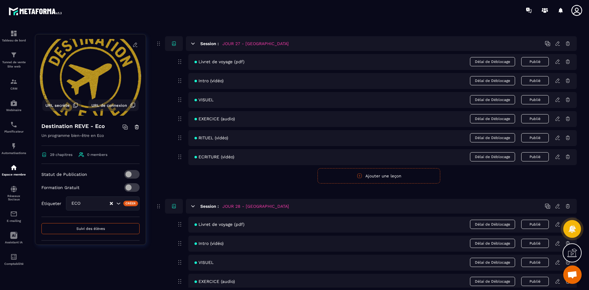
scroll to position [4624, 0]
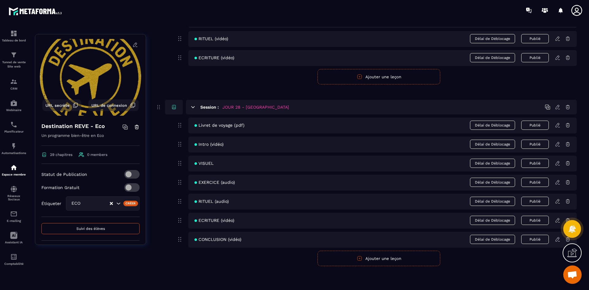
click at [559, 183] on icon at bounding box center [558, 182] width 6 height 6
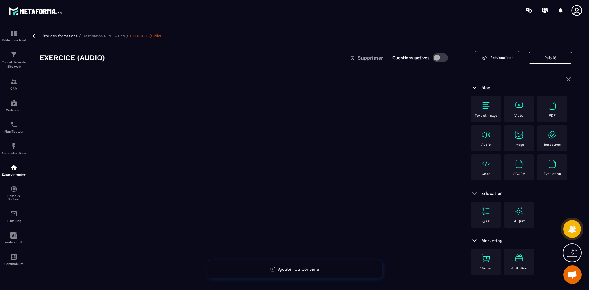
click at [488, 102] on img at bounding box center [486, 106] width 10 height 10
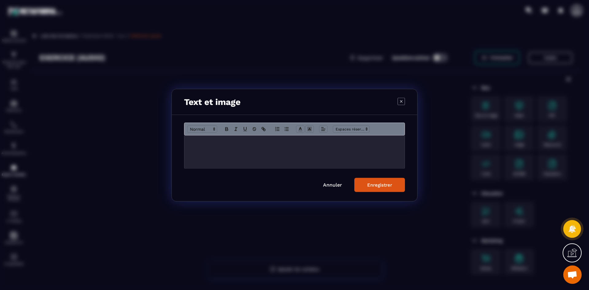
click at [219, 148] on div "Modal window" at bounding box center [294, 151] width 220 height 33
click at [376, 185] on div "Enregistrer" at bounding box center [379, 185] width 25 height 6
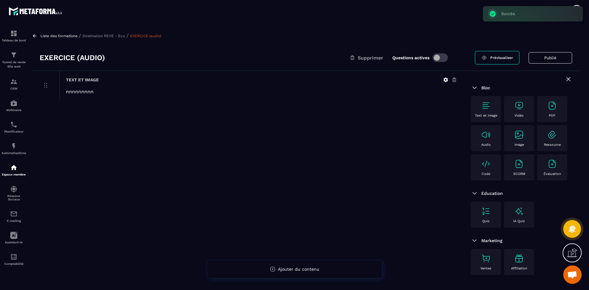
click at [482, 136] on img at bounding box center [486, 135] width 10 height 10
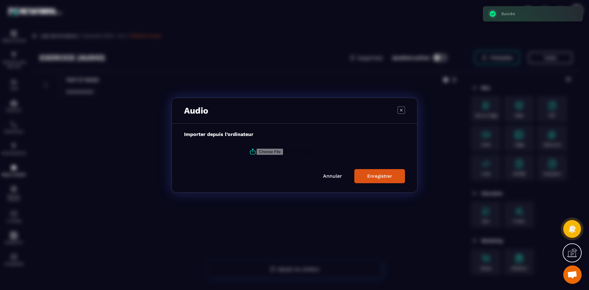
click at [253, 150] on icon "Modal window" at bounding box center [252, 151] width 7 height 7
click at [256, 150] on input "Modal window" at bounding box center [297, 151] width 83 height 6
type input "**********"
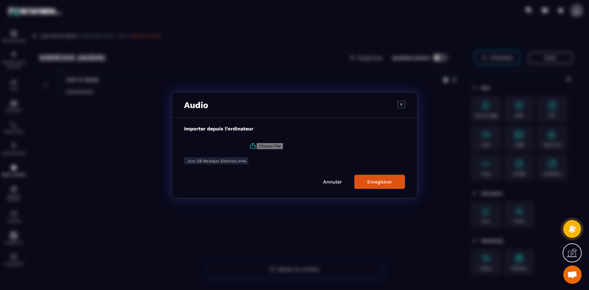
click at [369, 182] on div "Enregistrer" at bounding box center [379, 182] width 25 height 6
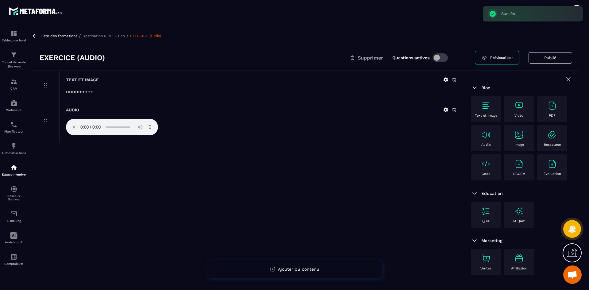
click at [110, 36] on p "Destination REVE - Eco" at bounding box center [103, 36] width 42 height 4
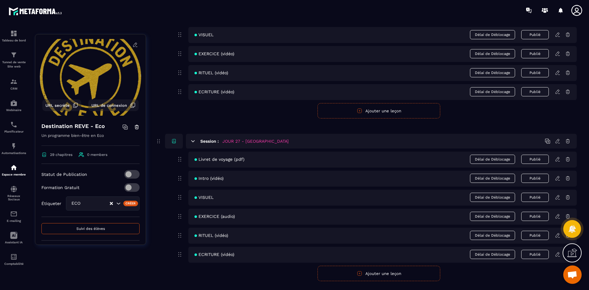
scroll to position [4624, 0]
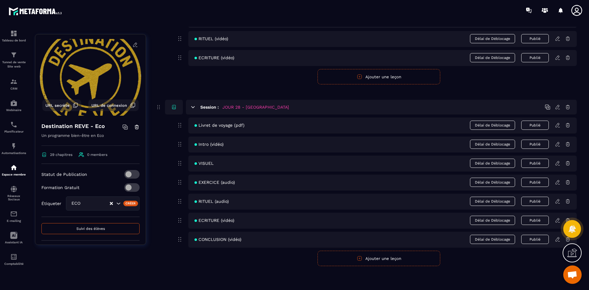
click at [558, 201] on icon at bounding box center [558, 201] width 6 height 6
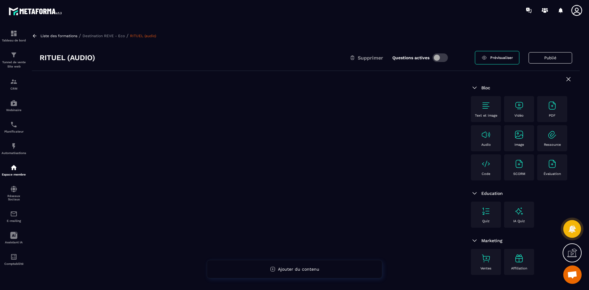
click at [486, 107] on img at bounding box center [486, 106] width 10 height 10
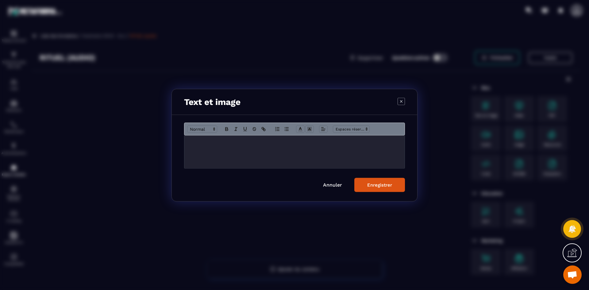
click at [216, 156] on div "Modal window" at bounding box center [294, 151] width 220 height 33
click at [390, 183] on div "Enregistrer" at bounding box center [379, 185] width 25 height 6
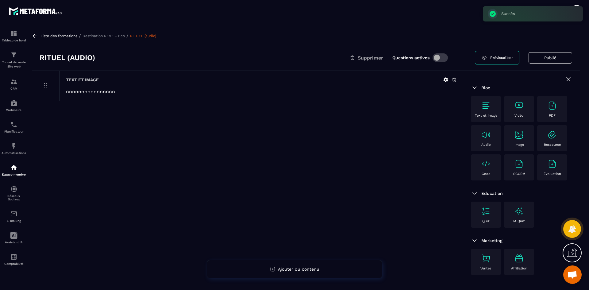
click at [489, 137] on img at bounding box center [486, 135] width 10 height 10
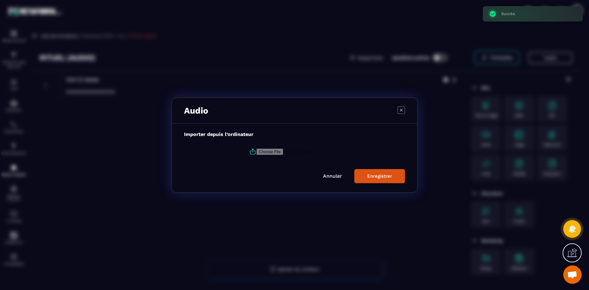
click at [252, 151] on icon "Modal window" at bounding box center [253, 150] width 2 height 3
click at [256, 151] on input "Modal window" at bounding box center [297, 151] width 83 height 6
type input "**********"
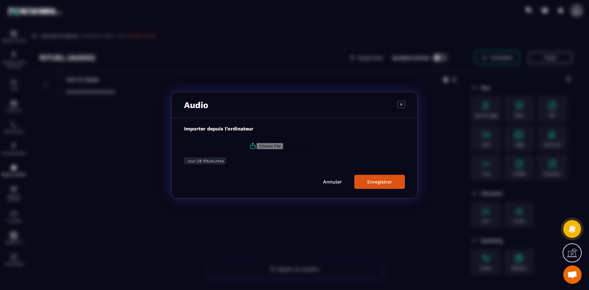
click at [374, 180] on div "Enregistrer" at bounding box center [379, 182] width 25 height 6
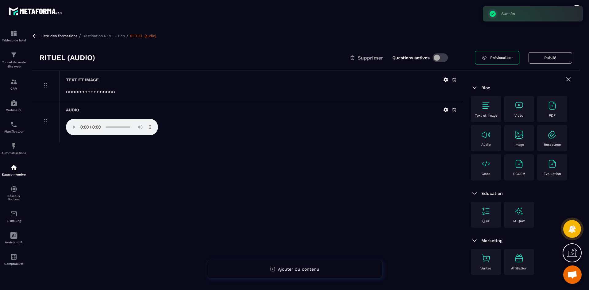
click at [111, 38] on div "Liste des formations / Destination REVE - Eco / RITUEL (audio)" at bounding box center [306, 36] width 548 height 6
click at [123, 35] on p "Destination REVE - Eco" at bounding box center [103, 36] width 42 height 4
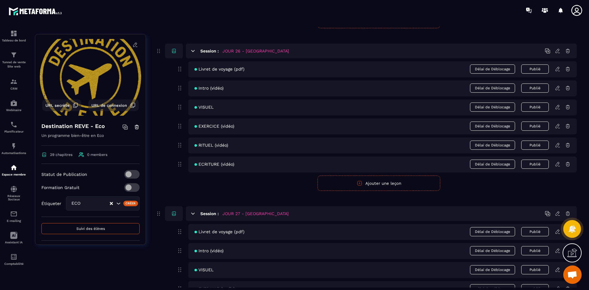
scroll to position [4624, 0]
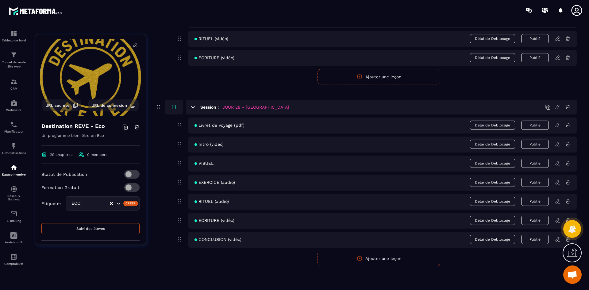
click at [558, 218] on icon at bounding box center [557, 220] width 4 height 4
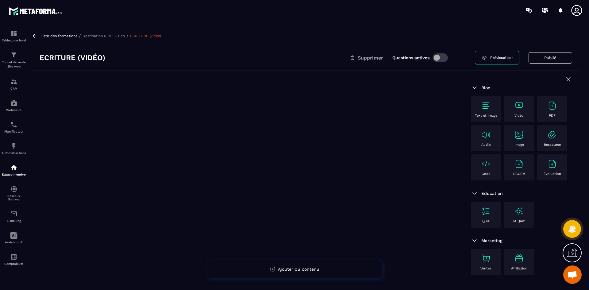
click at [524, 111] on div "Vidéo" at bounding box center [519, 109] width 24 height 17
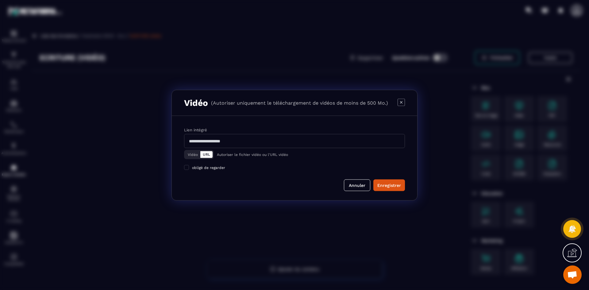
click at [191, 156] on button "Vidéo" at bounding box center [192, 154] width 15 height 7
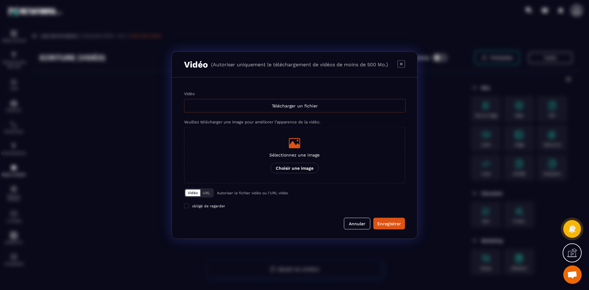
click at [221, 107] on div "Télécharger un fichier" at bounding box center [294, 105] width 221 height 13
click at [0, 0] on input "Vidéo Télécharger un fichier" at bounding box center [0, 0] width 0 height 0
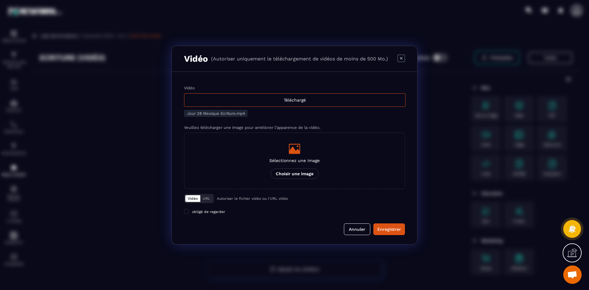
click at [299, 150] on icon "Modal window" at bounding box center [294, 149] width 11 height 10
click at [0, 0] on input "Sélectionnez une image Choisir une image" at bounding box center [0, 0] width 0 height 0
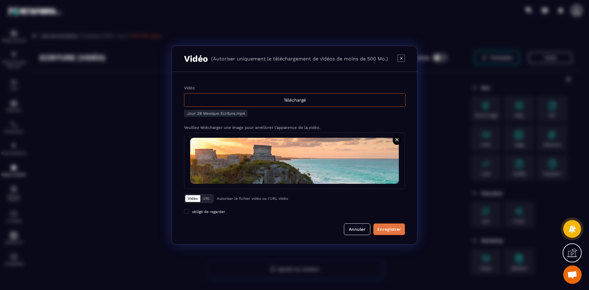
click at [386, 223] on button "Enregistrer" at bounding box center [389, 229] width 32 height 12
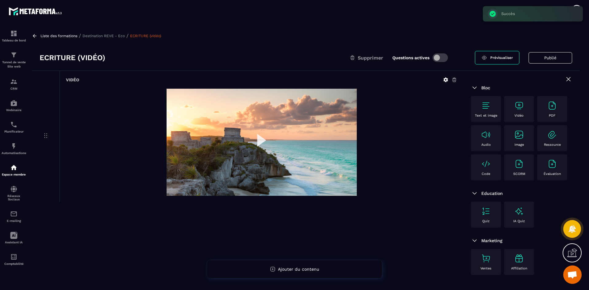
click at [97, 35] on p "Destination REVE - Eco" at bounding box center [103, 36] width 42 height 4
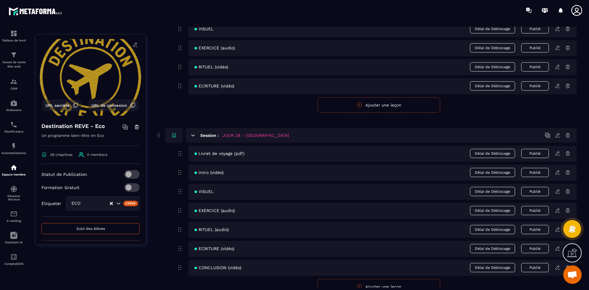
scroll to position [4624, 0]
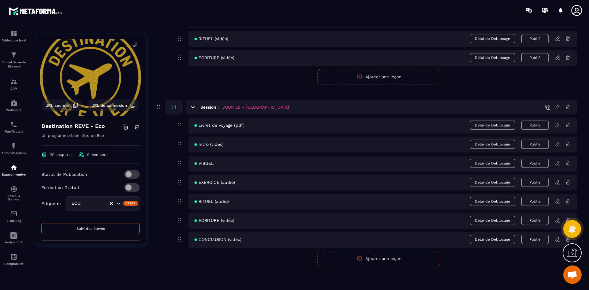
click at [558, 240] on icon at bounding box center [558, 239] width 6 height 6
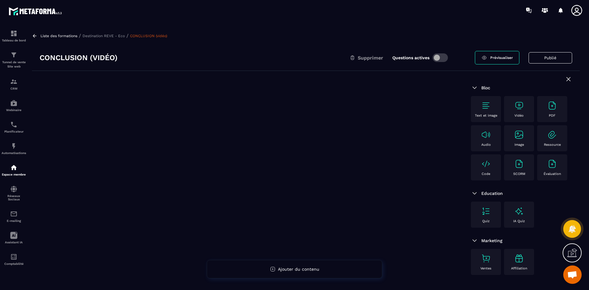
click at [520, 107] on img at bounding box center [519, 106] width 10 height 10
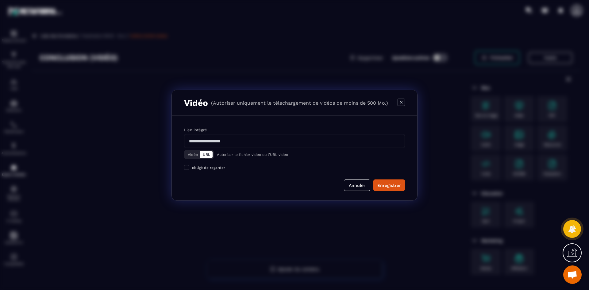
click at [190, 153] on button "Vidéo" at bounding box center [192, 154] width 15 height 7
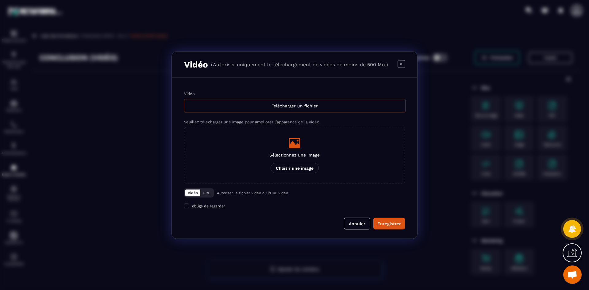
click at [221, 108] on div "Télécharger un fichier" at bounding box center [294, 105] width 221 height 13
click at [0, 0] on input "Vidéo Télécharger un fichier" at bounding box center [0, 0] width 0 height 0
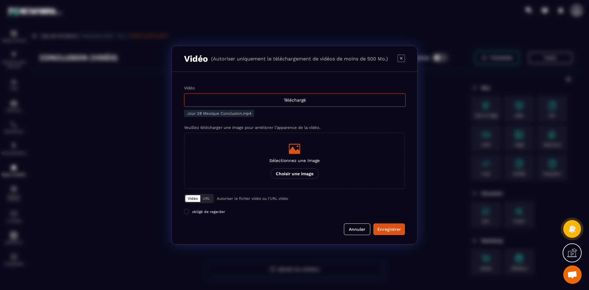
click at [289, 156] on div "Sélectionnez une image Choisir une image" at bounding box center [294, 161] width 50 height 36
click at [0, 0] on input "Sélectionnez une image Choisir une image" at bounding box center [0, 0] width 0 height 0
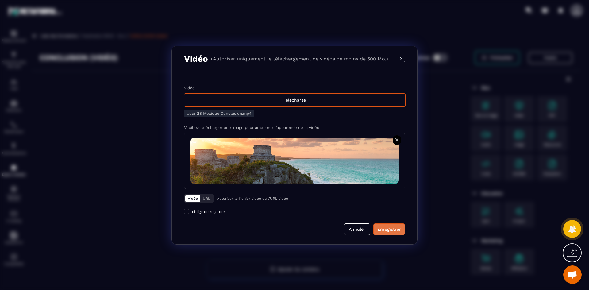
click at [383, 228] on div "Enregistrer" at bounding box center [389, 229] width 24 height 6
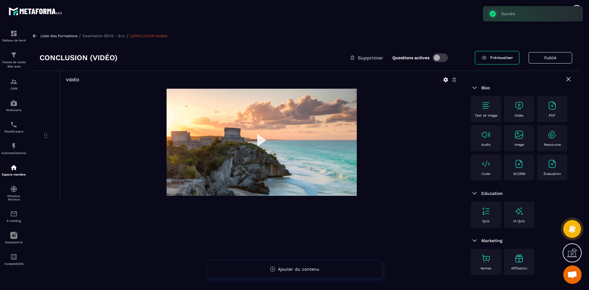
click at [117, 34] on p "Destination REVE - Eco" at bounding box center [103, 36] width 42 height 4
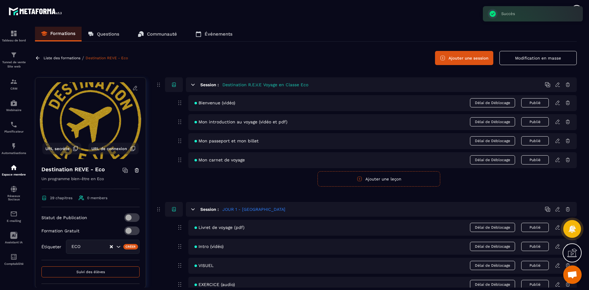
click at [445, 56] on icon at bounding box center [443, 58] width 6 height 6
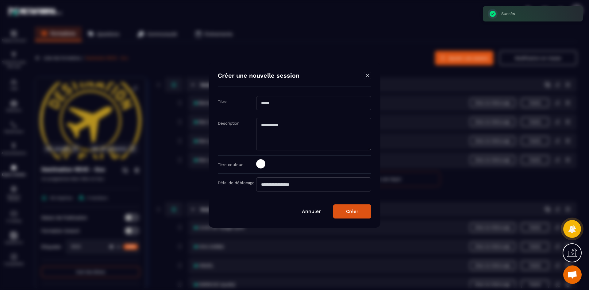
click at [274, 106] on input "Modal window" at bounding box center [313, 103] width 115 height 14
type input "**********"
click at [264, 163] on span "Modal window" at bounding box center [260, 163] width 9 height 9
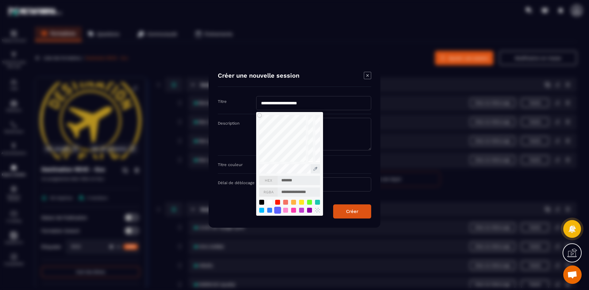
click at [278, 210] on div "Modal window" at bounding box center [277, 209] width 7 height 7
type input "*******"
type input "**********"
click at [351, 212] on div "Créer" at bounding box center [352, 212] width 12 height 6
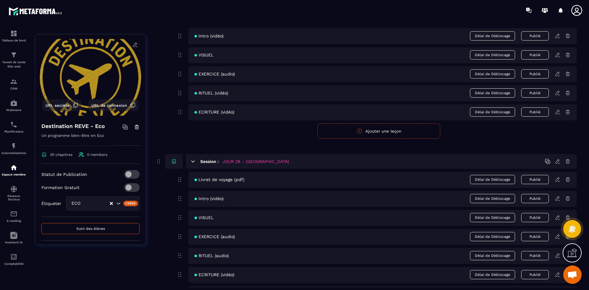
scroll to position [4672, 0]
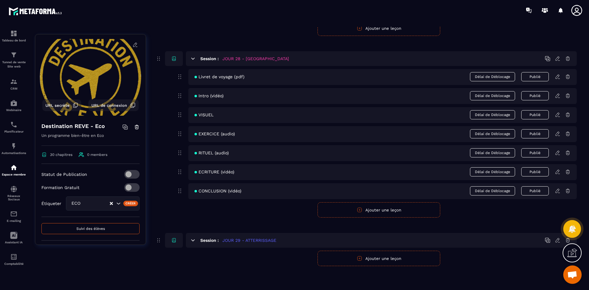
click at [393, 261] on button "Ajouter une leçon" at bounding box center [378, 258] width 123 height 15
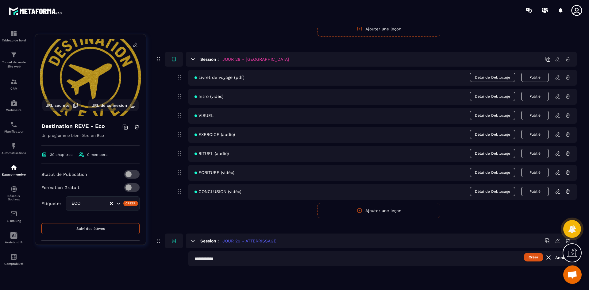
click at [227, 258] on input "text" at bounding box center [382, 258] width 388 height 15
type input "**********"
click at [531, 257] on button "Créer" at bounding box center [533, 257] width 19 height 9
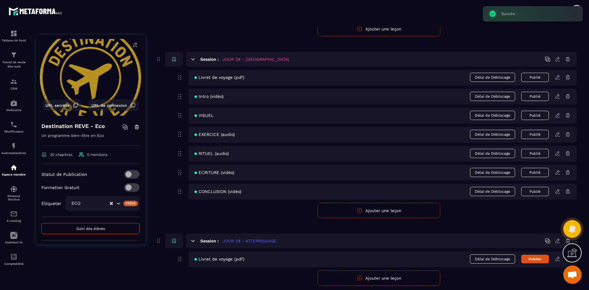
click at [407, 282] on button "Ajouter une leçon" at bounding box center [378, 277] width 123 height 15
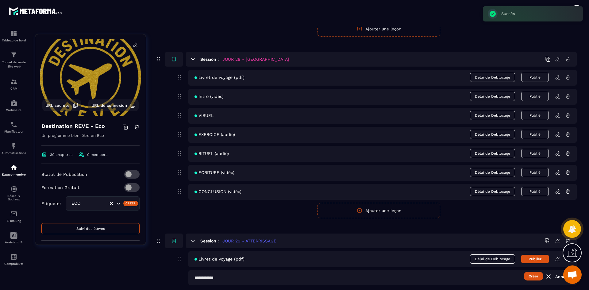
click at [238, 279] on input "text" at bounding box center [382, 277] width 388 height 15
type input "**********"
click at [533, 277] on button "Créer" at bounding box center [533, 276] width 19 height 9
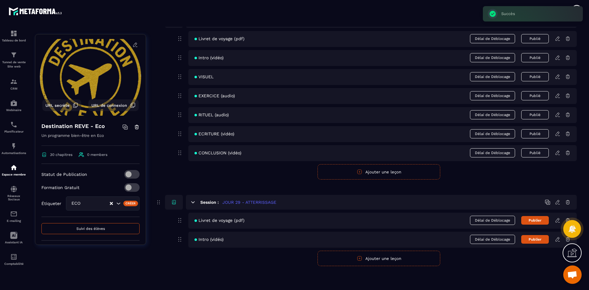
click at [362, 260] on icon "button" at bounding box center [359, 258] width 4 height 4
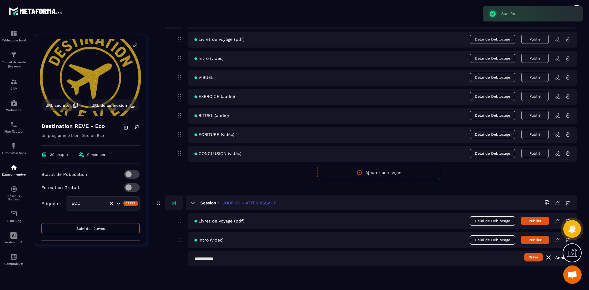
scroll to position [4710, 0]
click at [268, 260] on input "text" at bounding box center [382, 258] width 388 height 15
type input "*"
type input "******"
click at [531, 255] on button "Créer" at bounding box center [533, 257] width 19 height 9
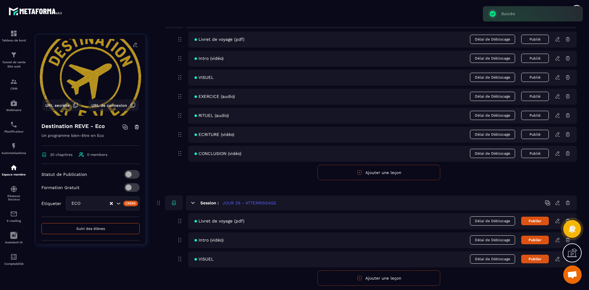
click at [352, 276] on button "Ajouter une leçon" at bounding box center [378, 277] width 123 height 15
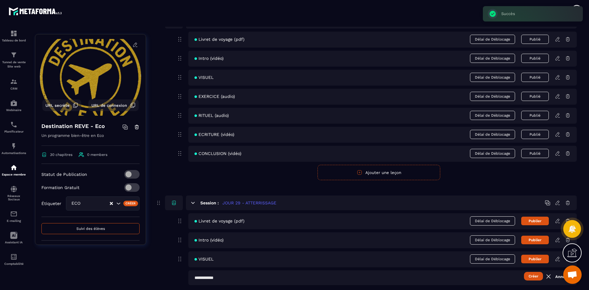
click at [241, 278] on input "text" at bounding box center [382, 277] width 388 height 15
type input "**********"
click at [533, 275] on button "Créer" at bounding box center [533, 276] width 19 height 9
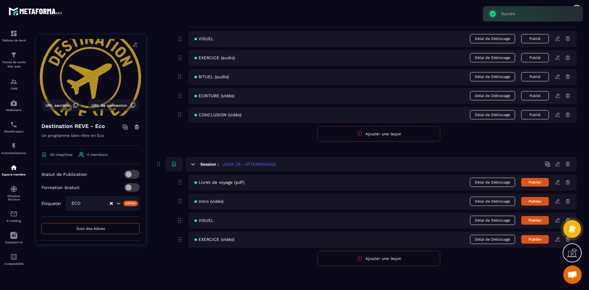
click at [384, 262] on button "Ajouter une leçon" at bounding box center [378, 258] width 123 height 15
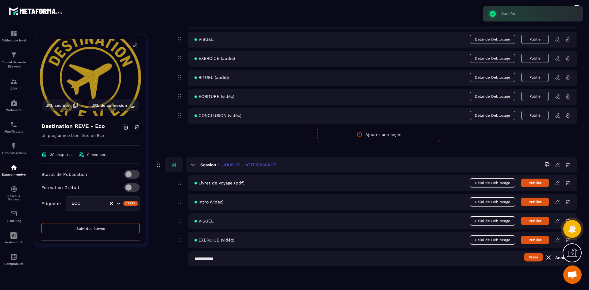
click at [252, 258] on input "text" at bounding box center [382, 258] width 388 height 15
type input "**********"
click at [530, 255] on button "Créer" at bounding box center [533, 257] width 19 height 9
click at [340, 276] on button "Ajouter une leçon" at bounding box center [378, 277] width 123 height 15
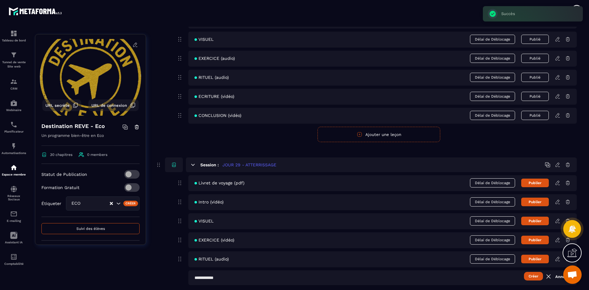
click at [262, 278] on input "text" at bounding box center [382, 277] width 388 height 15
type input "**********"
click at [535, 276] on button "Créer" at bounding box center [533, 276] width 19 height 9
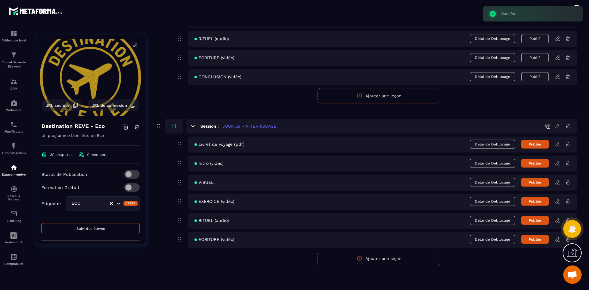
drag, startPoint x: 370, startPoint y: 263, endPoint x: 266, endPoint y: 264, distance: 104.3
click at [370, 262] on button "Ajouter une leçon" at bounding box center [378, 258] width 123 height 15
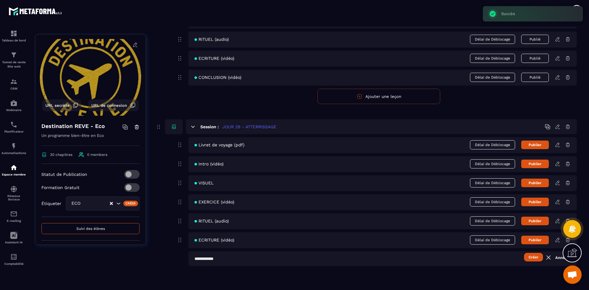
click at [264, 264] on input "text" at bounding box center [382, 258] width 388 height 15
type input "**********"
click at [535, 256] on button "Créer" at bounding box center [533, 257] width 19 height 9
click at [535, 142] on button "Publier" at bounding box center [535, 144] width 28 height 9
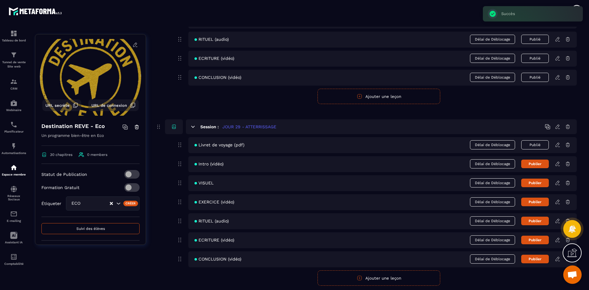
click at [532, 159] on button "Publier" at bounding box center [535, 163] width 28 height 9
click at [532, 183] on button "Publier" at bounding box center [535, 182] width 28 height 9
click at [535, 202] on button "Publier" at bounding box center [535, 201] width 28 height 9
click at [535, 220] on button "Publier" at bounding box center [535, 221] width 28 height 9
click at [540, 243] on button "Publier" at bounding box center [535, 240] width 28 height 9
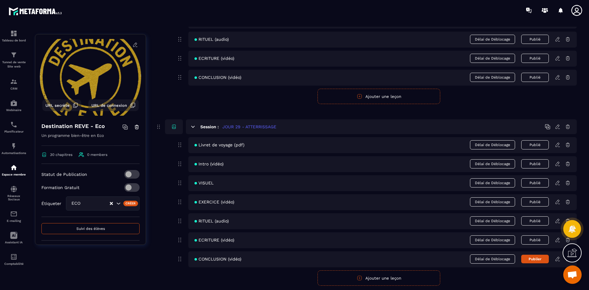
drag, startPoint x: 534, startPoint y: 258, endPoint x: 529, endPoint y: 249, distance: 10.4
click at [534, 258] on button "Publier" at bounding box center [535, 259] width 28 height 9
click at [558, 147] on icon at bounding box center [558, 145] width 6 height 6
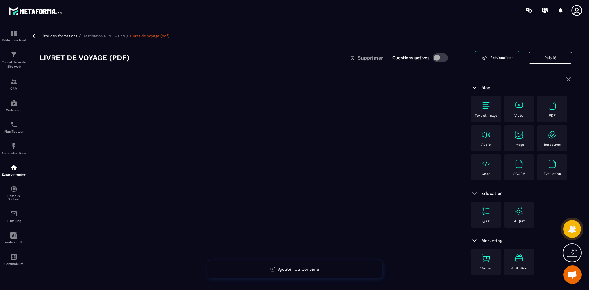
click at [554, 107] on img at bounding box center [552, 106] width 10 height 10
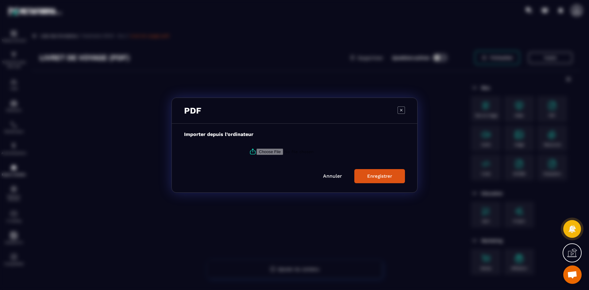
click at [251, 151] on icon "Modal window" at bounding box center [252, 151] width 7 height 7
click at [256, 151] on input "Modal window" at bounding box center [297, 151] width 83 height 6
type input "**********"
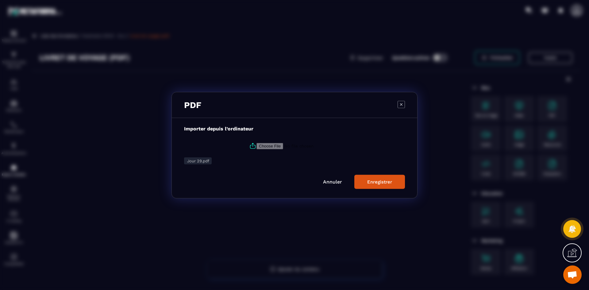
click at [369, 178] on button "Enregistrer" at bounding box center [379, 181] width 51 height 14
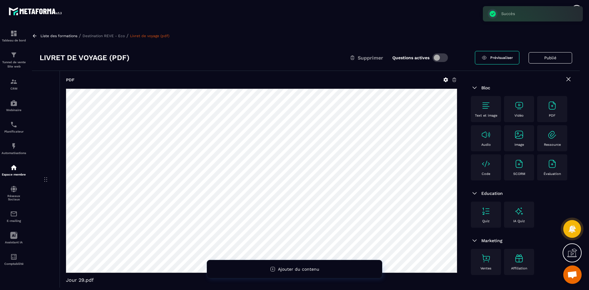
click at [111, 36] on p "Destination REVE - Eco" at bounding box center [103, 36] width 42 height 4
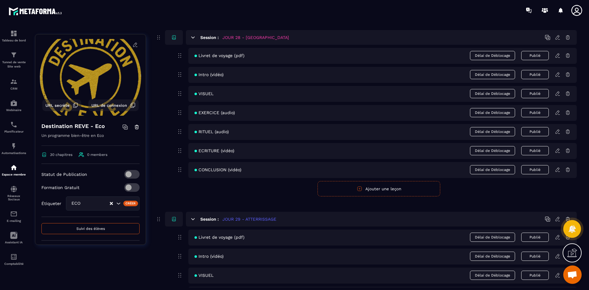
scroll to position [4805, 0]
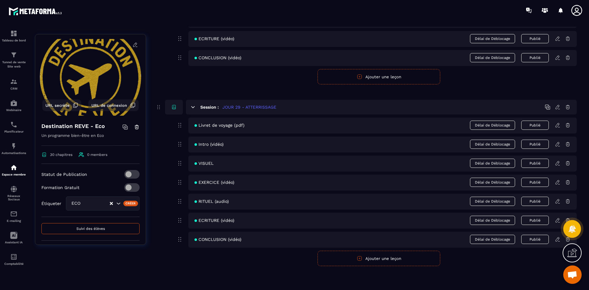
click at [557, 145] on icon at bounding box center [558, 144] width 6 height 6
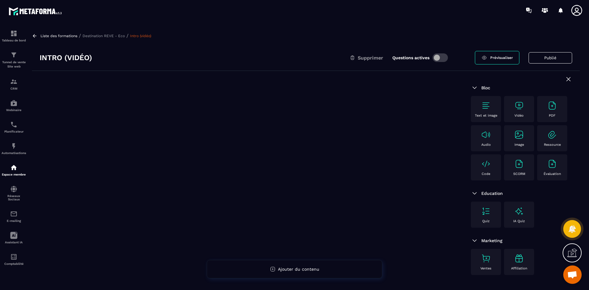
click at [523, 109] on img at bounding box center [519, 106] width 10 height 10
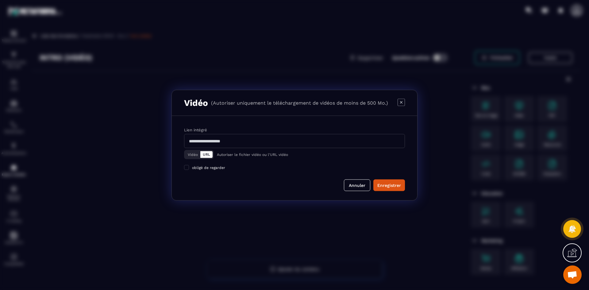
click at [195, 154] on button "Vidéo" at bounding box center [192, 154] width 15 height 7
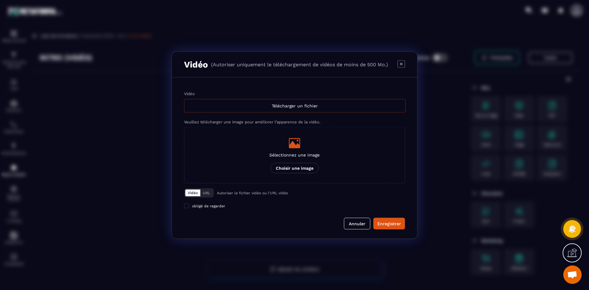
click at [252, 108] on div "Télécharger un fichier" at bounding box center [294, 105] width 221 height 13
click at [0, 0] on input "Vidéo Télécharger un fichier" at bounding box center [0, 0] width 0 height 0
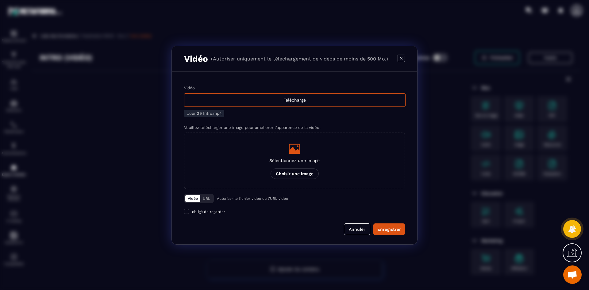
click at [309, 155] on div "Sélectionnez une image Choisir une image" at bounding box center [294, 161] width 50 height 36
click at [0, 0] on input "Sélectionnez une image Choisir une image" at bounding box center [0, 0] width 0 height 0
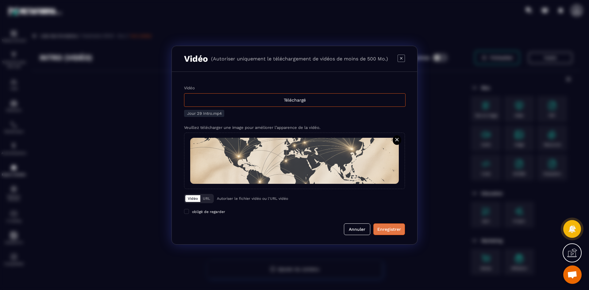
click at [397, 230] on div "Enregistrer" at bounding box center [389, 229] width 24 height 6
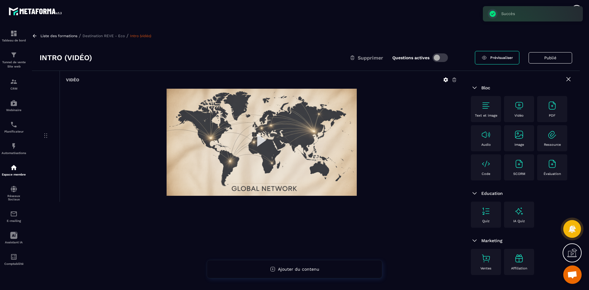
click at [114, 35] on p "Destination REVE - Eco" at bounding box center [103, 36] width 42 height 4
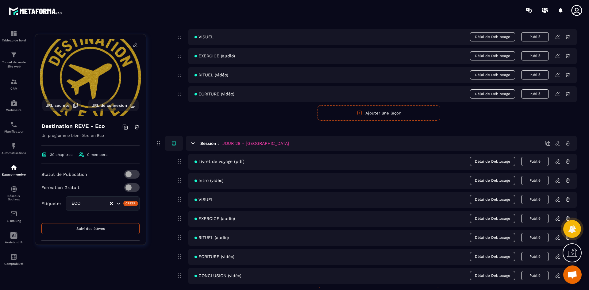
scroll to position [4805, 0]
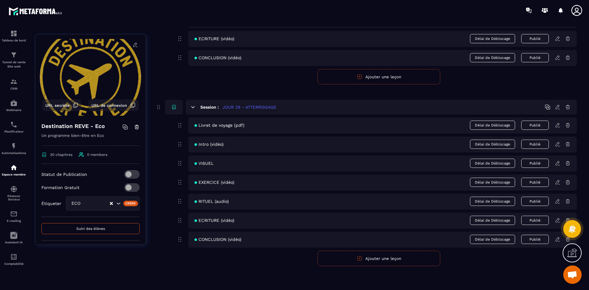
click at [557, 162] on icon at bounding box center [558, 163] width 6 height 6
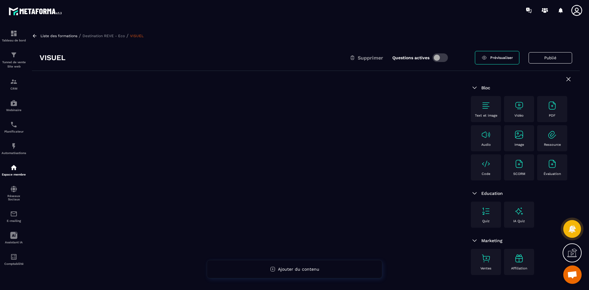
click at [523, 133] on img at bounding box center [519, 135] width 10 height 10
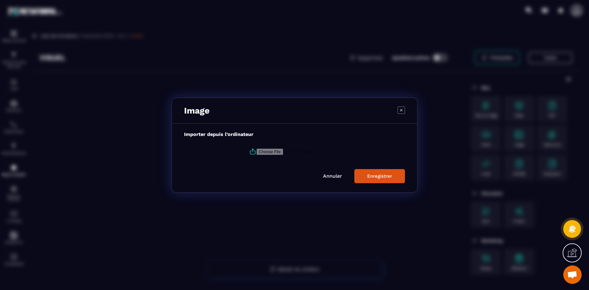
click at [251, 152] on icon "Modal window" at bounding box center [252, 151] width 7 height 7
click at [256, 152] on input "Modal window" at bounding box center [297, 151] width 83 height 6
type input "**********"
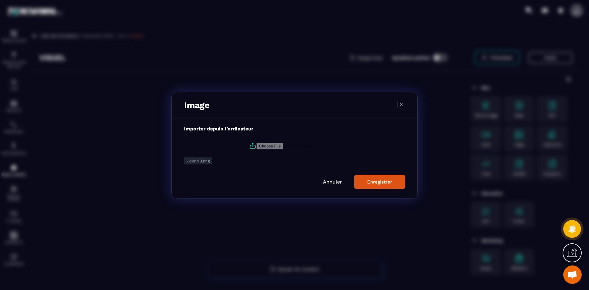
click at [369, 180] on div "Enregistrer" at bounding box center [379, 182] width 25 height 6
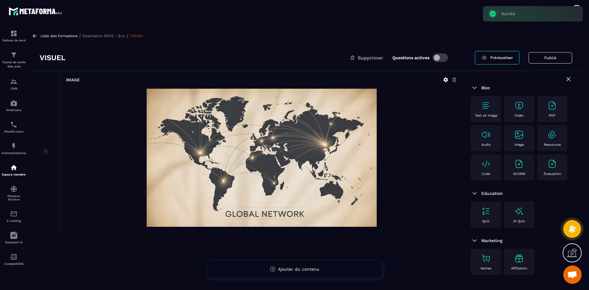
click at [115, 35] on p "Destination REVE - Eco" at bounding box center [103, 36] width 42 height 4
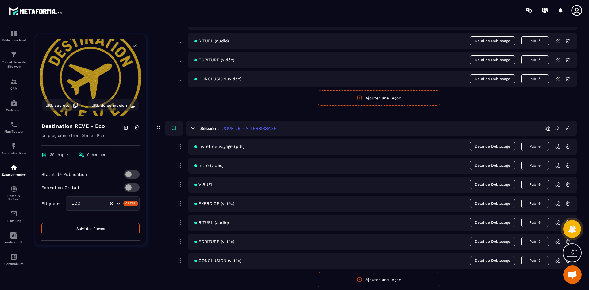
scroll to position [4805, 0]
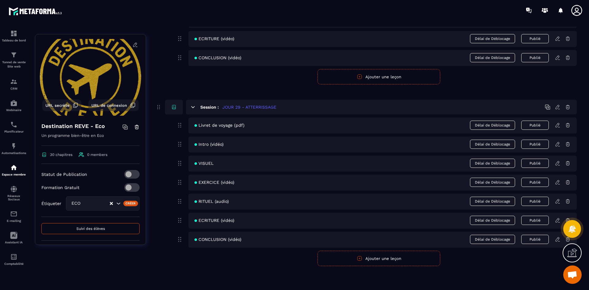
click at [556, 182] on icon at bounding box center [558, 182] width 6 height 6
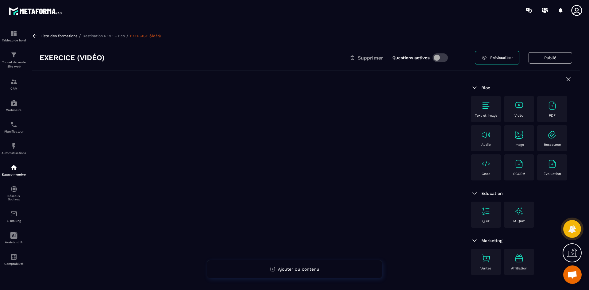
click at [514, 104] on img at bounding box center [519, 106] width 10 height 10
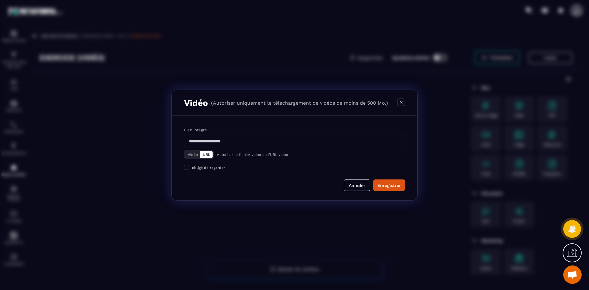
click at [192, 155] on button "Vidéo" at bounding box center [192, 154] width 15 height 7
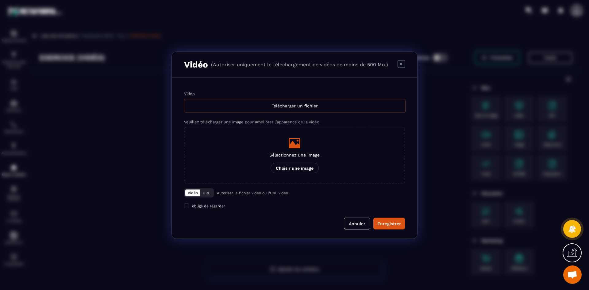
click at [240, 110] on div "Télécharger un fichier" at bounding box center [294, 105] width 221 height 13
click at [0, 0] on input "Vidéo Télécharger un fichier" at bounding box center [0, 0] width 0 height 0
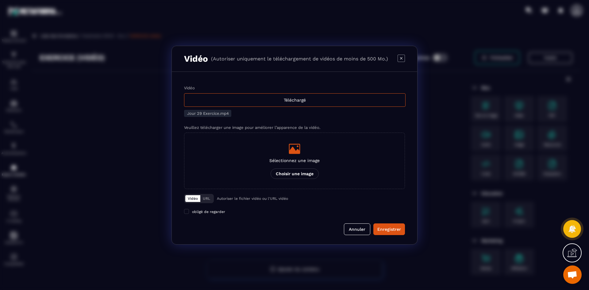
click at [295, 163] on div "Sélectionnez une image Choisir une image" at bounding box center [294, 161] width 50 height 36
click at [0, 0] on input "Sélectionnez une image Choisir une image" at bounding box center [0, 0] width 0 height 0
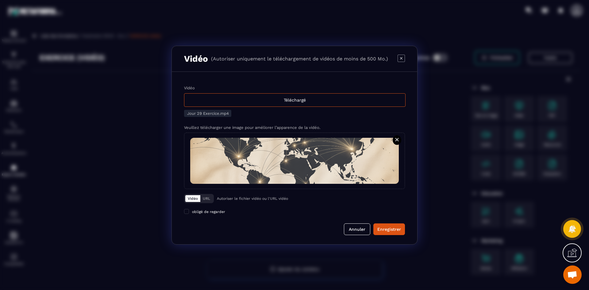
drag, startPoint x: 384, startPoint y: 230, endPoint x: 290, endPoint y: 206, distance: 96.5
click at [384, 230] on div "Enregistrer" at bounding box center [389, 229] width 24 height 6
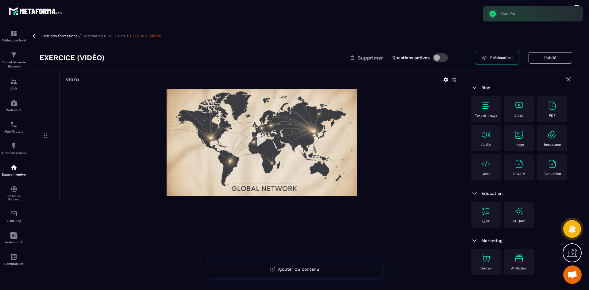
click at [121, 34] on p "Destination REVE - Eco" at bounding box center [103, 36] width 42 height 4
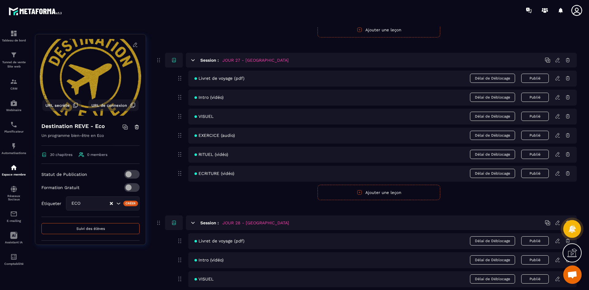
scroll to position [4805, 0]
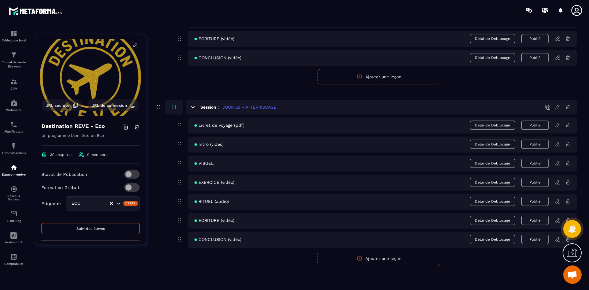
click at [558, 201] on icon at bounding box center [558, 201] width 6 height 6
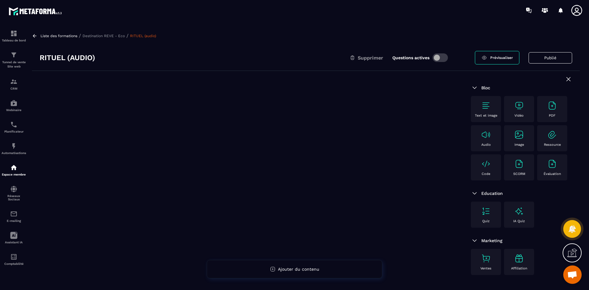
click at [526, 106] on div "Vidéo" at bounding box center [519, 109] width 24 height 17
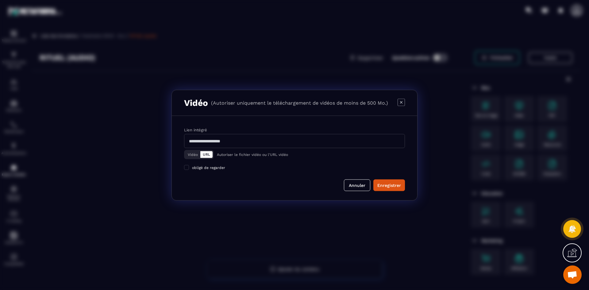
click at [194, 155] on button "Vidéo" at bounding box center [192, 154] width 15 height 7
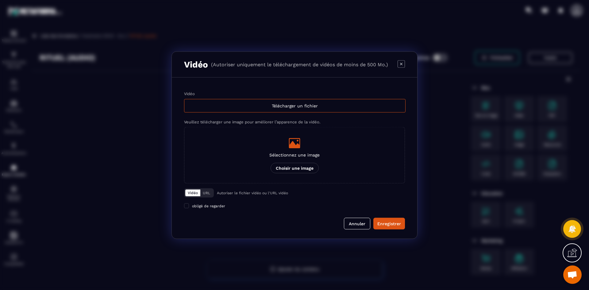
click at [401, 63] on icon "Modal window" at bounding box center [400, 63] width 7 height 7
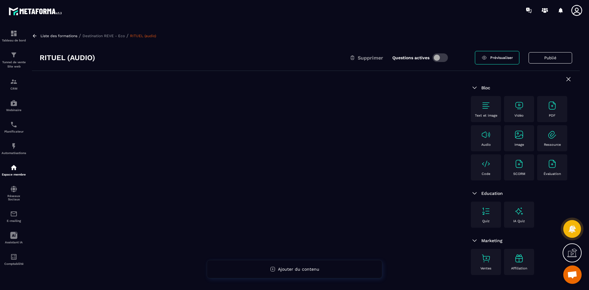
click at [484, 109] on img at bounding box center [486, 106] width 10 height 10
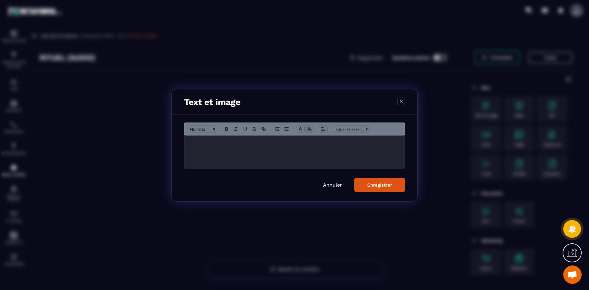
click at [310, 159] on div "Modal window" at bounding box center [294, 151] width 220 height 33
click at [386, 185] on div "Enregistrer" at bounding box center [379, 185] width 25 height 6
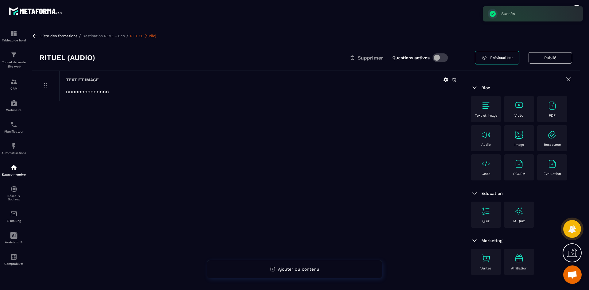
click at [484, 138] on img at bounding box center [486, 135] width 10 height 10
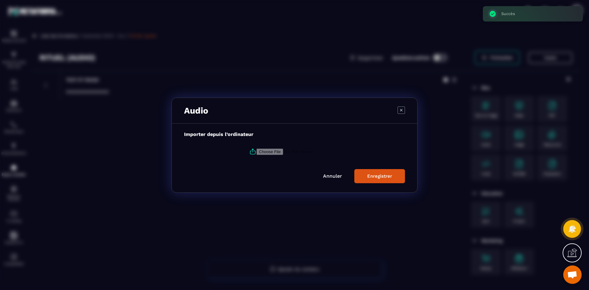
click at [251, 150] on icon "Modal window" at bounding box center [252, 151] width 7 height 7
click at [256, 150] on input "Modal window" at bounding box center [297, 151] width 83 height 6
type input "**********"
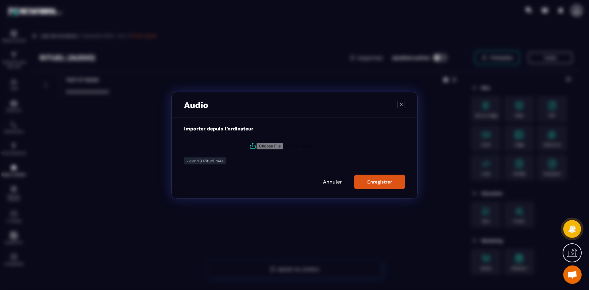
click at [385, 183] on div "Enregistrer" at bounding box center [379, 182] width 25 height 6
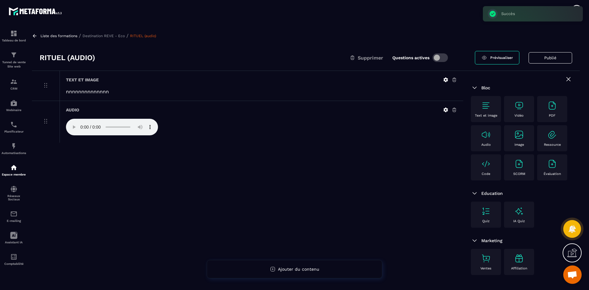
click at [95, 37] on p "Destination REVE - Eco" at bounding box center [103, 36] width 42 height 4
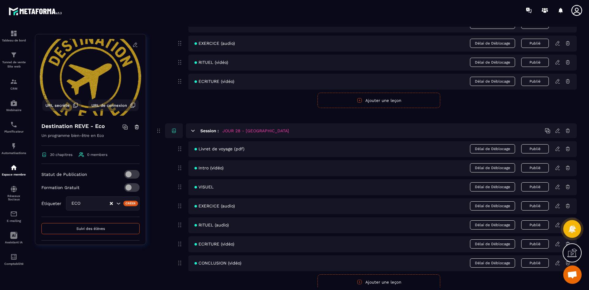
scroll to position [4805, 0]
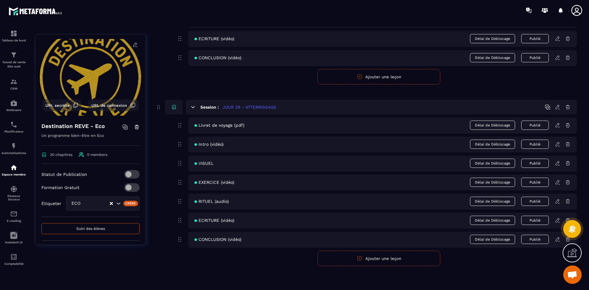
click at [557, 218] on icon at bounding box center [558, 220] width 6 height 6
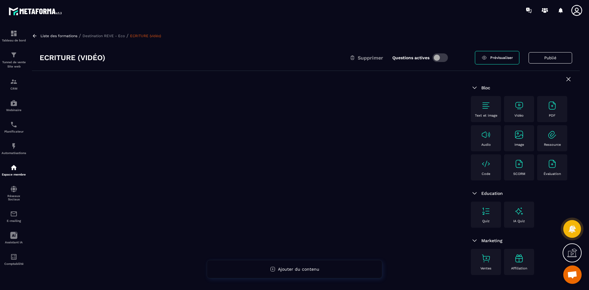
click at [517, 109] on img at bounding box center [519, 106] width 10 height 10
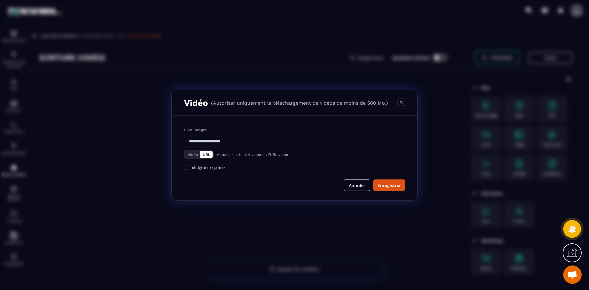
click at [190, 157] on button "Vidéo" at bounding box center [192, 154] width 15 height 7
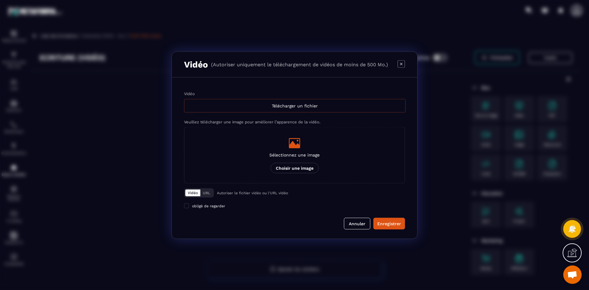
click at [245, 104] on div "Télécharger un fichier" at bounding box center [294, 105] width 221 height 13
click at [0, 0] on input "Vidéo Télécharger un fichier" at bounding box center [0, 0] width 0 height 0
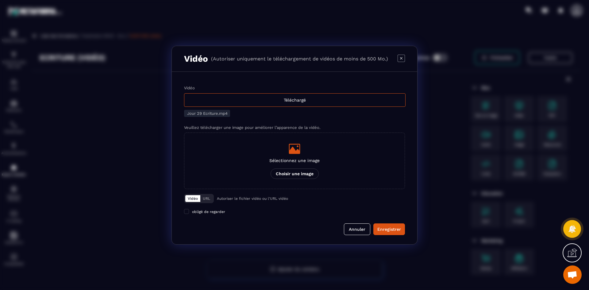
click at [301, 159] on p "Sélectionnez une image" at bounding box center [294, 160] width 50 height 5
click at [0, 0] on input "Sélectionnez une image Choisir une image" at bounding box center [0, 0] width 0 height 0
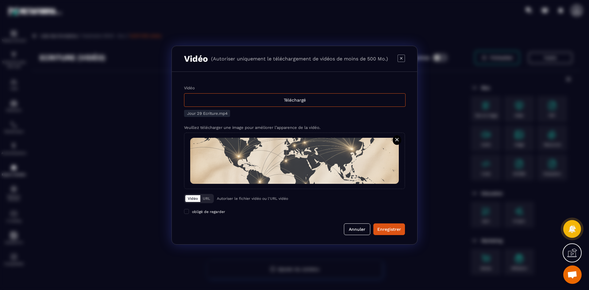
click at [393, 224] on button "Enregistrer" at bounding box center [389, 229] width 32 height 12
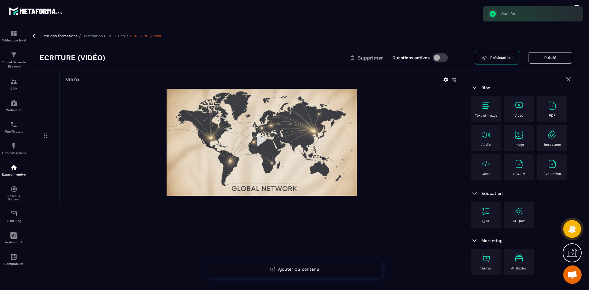
click at [120, 36] on p "Destination REVE - Eco" at bounding box center [103, 36] width 42 height 4
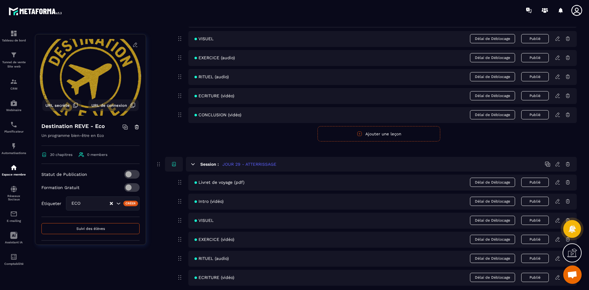
scroll to position [4805, 0]
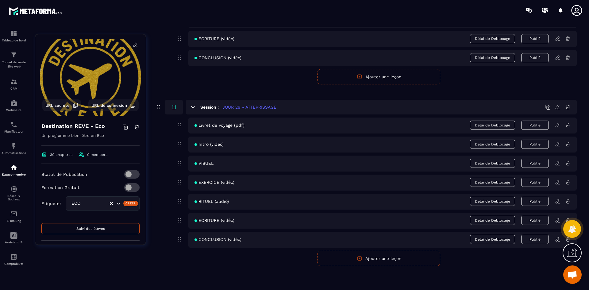
click at [556, 238] on icon at bounding box center [558, 239] width 6 height 6
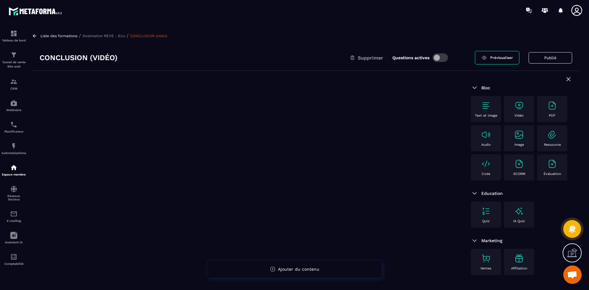
click at [518, 109] on img at bounding box center [519, 106] width 10 height 10
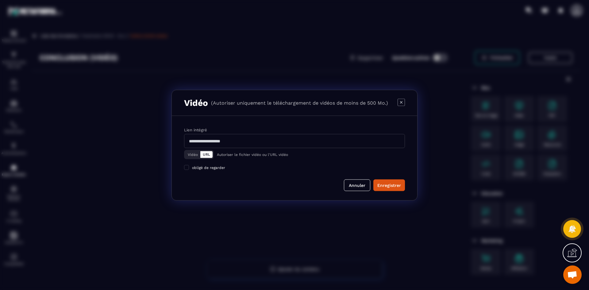
click at [194, 152] on button "Vidéo" at bounding box center [192, 154] width 15 height 7
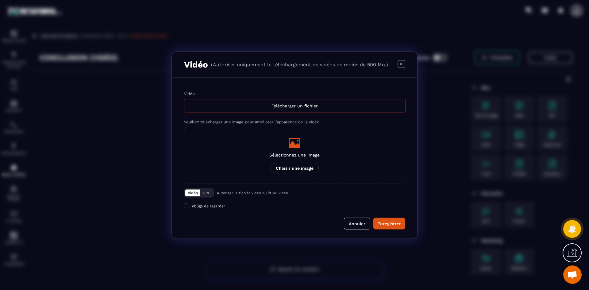
click at [250, 107] on div "Télécharger un fichier" at bounding box center [294, 105] width 221 height 13
click at [0, 0] on input "Vidéo Télécharger un fichier" at bounding box center [0, 0] width 0 height 0
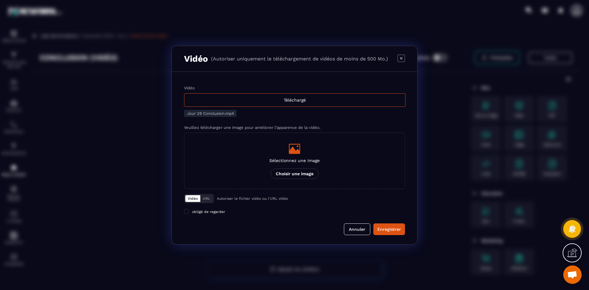
click at [292, 148] on icon "Modal window" at bounding box center [294, 149] width 11 height 10
click at [0, 0] on input "Sélectionnez une image Choisir une image" at bounding box center [0, 0] width 0 height 0
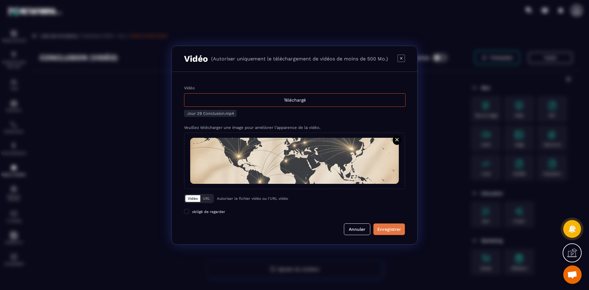
click at [392, 227] on div "Enregistrer" at bounding box center [389, 229] width 24 height 6
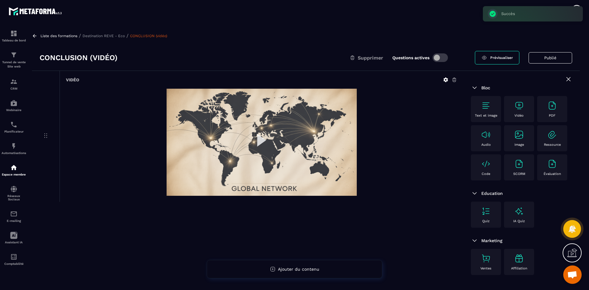
click at [101, 37] on p "Destination REVE - Eco" at bounding box center [103, 36] width 42 height 4
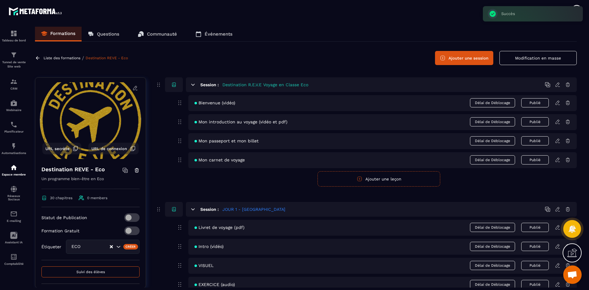
click at [460, 59] on button "Ajouter une session" at bounding box center [464, 58] width 58 height 14
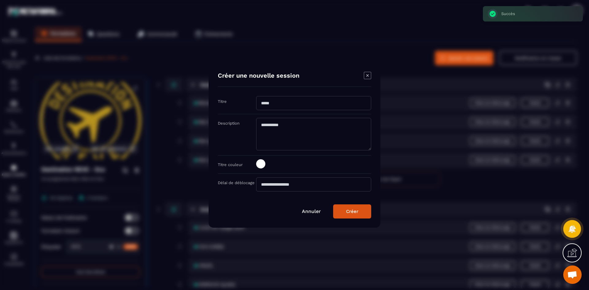
click at [288, 103] on input "Modal window" at bounding box center [313, 103] width 115 height 14
type input "**********"
click at [261, 163] on span "Modal window" at bounding box center [260, 163] width 9 height 9
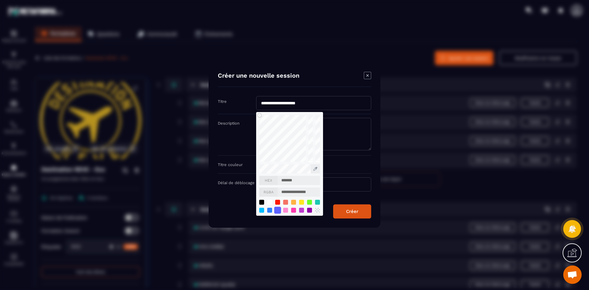
click at [277, 208] on div "Modal window" at bounding box center [277, 209] width 7 height 7
type input "*******"
type input "**********"
click at [359, 211] on button "Créer" at bounding box center [352, 211] width 38 height 14
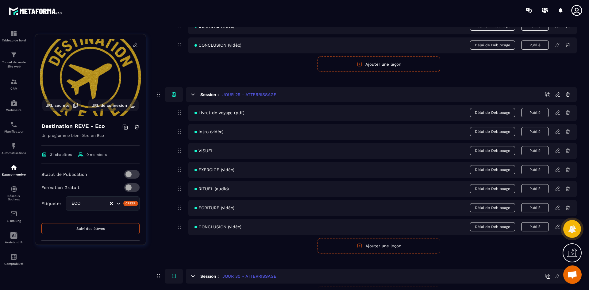
scroll to position [4854, 0]
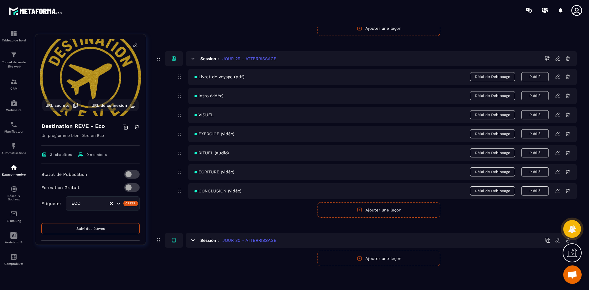
click at [387, 262] on button "Ajouter une leçon" at bounding box center [378, 258] width 123 height 15
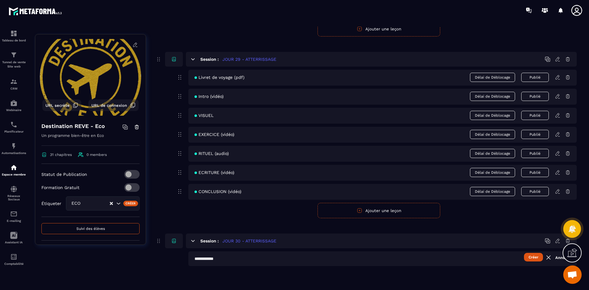
click at [251, 257] on input "text" at bounding box center [382, 258] width 388 height 15
type input "**********"
click at [533, 260] on button "Créer" at bounding box center [533, 257] width 19 height 9
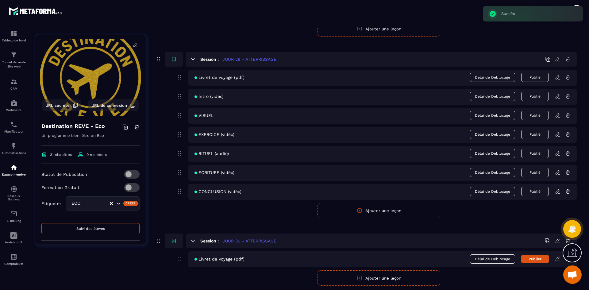
click at [355, 278] on button "Ajouter une leçon" at bounding box center [378, 277] width 123 height 15
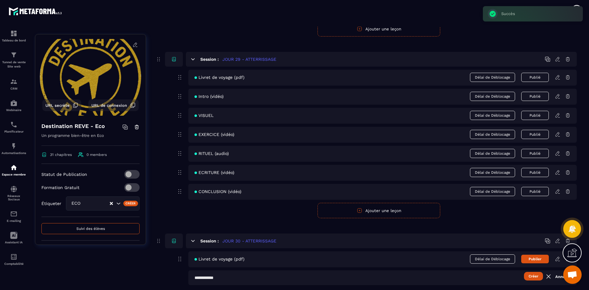
click at [239, 277] on input "text" at bounding box center [382, 277] width 388 height 15
type input "**********"
click at [529, 274] on button "Créer" at bounding box center [533, 276] width 19 height 9
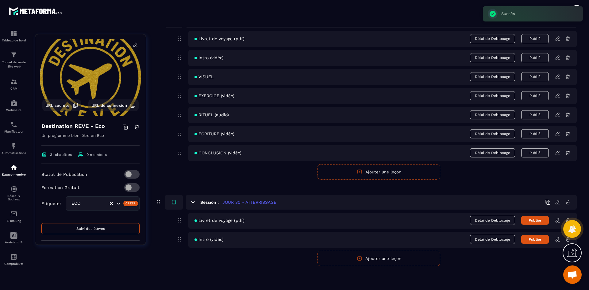
click at [333, 259] on button "Ajouter une leçon" at bounding box center [378, 258] width 123 height 15
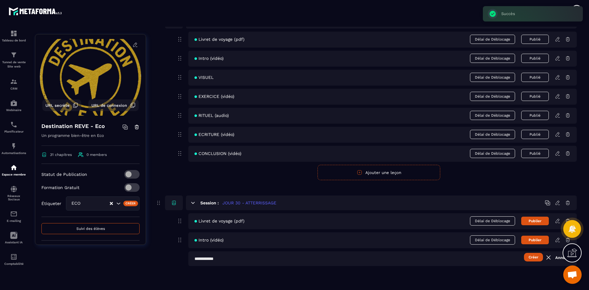
scroll to position [4891, 0]
click at [247, 258] on input "text" at bounding box center [382, 258] width 388 height 15
click at [535, 255] on button "Créer" at bounding box center [533, 257] width 19 height 9
click at [362, 279] on icon "button" at bounding box center [359, 278] width 4 height 4
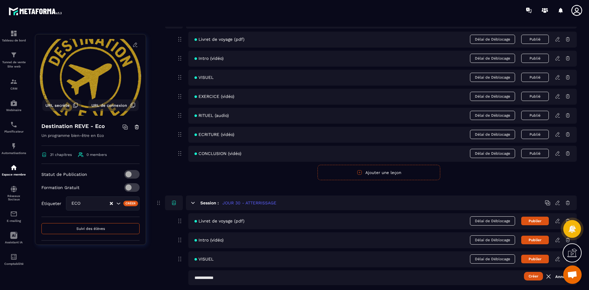
click at [258, 280] on input "text" at bounding box center [382, 277] width 388 height 15
type input "**********"
click at [540, 275] on button "Créer" at bounding box center [533, 276] width 19 height 9
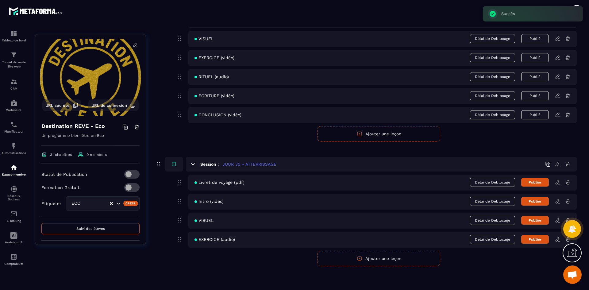
click at [341, 263] on button "Ajouter une leçon" at bounding box center [378, 258] width 123 height 15
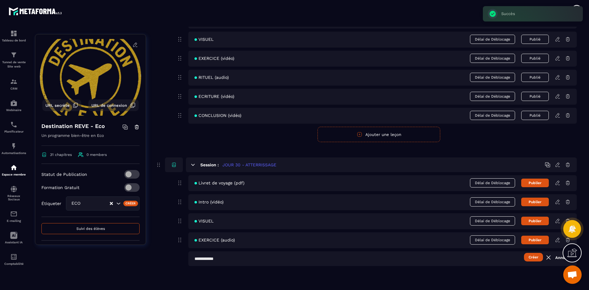
scroll to position [4929, 0]
click at [246, 261] on input "text" at bounding box center [382, 258] width 388 height 15
click at [213, 258] on input "**********" at bounding box center [382, 258] width 388 height 15
type input "**********"
click at [530, 255] on button "Créer" at bounding box center [533, 257] width 19 height 9
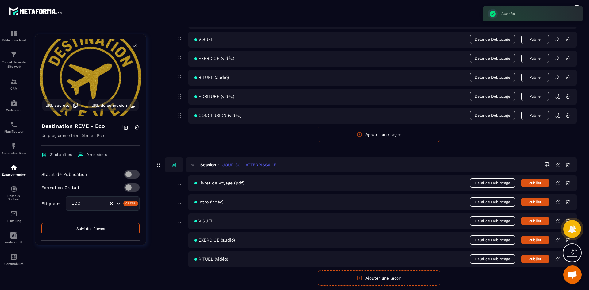
click at [356, 282] on button "Ajouter une leçon" at bounding box center [378, 277] width 123 height 15
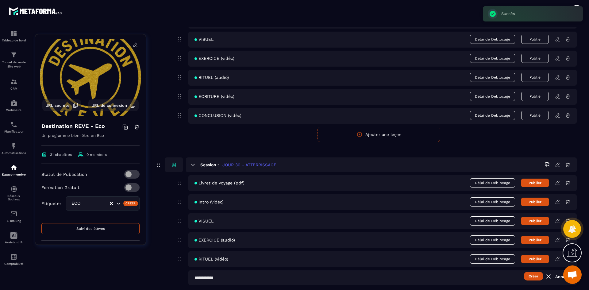
click at [229, 281] on input "text" at bounding box center [382, 277] width 388 height 15
click at [222, 278] on input "**********" at bounding box center [382, 277] width 388 height 15
type input "**********"
click at [537, 276] on button "Créer" at bounding box center [533, 276] width 19 height 9
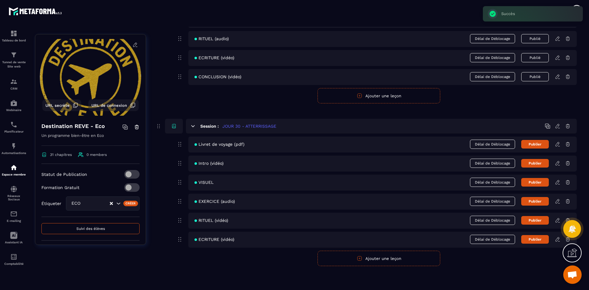
click at [326, 255] on button "Ajouter une leçon" at bounding box center [378, 258] width 123 height 15
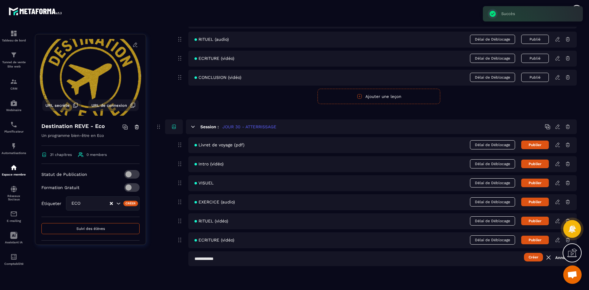
scroll to position [4967, 0]
type input "**********"
click at [531, 256] on button "Créer" at bounding box center [533, 257] width 19 height 9
click at [536, 145] on button "Publier" at bounding box center [535, 144] width 28 height 9
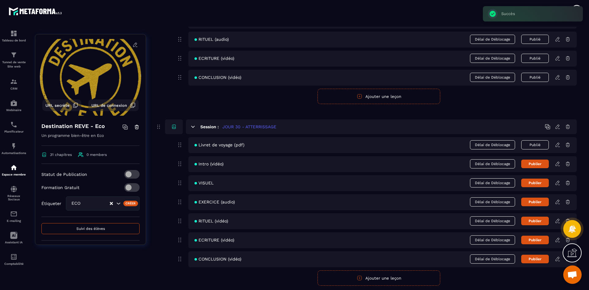
click at [535, 164] on button "Publier" at bounding box center [535, 163] width 28 height 9
click at [534, 182] on button "Publier" at bounding box center [535, 182] width 28 height 9
click at [531, 203] on button "Publier" at bounding box center [535, 201] width 28 height 9
click at [531, 219] on button "Publier" at bounding box center [535, 221] width 28 height 9
click at [532, 238] on button "Publier" at bounding box center [535, 240] width 28 height 9
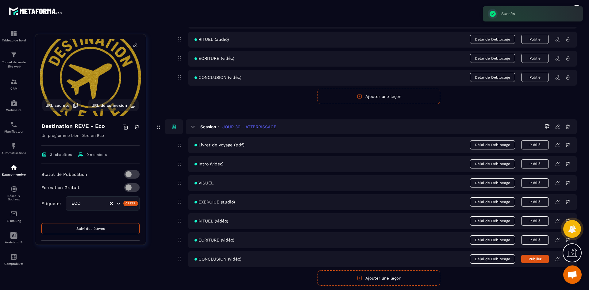
click at [533, 257] on button "Publier" at bounding box center [535, 259] width 28 height 9
click at [557, 146] on icon at bounding box center [557, 145] width 4 height 4
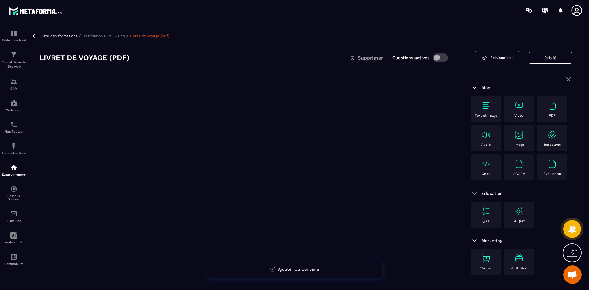
click at [546, 108] on div "PDF" at bounding box center [552, 109] width 24 height 17
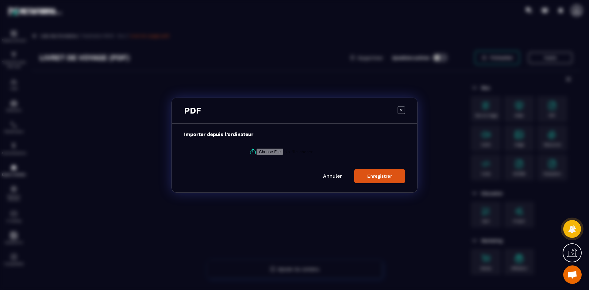
click at [249, 151] on icon "Modal window" at bounding box center [252, 151] width 7 height 7
click at [256, 151] on input "Modal window" at bounding box center [297, 151] width 83 height 6
type input "**********"
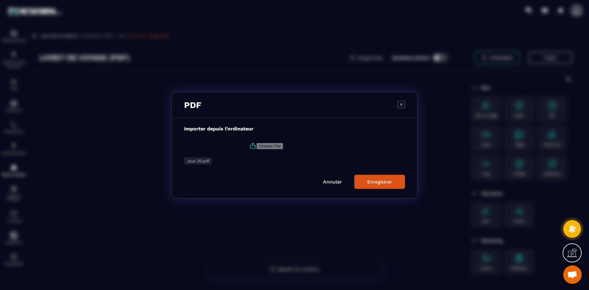
click at [367, 182] on div "Enregistrer" at bounding box center [379, 182] width 25 height 6
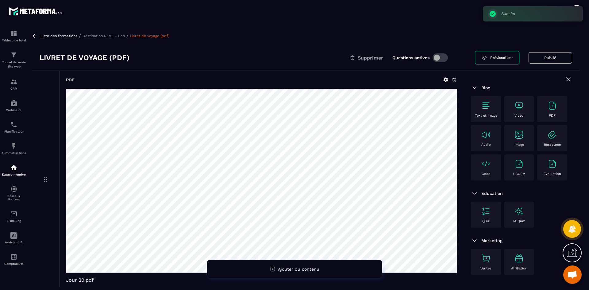
click at [114, 36] on p "Destination REVE - Eco" at bounding box center [103, 36] width 42 height 4
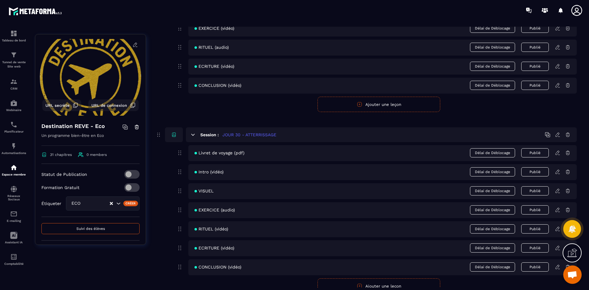
scroll to position [4987, 0]
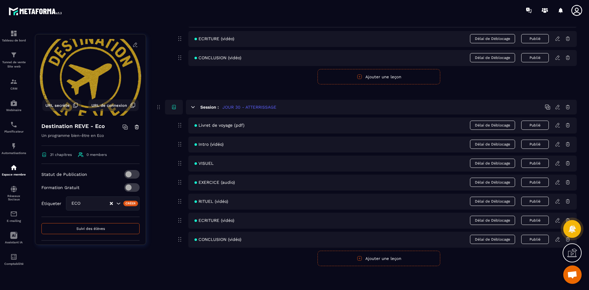
click at [558, 146] on icon at bounding box center [558, 144] width 6 height 6
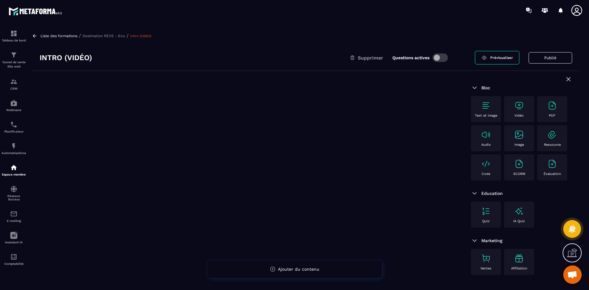
click at [523, 105] on img at bounding box center [519, 106] width 10 height 10
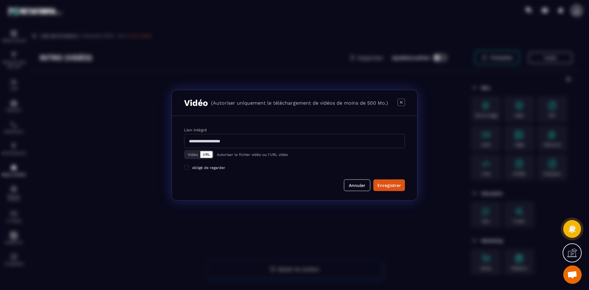
click at [198, 156] on button "Vidéo" at bounding box center [192, 154] width 15 height 7
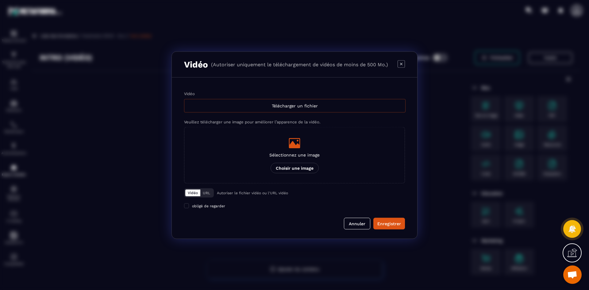
click at [256, 107] on div "Télécharger un fichier" at bounding box center [294, 105] width 221 height 13
click at [0, 0] on input "Vidéo Télécharger un fichier" at bounding box center [0, 0] width 0 height 0
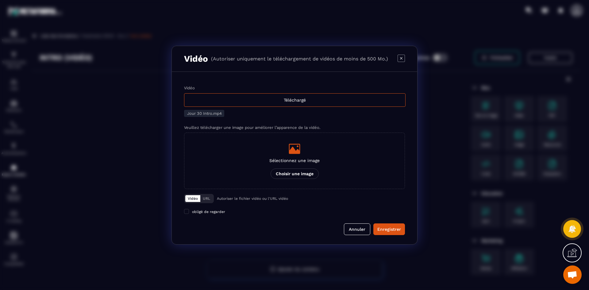
click at [300, 144] on icon "Modal window" at bounding box center [294, 149] width 12 height 12
click at [0, 0] on input "Sélectionnez une image Choisir une image" at bounding box center [0, 0] width 0 height 0
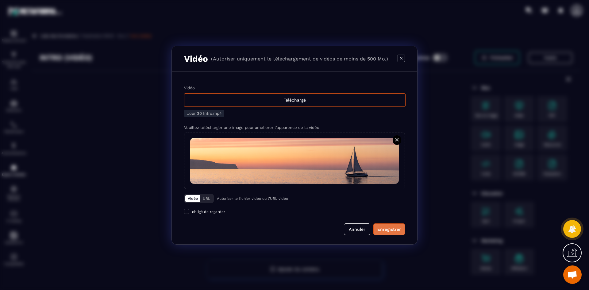
click at [389, 229] on div "Enregistrer" at bounding box center [389, 229] width 24 height 6
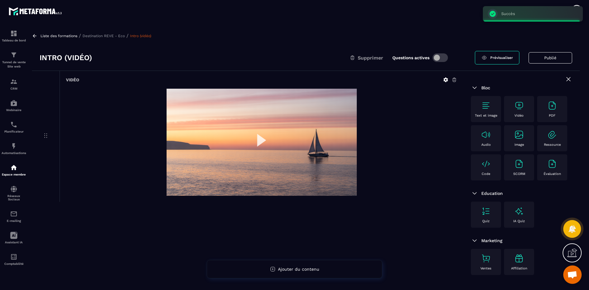
click at [114, 36] on p "Destination REVE - Eco" at bounding box center [103, 36] width 42 height 4
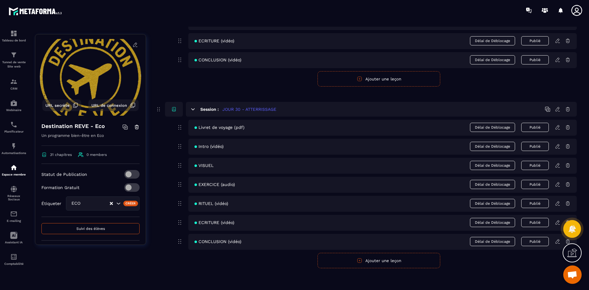
scroll to position [4987, 0]
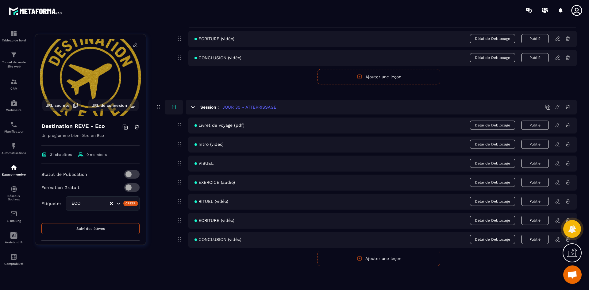
click at [557, 164] on icon at bounding box center [558, 163] width 6 height 6
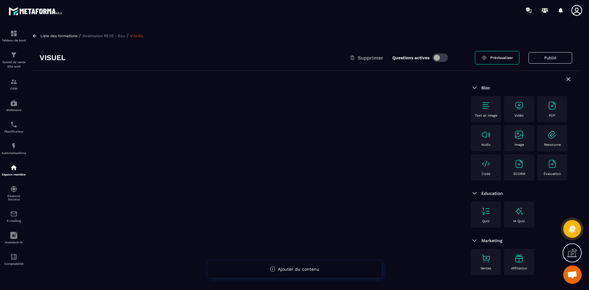
click at [520, 134] on img at bounding box center [519, 135] width 10 height 10
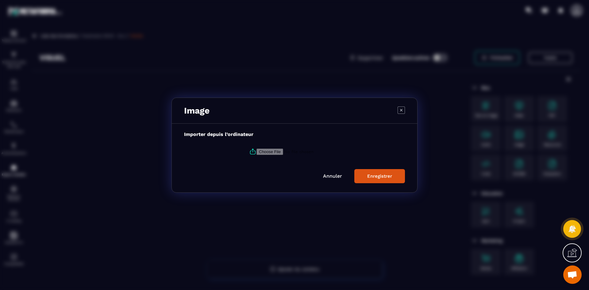
click at [250, 150] on icon "Modal window" at bounding box center [252, 151] width 7 height 7
click at [256, 150] on input "Modal window" at bounding box center [297, 151] width 83 height 6
type input "**********"
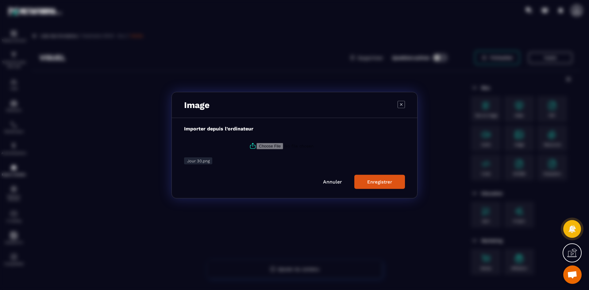
click at [385, 185] on button "Enregistrer" at bounding box center [379, 181] width 51 height 14
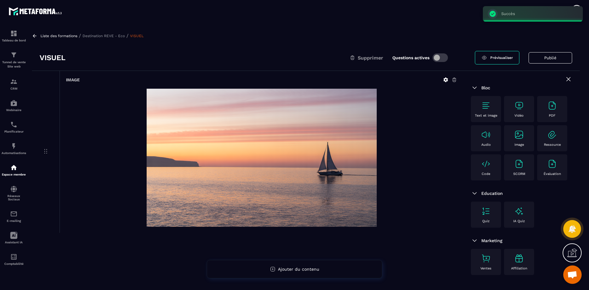
click at [91, 37] on p "Destination REVE - Eco" at bounding box center [103, 36] width 42 height 4
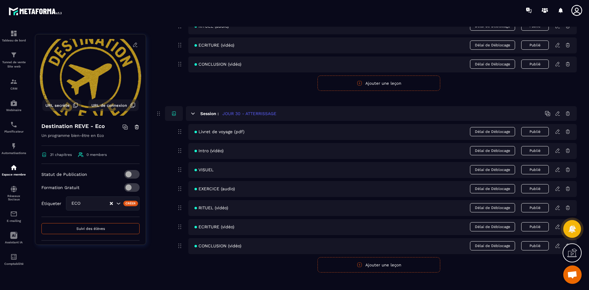
scroll to position [4987, 0]
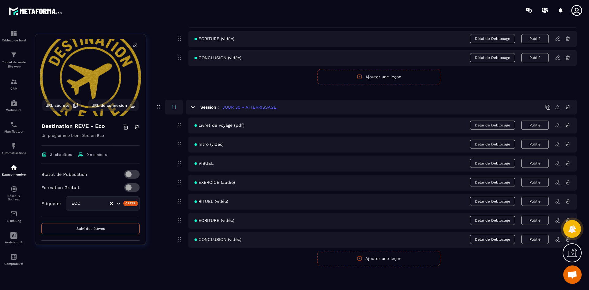
click at [556, 182] on icon at bounding box center [558, 182] width 6 height 6
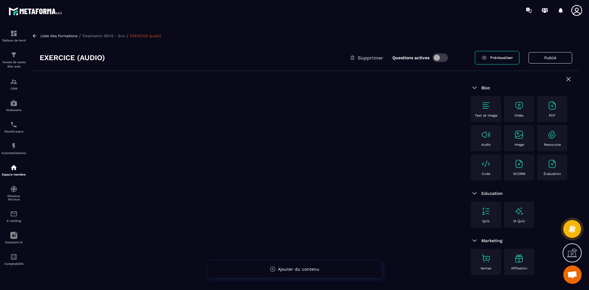
click at [485, 109] on img at bounding box center [486, 106] width 10 height 10
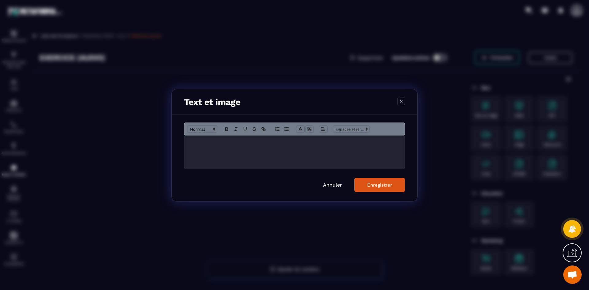
click at [260, 152] on div "Modal window" at bounding box center [294, 151] width 220 height 33
click at [366, 181] on button "Enregistrer" at bounding box center [379, 185] width 51 height 14
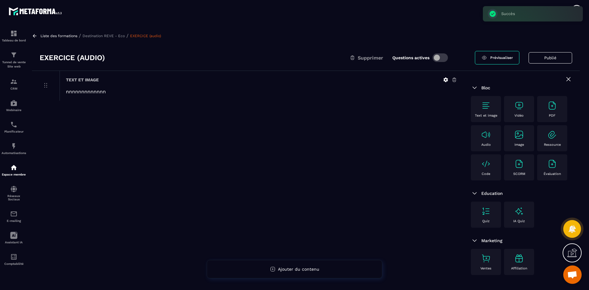
click at [482, 139] on img at bounding box center [486, 135] width 10 height 10
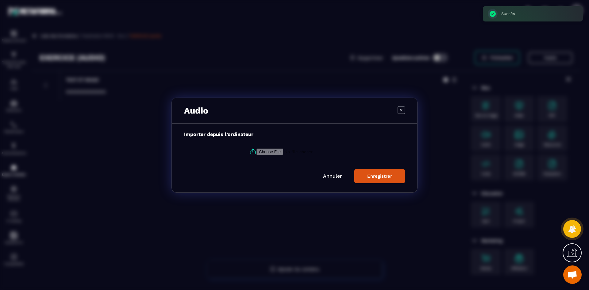
click at [248, 148] on label "Modal window" at bounding box center [294, 151] width 221 height 17
click at [256, 148] on input "Modal window" at bounding box center [297, 151] width 83 height 6
type input "**********"
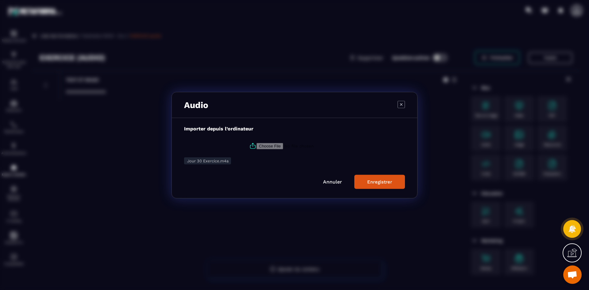
click at [381, 182] on div "Enregistrer" at bounding box center [379, 182] width 25 height 6
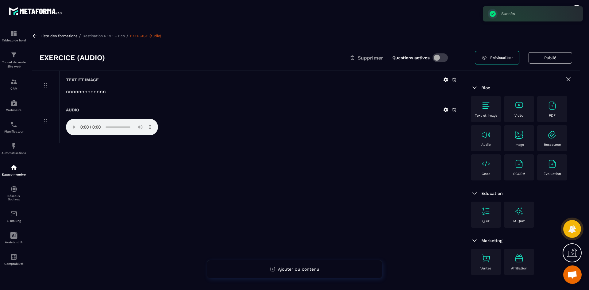
click at [111, 36] on p "Destination REVE - Eco" at bounding box center [103, 36] width 42 height 4
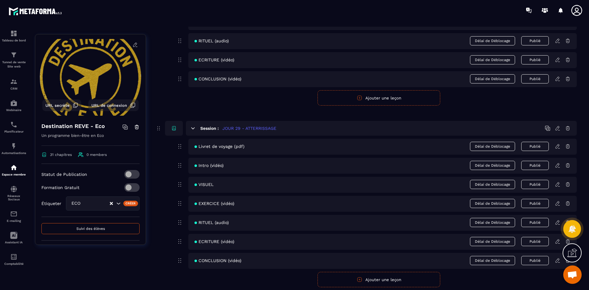
scroll to position [4987, 0]
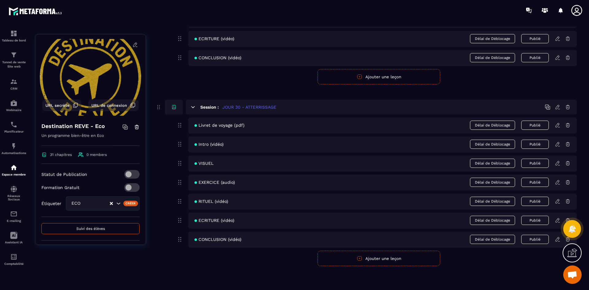
click at [558, 201] on icon at bounding box center [557, 201] width 4 height 4
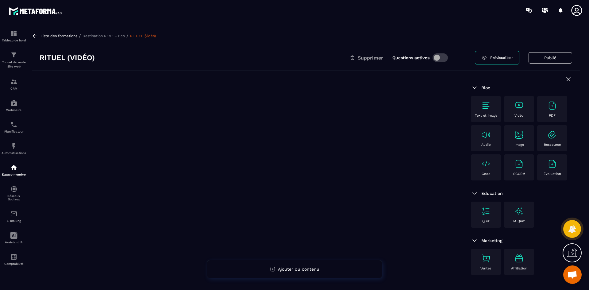
click at [519, 105] on img at bounding box center [519, 106] width 10 height 10
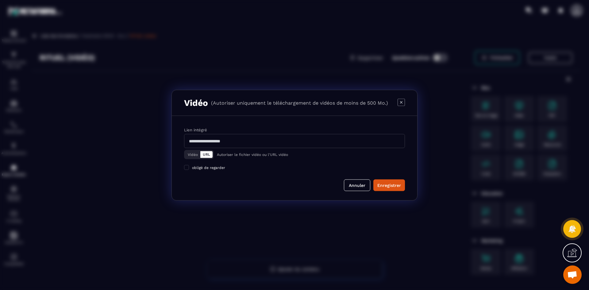
click at [206, 155] on button "URL" at bounding box center [206, 154] width 12 height 7
click at [198, 154] on button "Vidéo" at bounding box center [192, 154] width 15 height 7
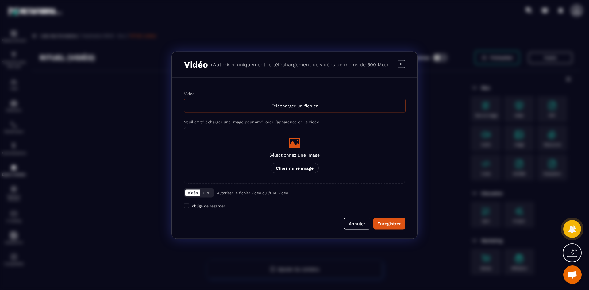
click at [227, 99] on div "Télécharger un fichier" at bounding box center [294, 105] width 221 height 13
click at [0, 0] on input "Vidéo Télécharger un fichier" at bounding box center [0, 0] width 0 height 0
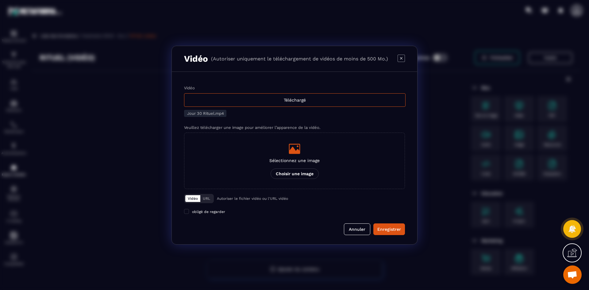
click at [293, 158] on div "Sélectionnez une image Choisir une image" at bounding box center [294, 161] width 50 height 36
click at [0, 0] on input "Sélectionnez une image Choisir une image" at bounding box center [0, 0] width 0 height 0
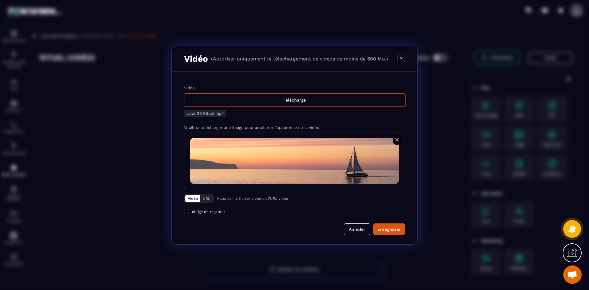
drag, startPoint x: 384, startPoint y: 232, endPoint x: 296, endPoint y: 170, distance: 107.5
click at [384, 232] on div "Enregistrer" at bounding box center [389, 229] width 24 height 6
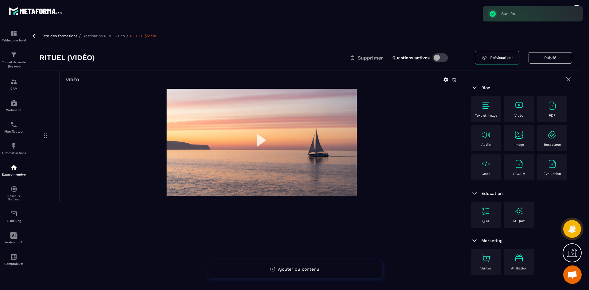
click at [118, 37] on p "Destination REVE - Eco" at bounding box center [103, 36] width 42 height 4
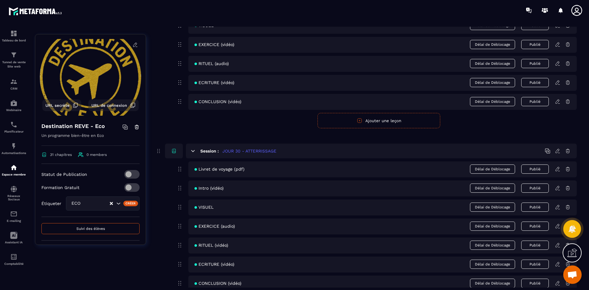
scroll to position [4987, 0]
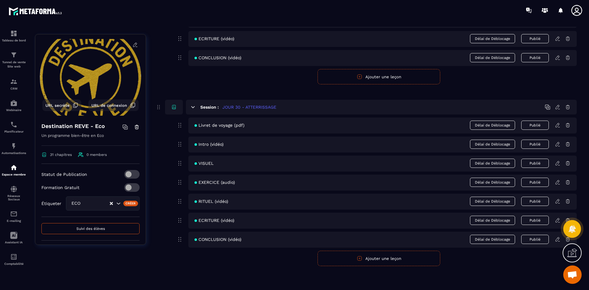
click at [557, 220] on icon at bounding box center [558, 220] width 6 height 6
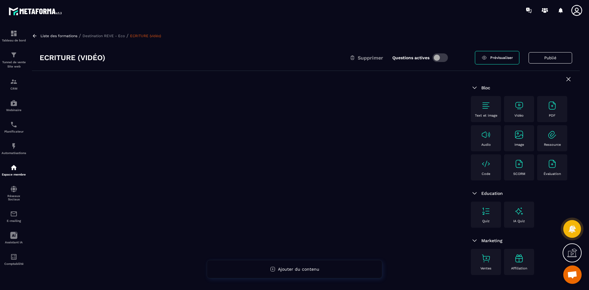
click at [523, 109] on img at bounding box center [519, 106] width 10 height 10
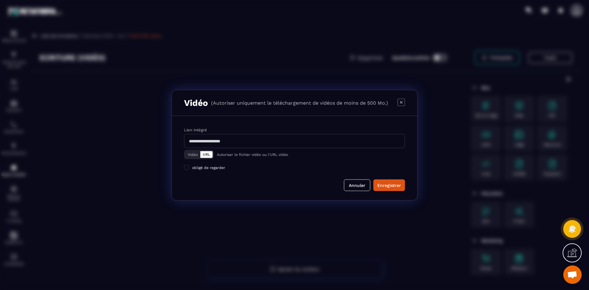
click at [188, 157] on button "Vidéo" at bounding box center [192, 154] width 15 height 7
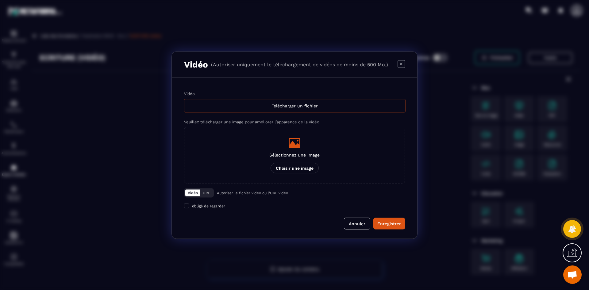
click at [240, 112] on div "Télécharger un fichier" at bounding box center [294, 105] width 221 height 13
click at [0, 0] on input "Vidéo Télécharger un fichier" at bounding box center [0, 0] width 0 height 0
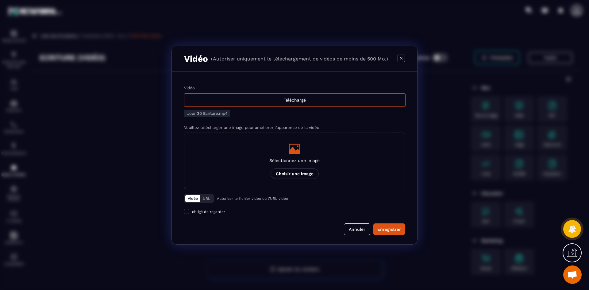
click at [296, 159] on p "Sélectionnez une image" at bounding box center [294, 160] width 50 height 5
click at [0, 0] on input "Sélectionnez une image Choisir une image" at bounding box center [0, 0] width 0 height 0
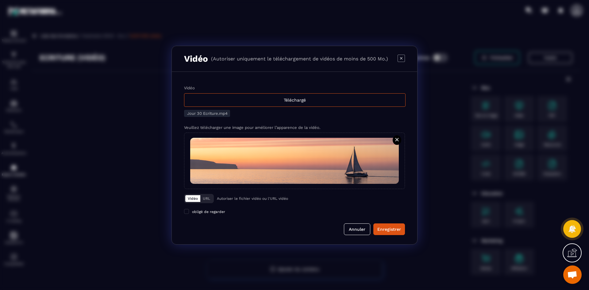
drag, startPoint x: 397, startPoint y: 228, endPoint x: 261, endPoint y: 203, distance: 138.6
click at [397, 228] on div "Enregistrer" at bounding box center [389, 229] width 24 height 6
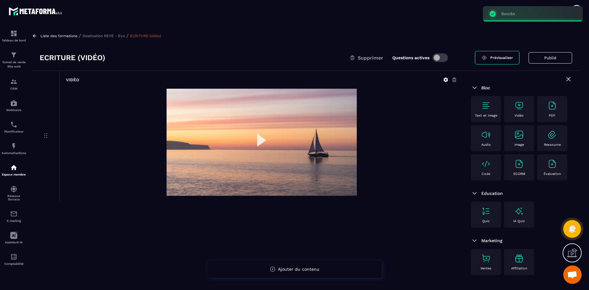
click at [118, 34] on p "Destination REVE - Eco" at bounding box center [103, 36] width 42 height 4
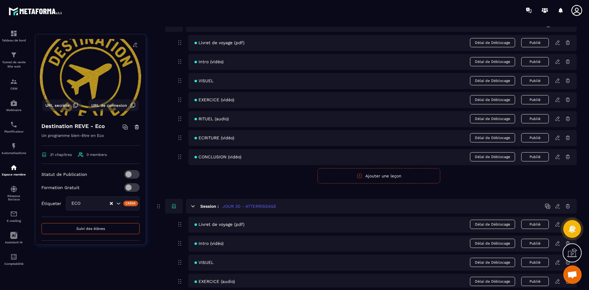
scroll to position [4987, 0]
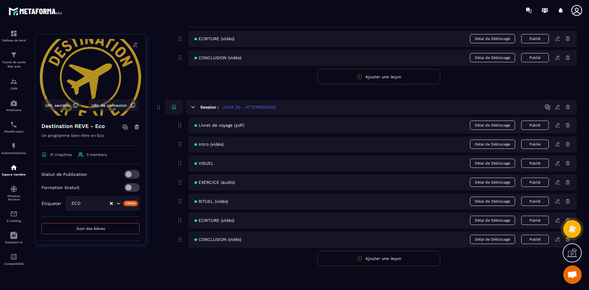
click at [557, 238] on icon at bounding box center [557, 239] width 4 height 4
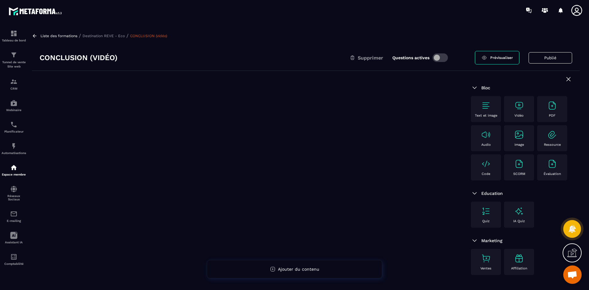
click at [519, 107] on img at bounding box center [519, 106] width 10 height 10
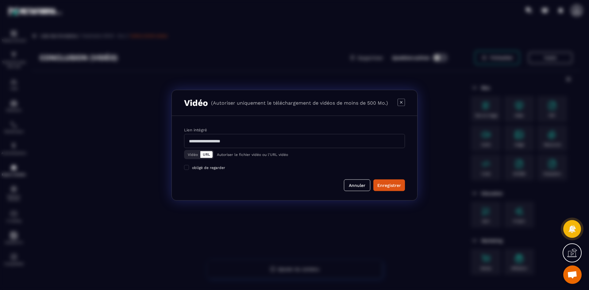
click at [193, 155] on button "Vidéo" at bounding box center [192, 154] width 15 height 7
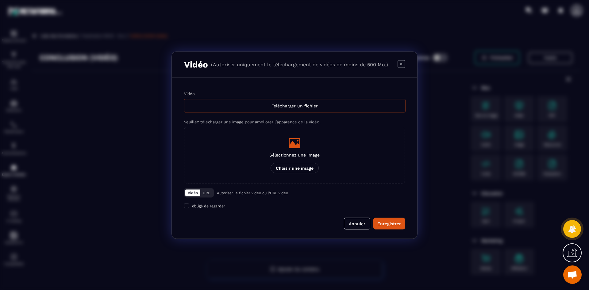
click at [253, 108] on div "Télécharger un fichier" at bounding box center [294, 105] width 221 height 13
click at [0, 0] on input "Vidéo Télécharger un fichier" at bounding box center [0, 0] width 0 height 0
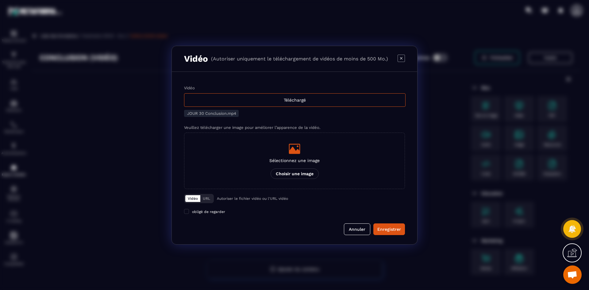
click at [298, 150] on icon "Modal window" at bounding box center [294, 149] width 11 height 10
click at [0, 0] on input "Sélectionnez une image Choisir une image" at bounding box center [0, 0] width 0 height 0
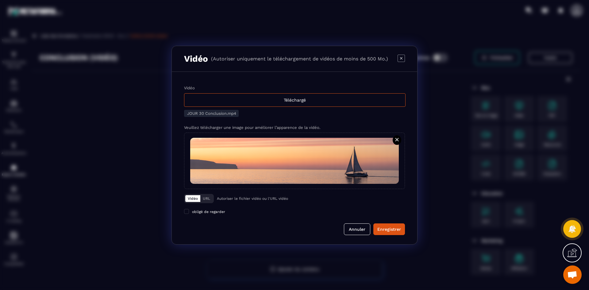
drag, startPoint x: 400, startPoint y: 230, endPoint x: 119, endPoint y: 131, distance: 297.4
click at [400, 230] on div "Enregistrer" at bounding box center [389, 229] width 24 height 6
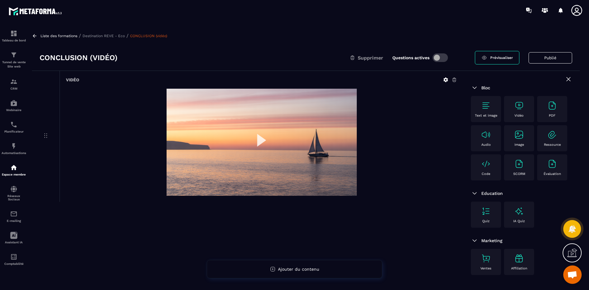
click at [108, 37] on p "Destination REVE - Eco" at bounding box center [103, 36] width 42 height 4
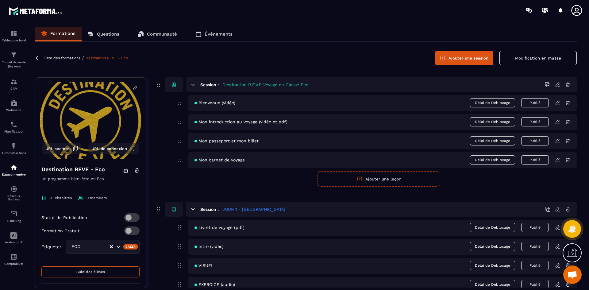
click at [533, 61] on button "Modification en masse" at bounding box center [537, 58] width 77 height 14
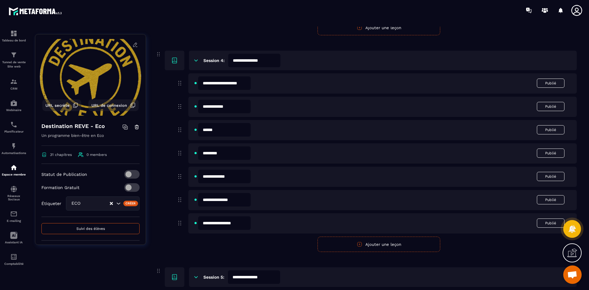
scroll to position [583, 0]
click at [234, 155] on input "*********" at bounding box center [224, 152] width 52 height 13
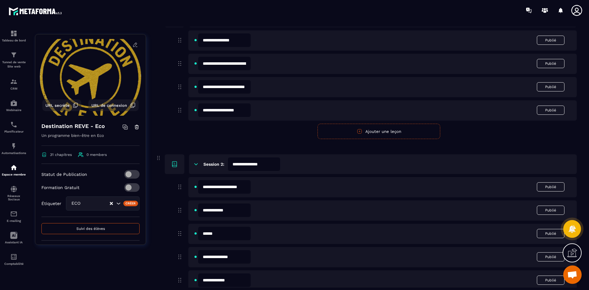
scroll to position [0, 0]
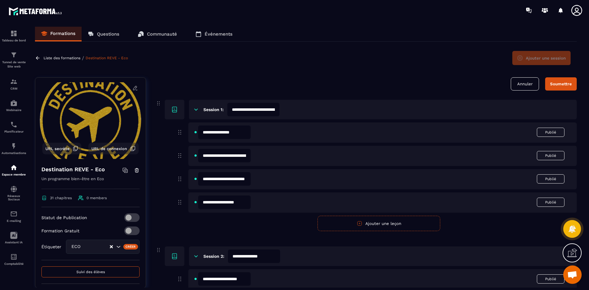
type input "**********"
click at [567, 84] on div "Soumettre" at bounding box center [561, 84] width 22 height 5
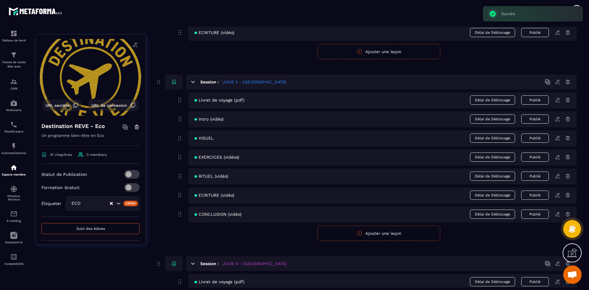
scroll to position [460, 0]
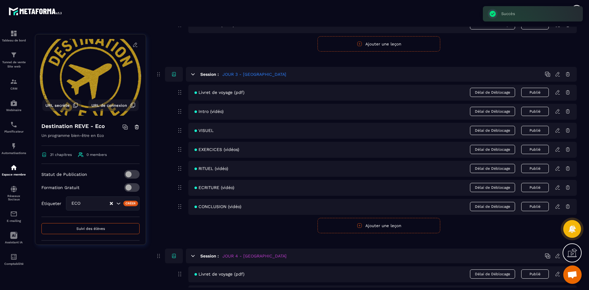
click at [557, 147] on icon at bounding box center [558, 150] width 6 height 6
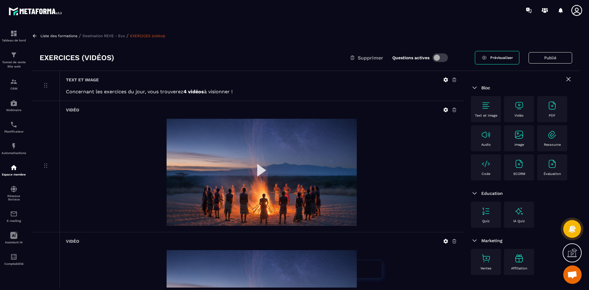
click at [107, 36] on p "Destination REVE - Eco" at bounding box center [103, 36] width 42 height 4
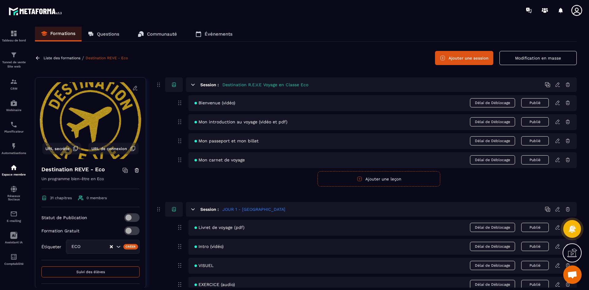
click at [577, 11] on icon at bounding box center [576, 10] width 12 height 12
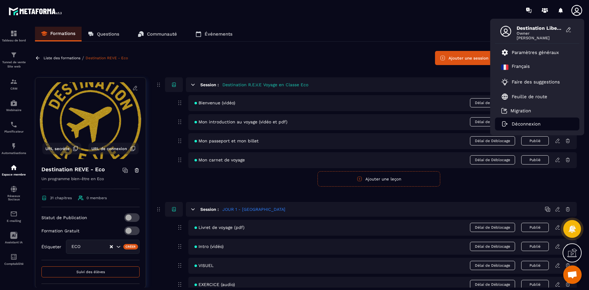
click at [533, 125] on p "Déconnexion" at bounding box center [526, 124] width 29 height 6
